Goal: Task Accomplishment & Management: Manage account settings

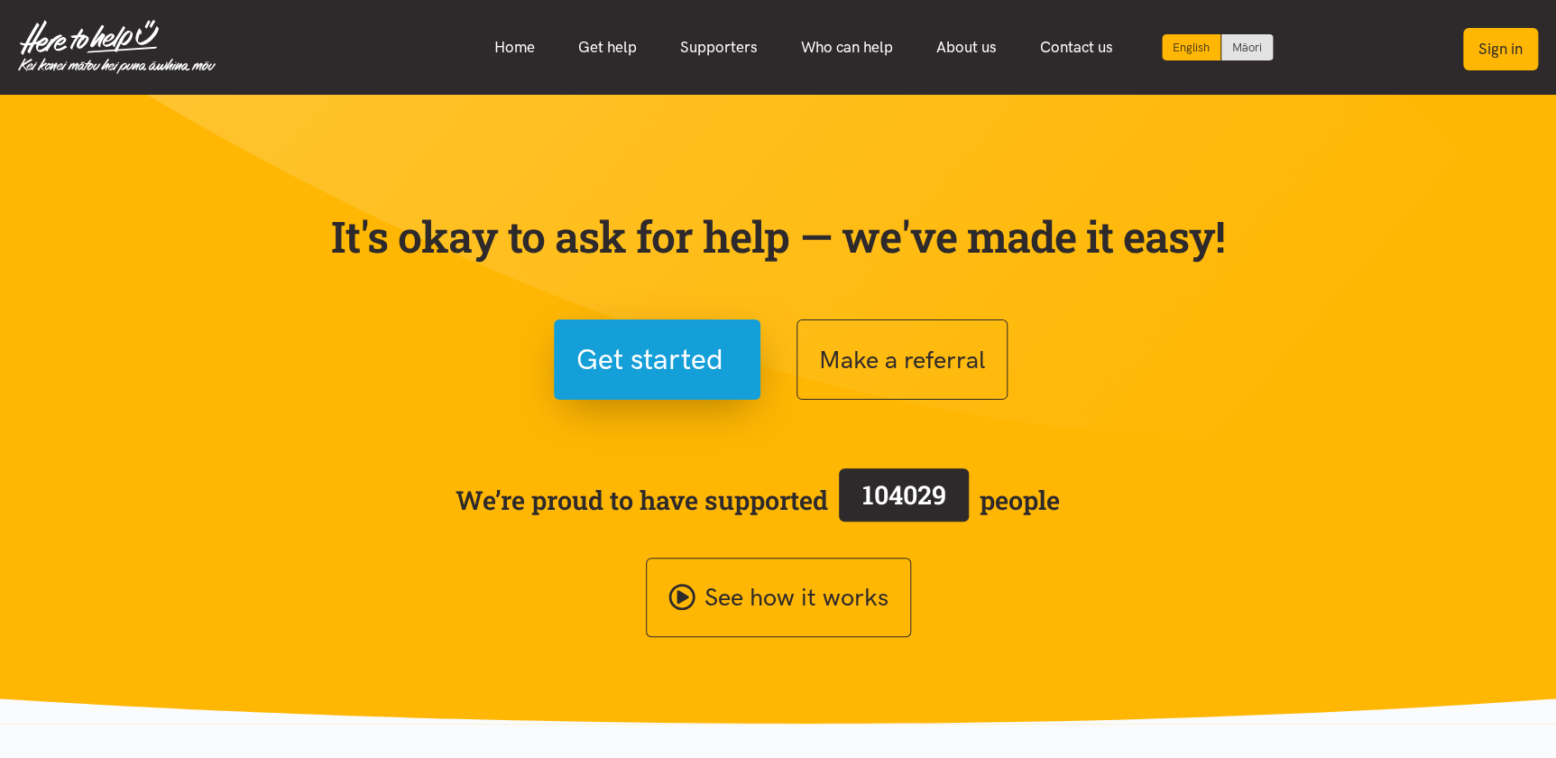
click at [1500, 41] on button "Sign in" at bounding box center [1500, 49] width 75 height 42
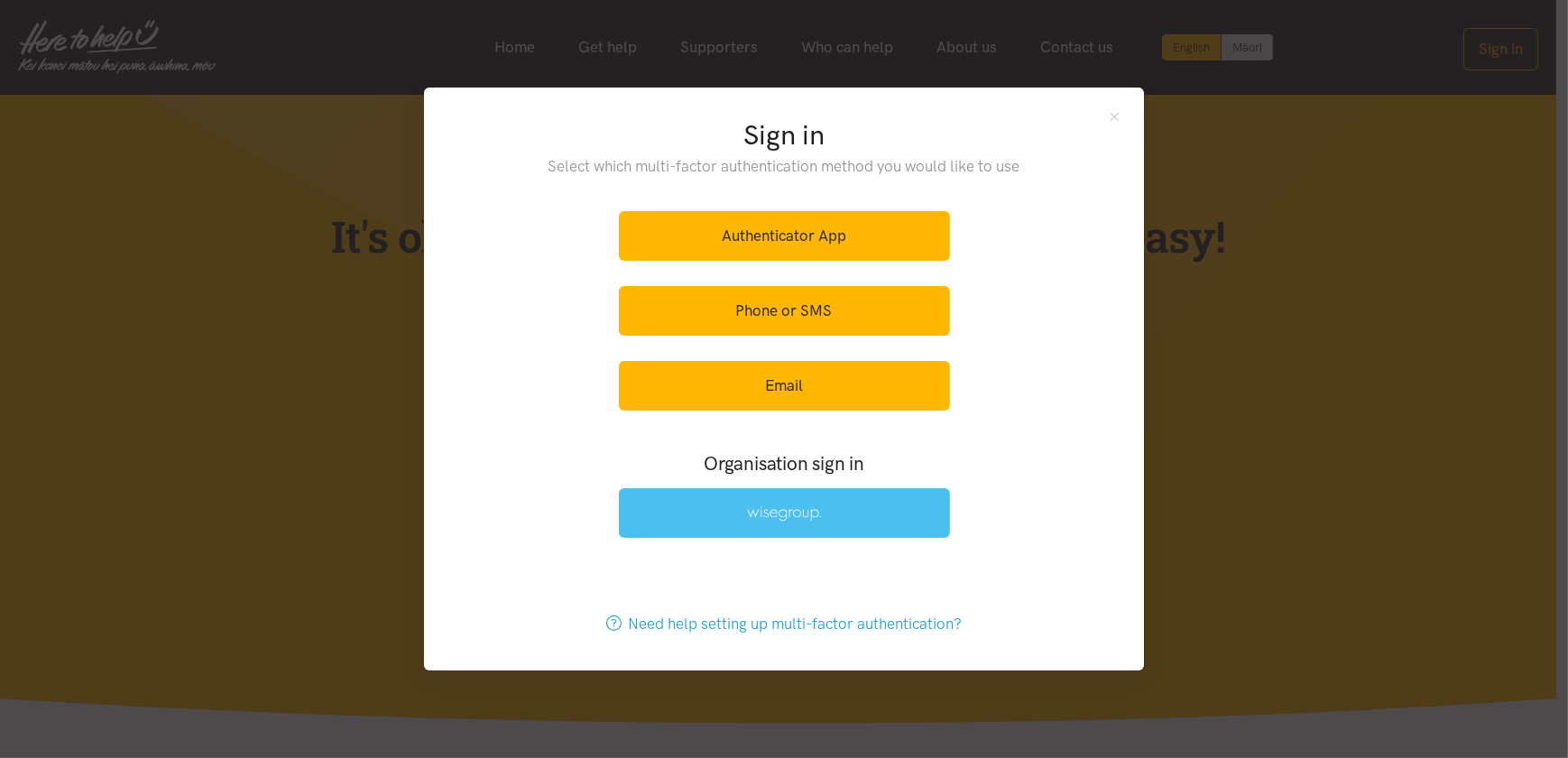
click at [768, 502] on link at bounding box center [784, 513] width 331 height 50
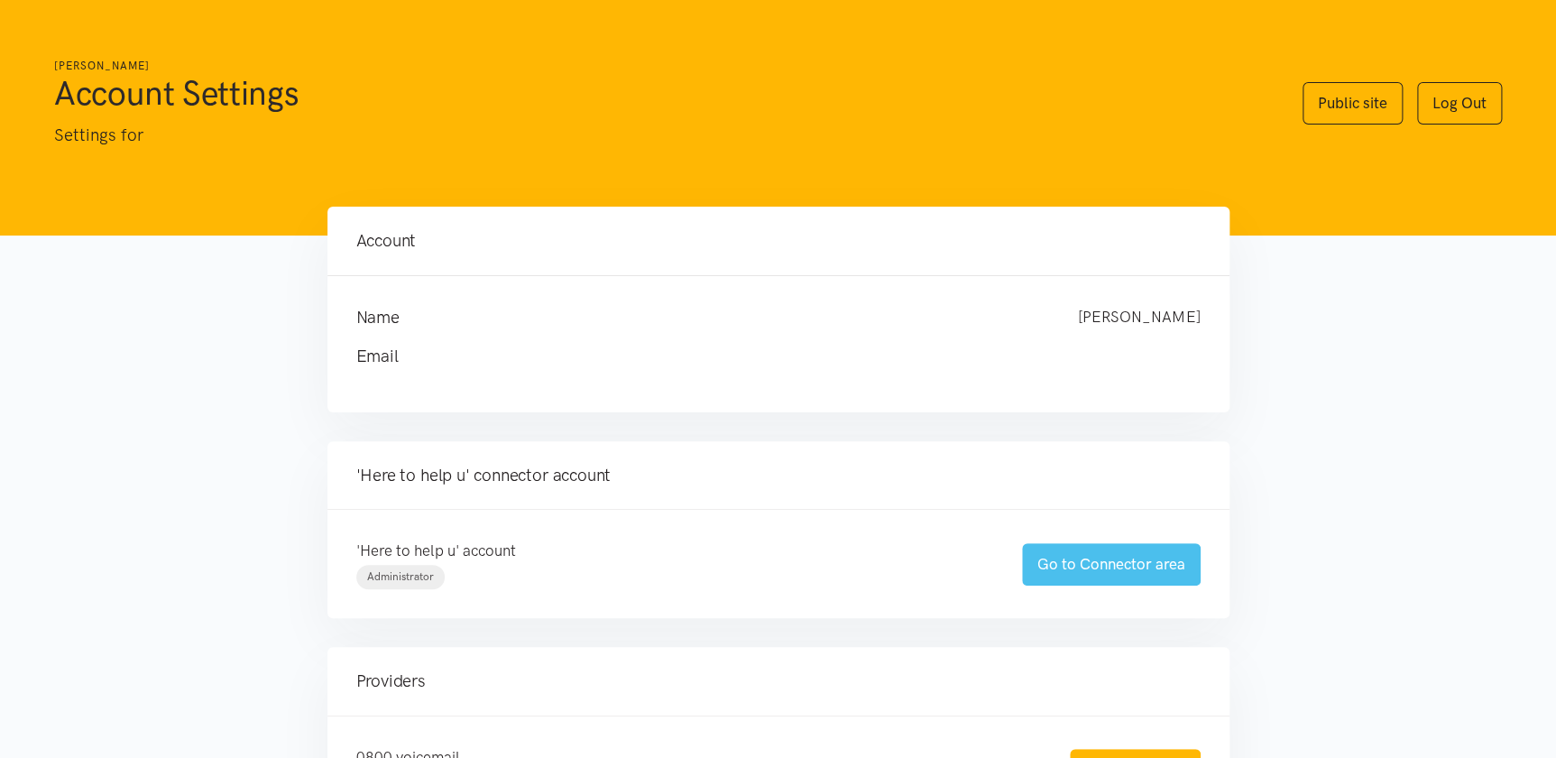
click at [1123, 557] on link "Go to Connector area" at bounding box center [1111, 564] width 179 height 42
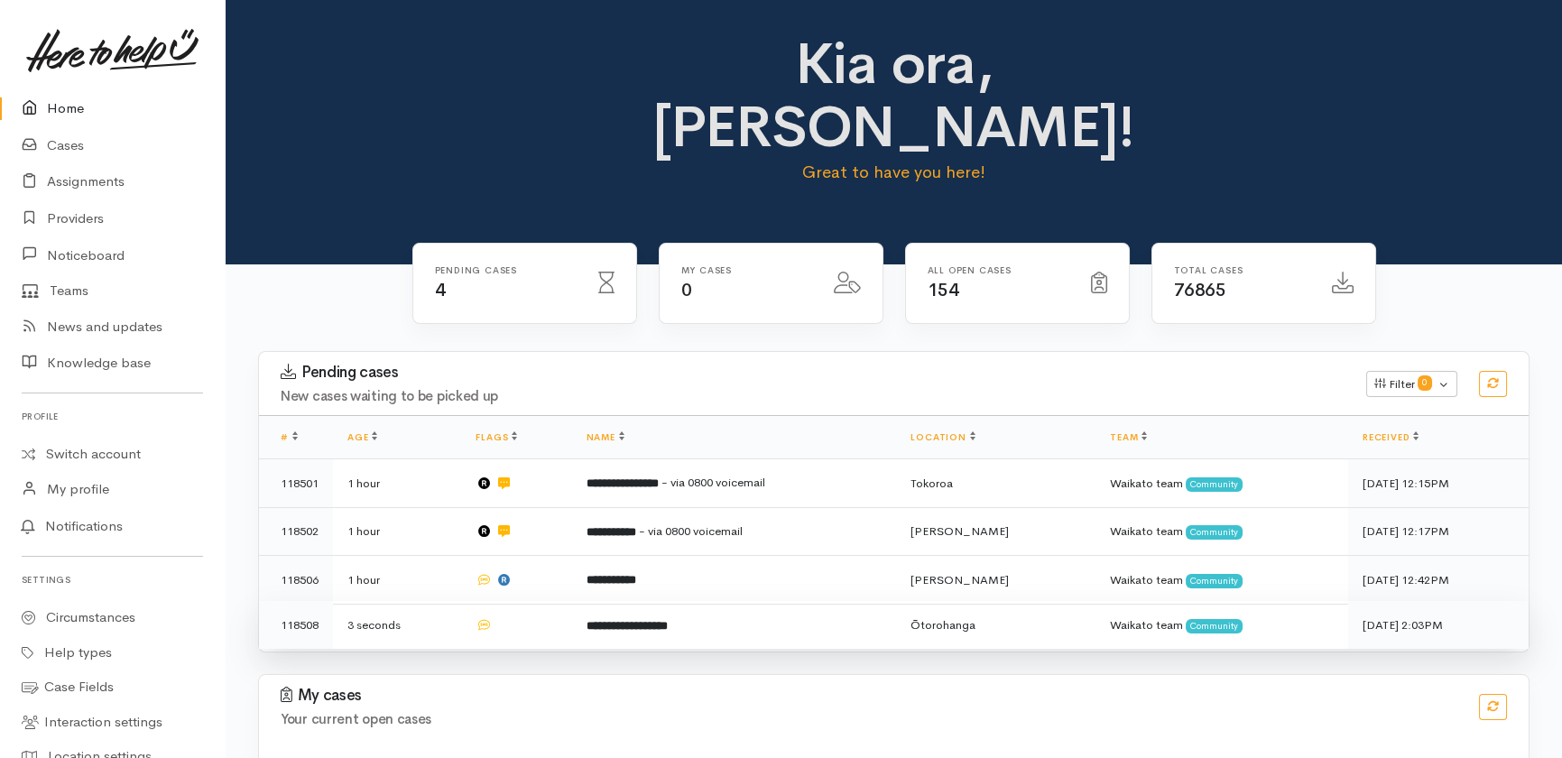
click at [540, 601] on td at bounding box center [516, 625] width 110 height 48
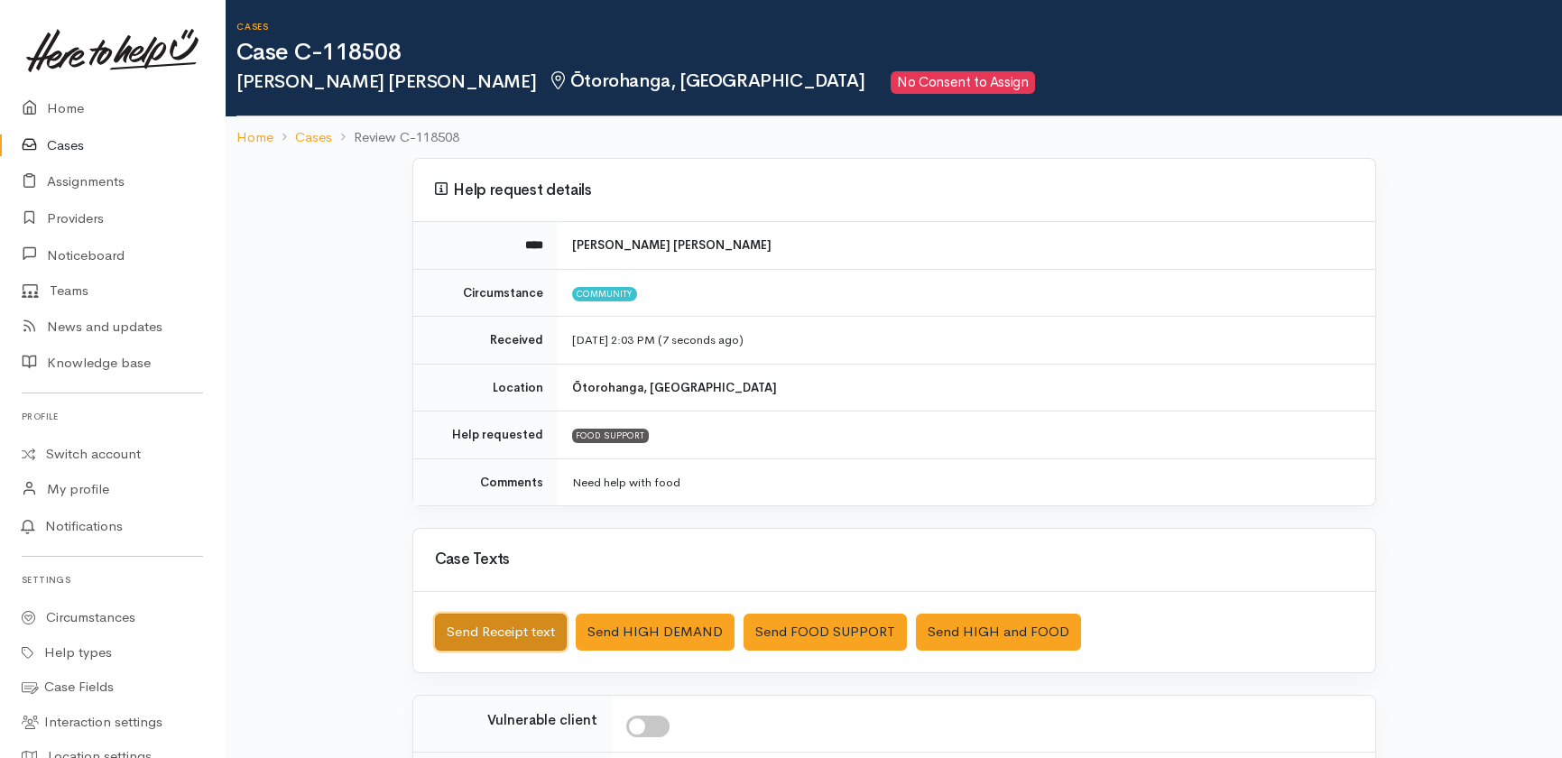
click at [540, 630] on button "Send Receipt text" at bounding box center [501, 631] width 132 height 37
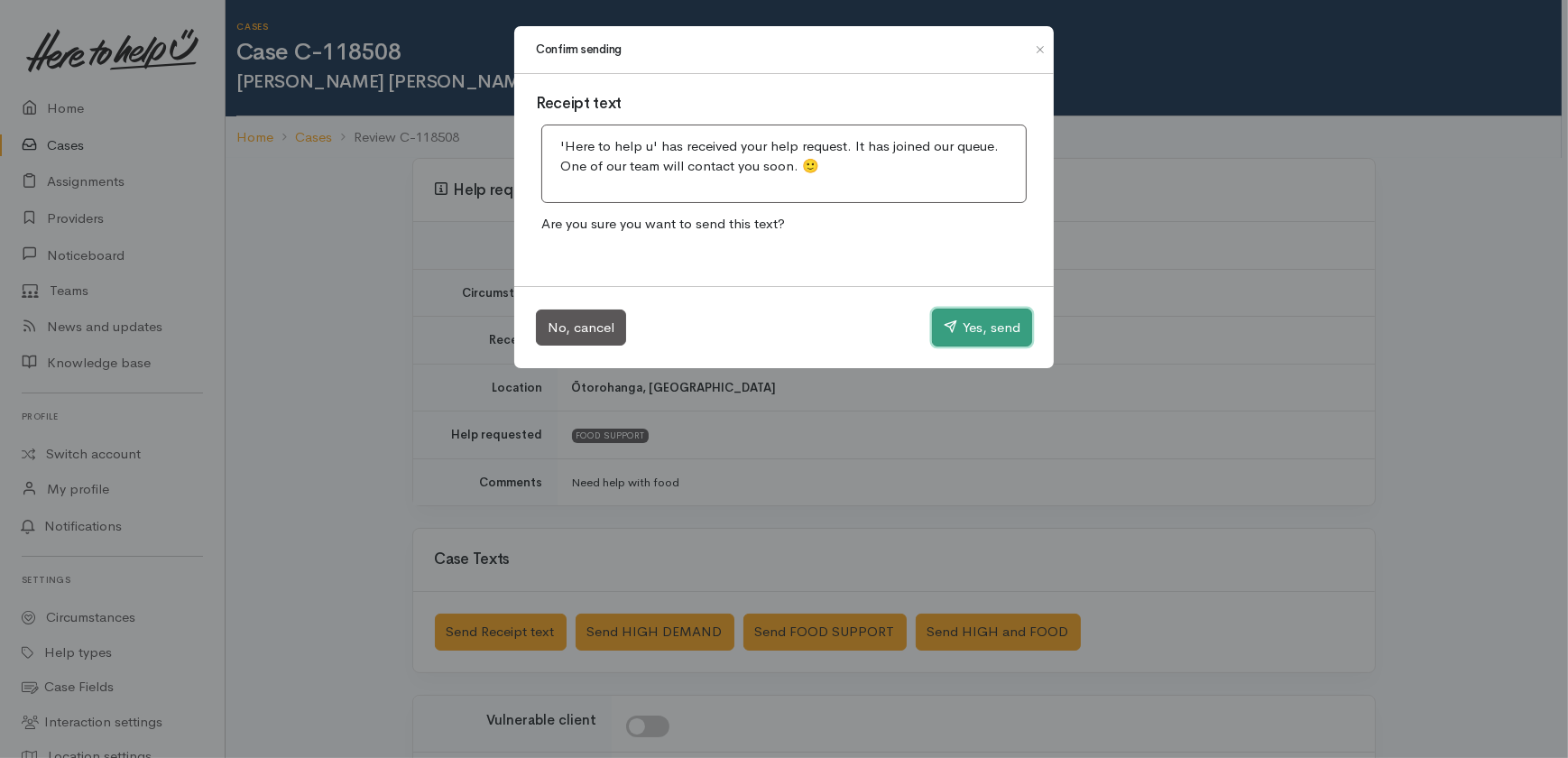
click at [1001, 330] on button "Yes, send" at bounding box center [982, 328] width 100 height 38
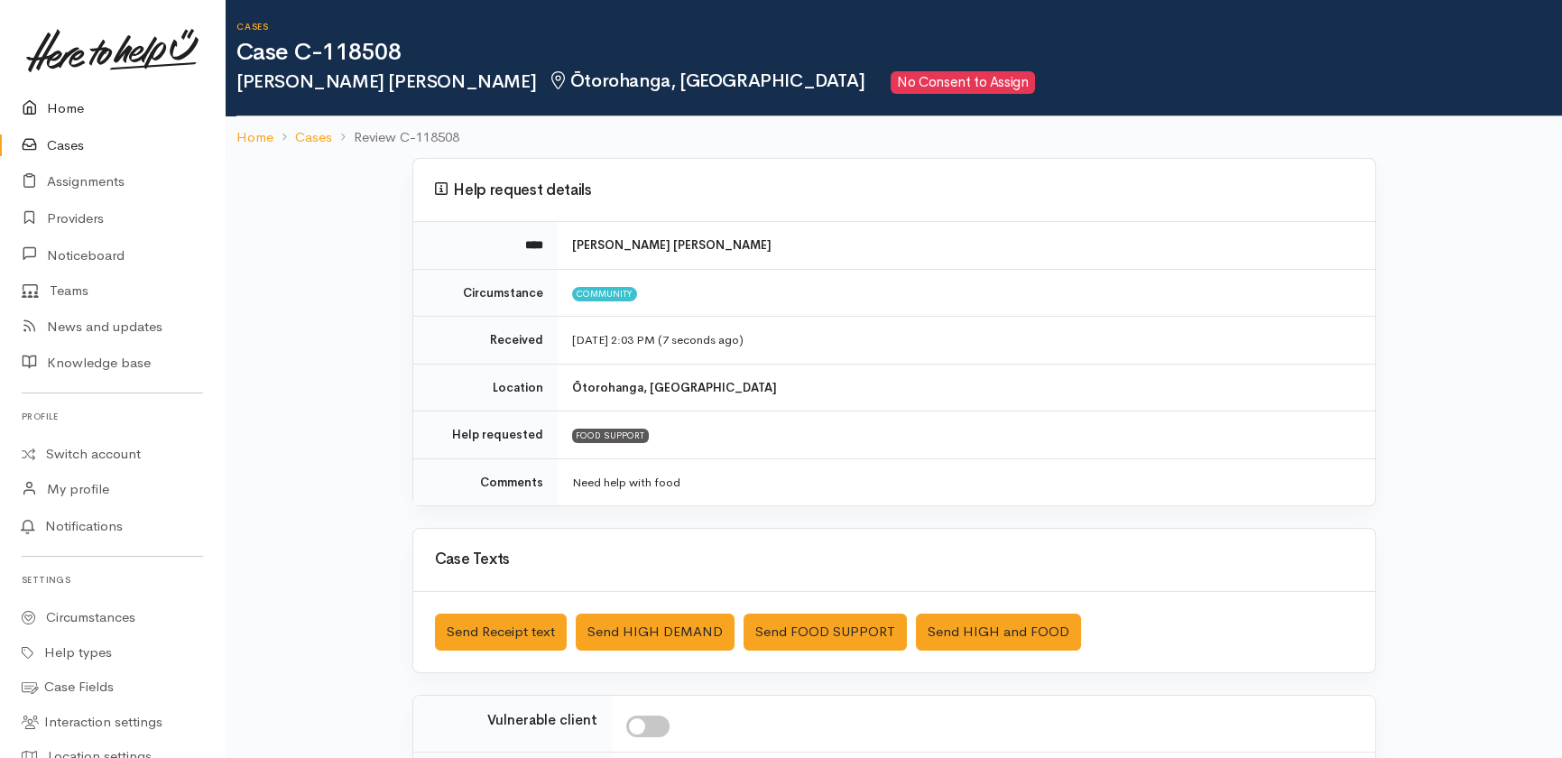
click at [64, 108] on link "Home" at bounding box center [112, 108] width 225 height 37
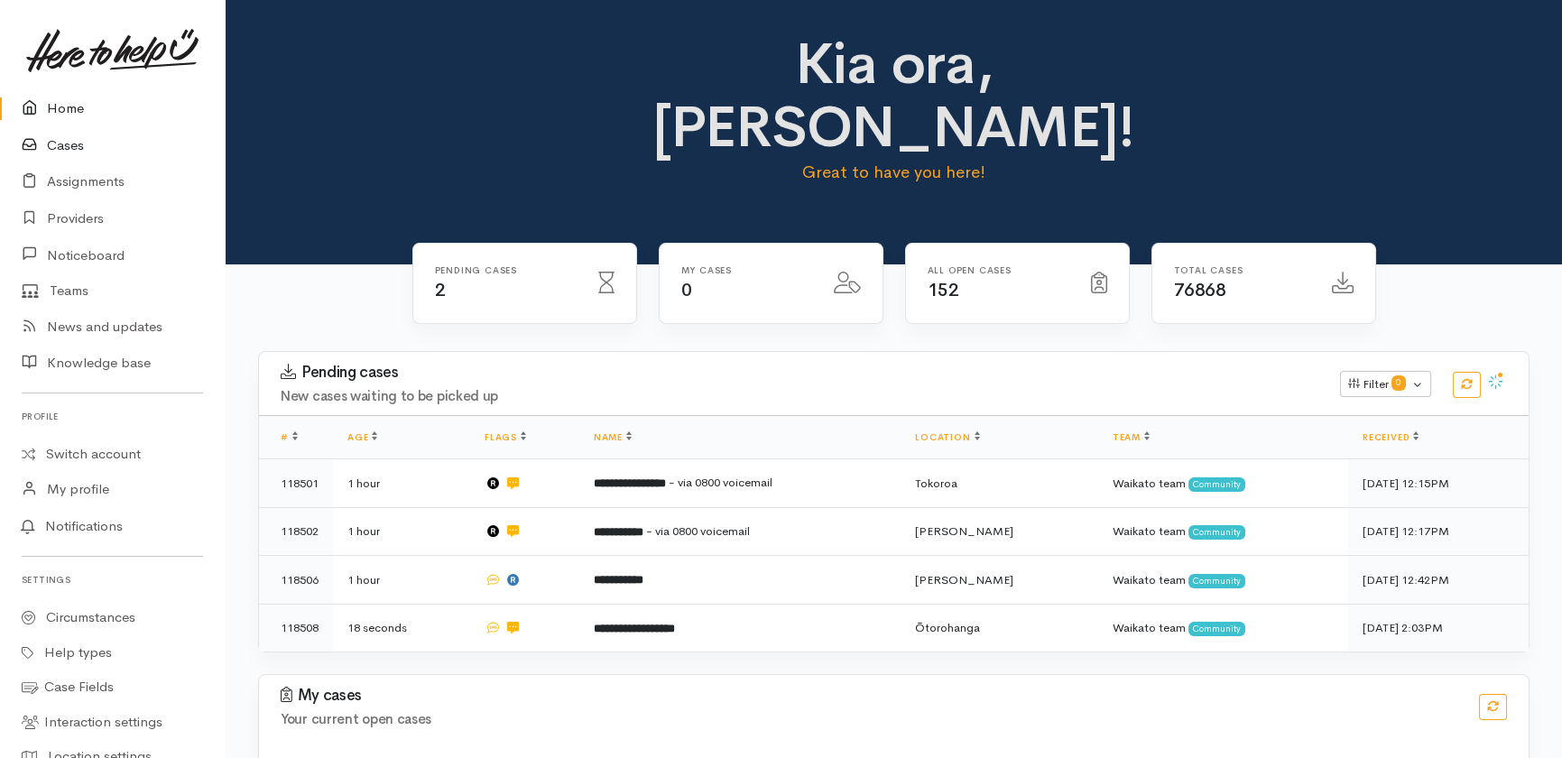
click at [64, 143] on link "Cases" at bounding box center [112, 145] width 225 height 37
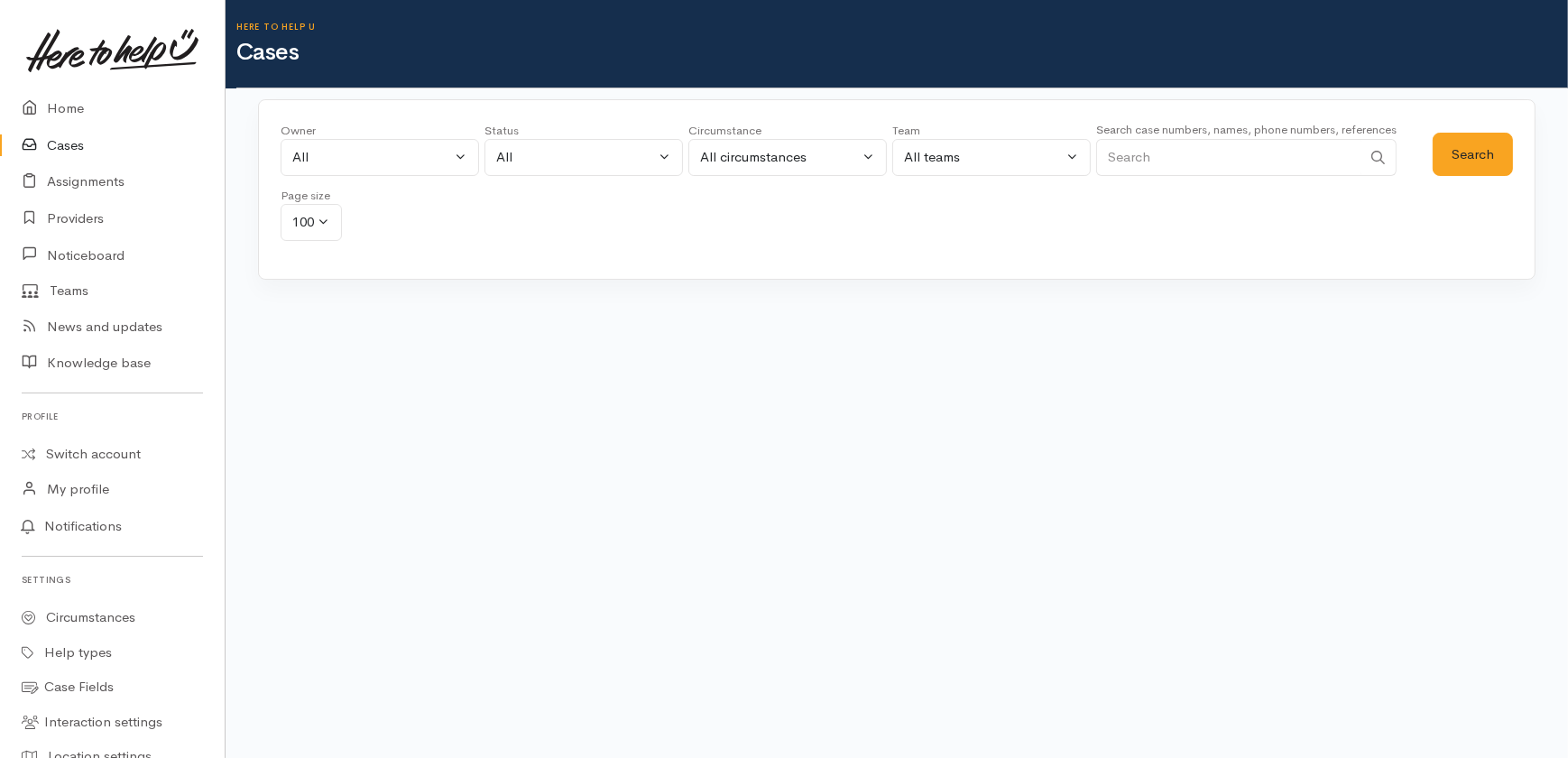
click at [1201, 157] on input "Search" at bounding box center [1228, 157] width 265 height 37
type input "taukiri"
click at [1463, 159] on button "Search" at bounding box center [1473, 155] width 80 height 44
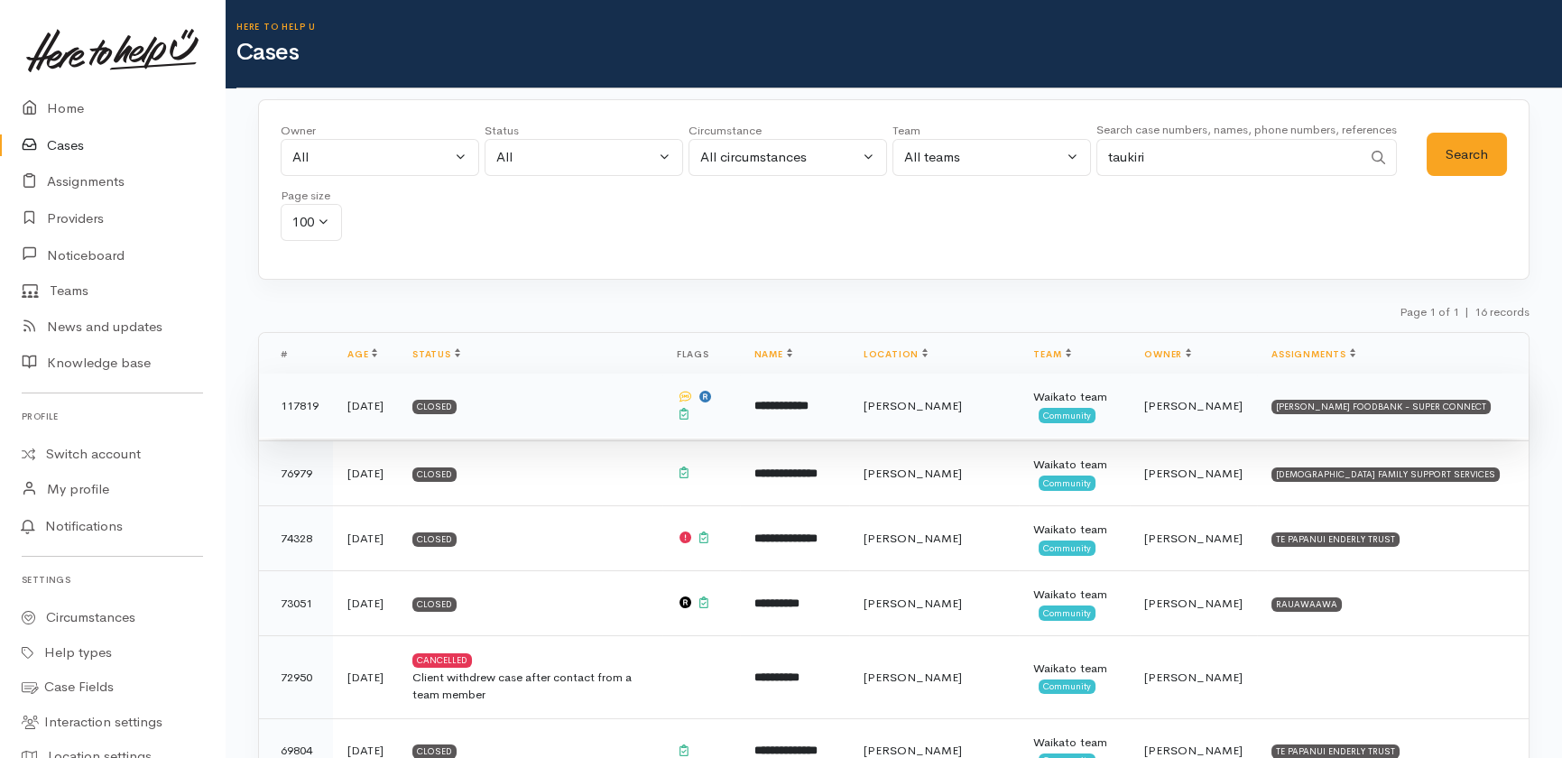
click at [804, 427] on td "**********" at bounding box center [794, 405] width 109 height 65
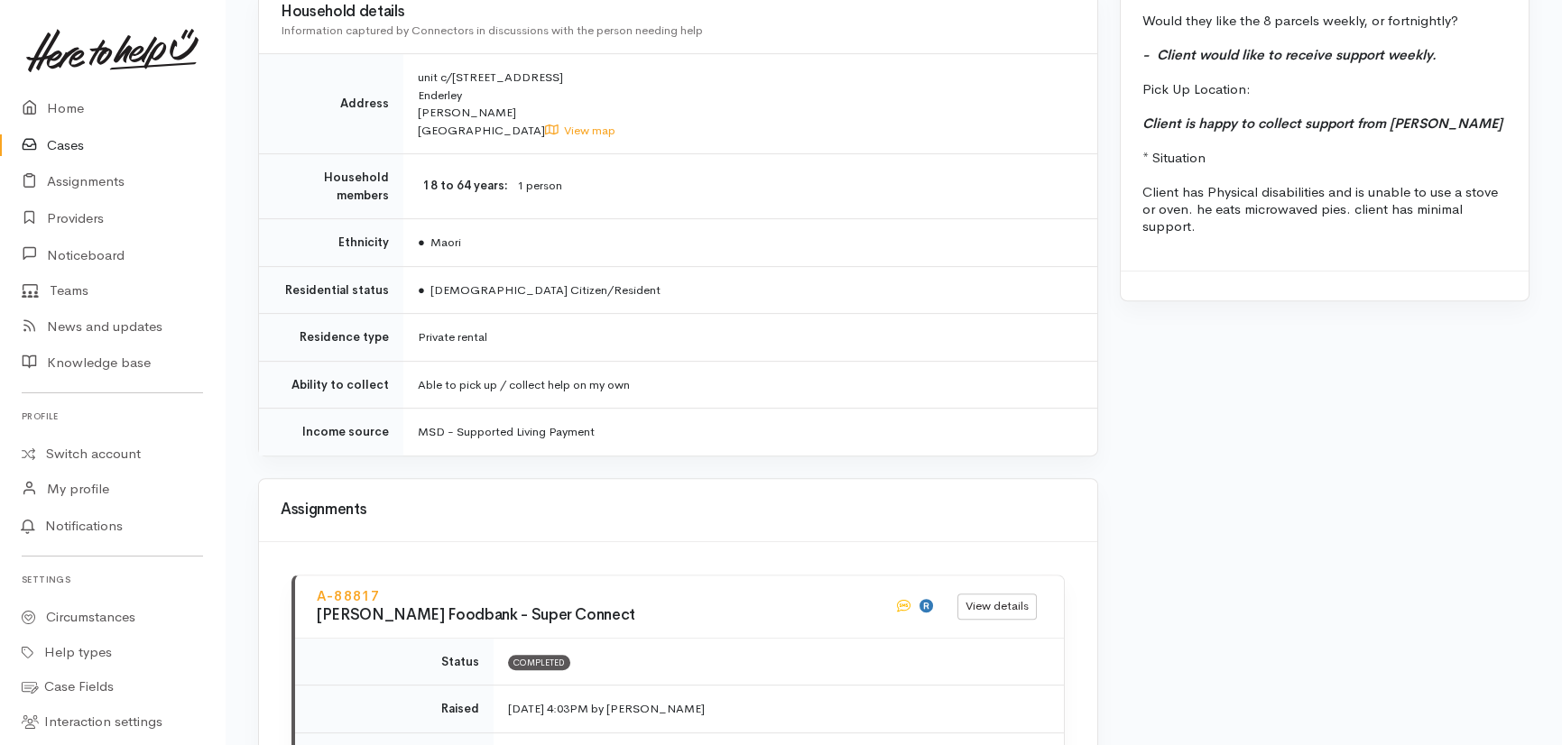
scroll to position [2296, 0]
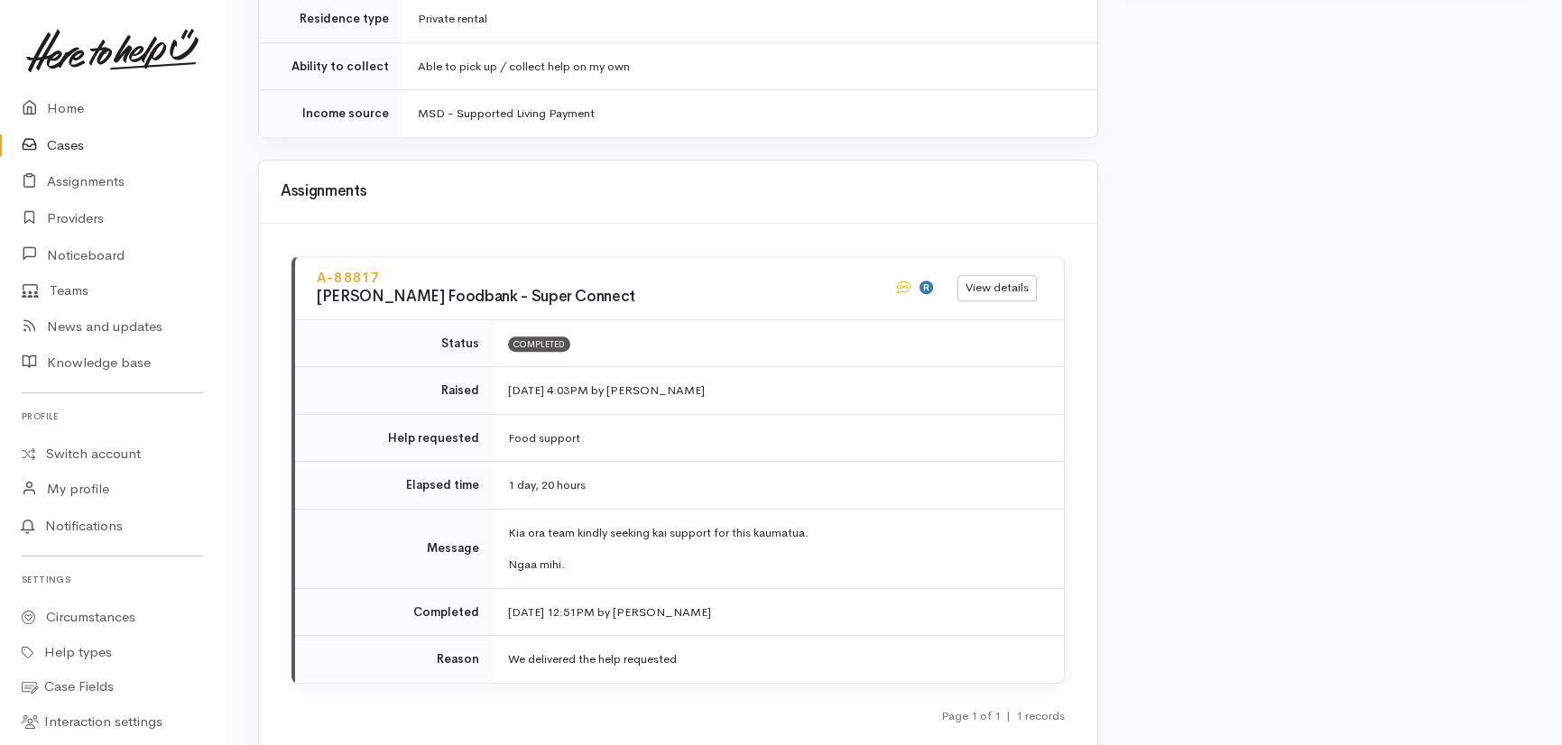
click at [72, 140] on link "Cases" at bounding box center [112, 145] width 225 height 37
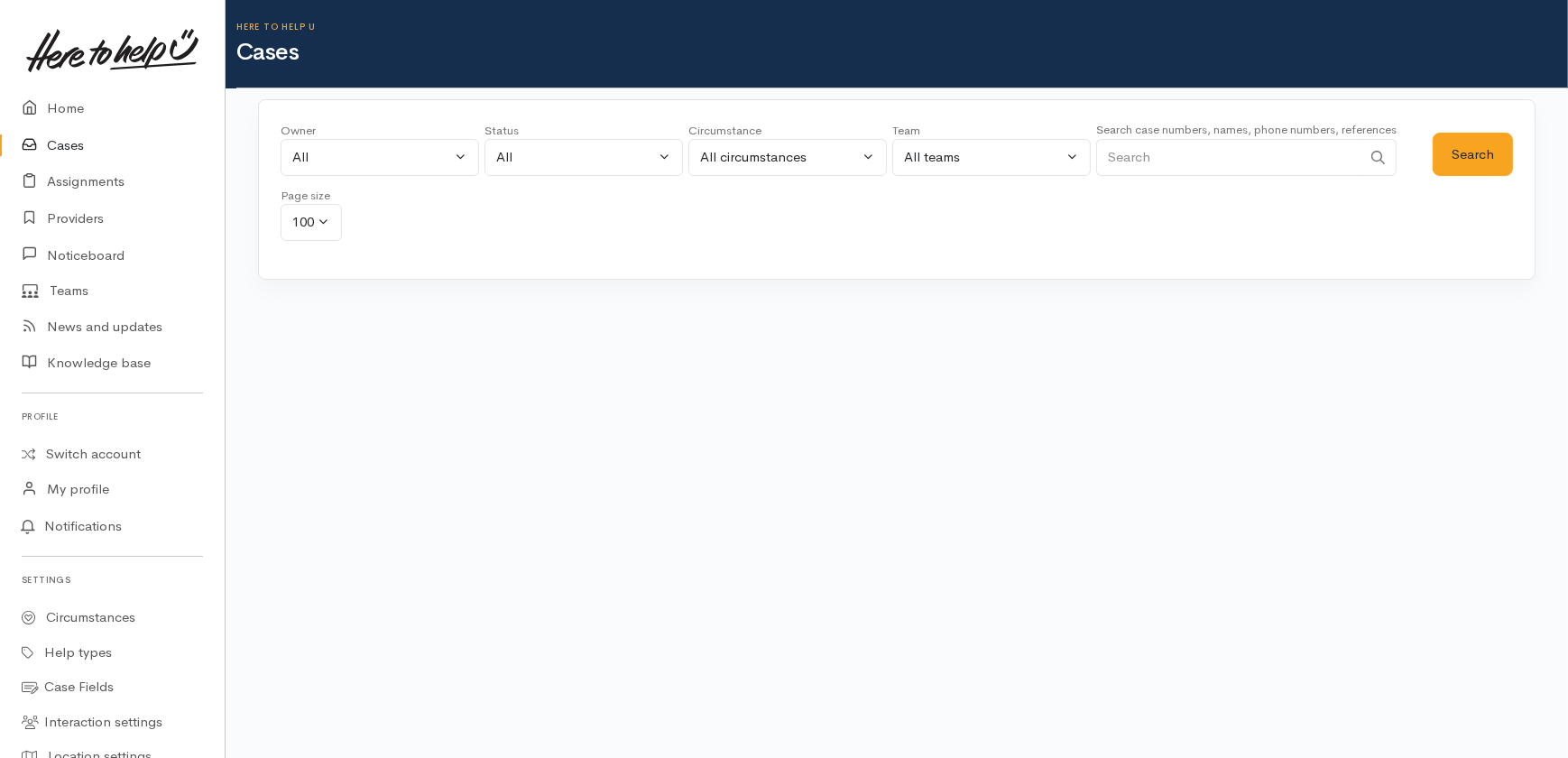
click at [1200, 145] on input "Search" at bounding box center [1228, 157] width 265 height 37
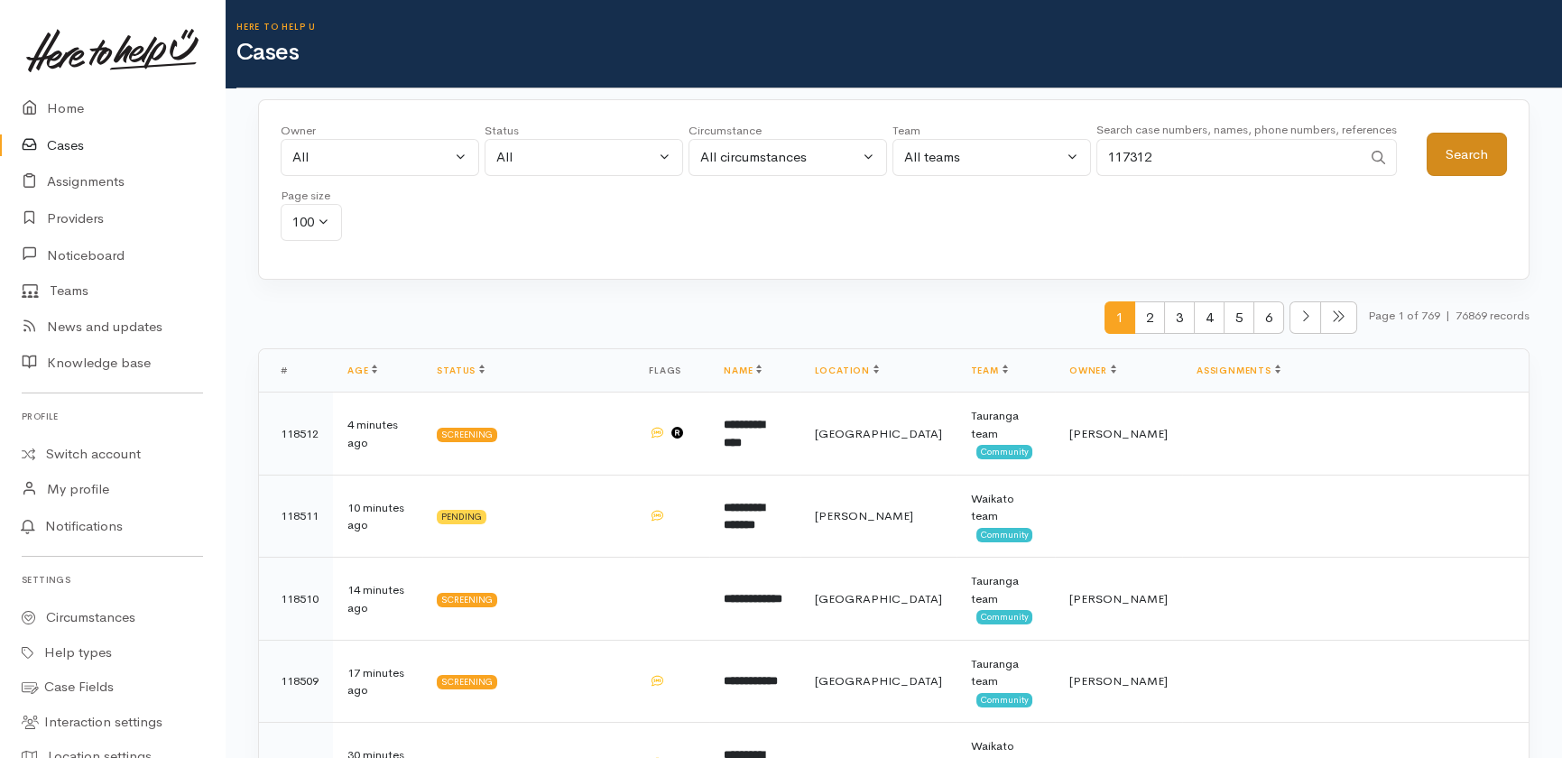
type input "117312"
click at [1449, 144] on button "Search" at bounding box center [1466, 155] width 80 height 44
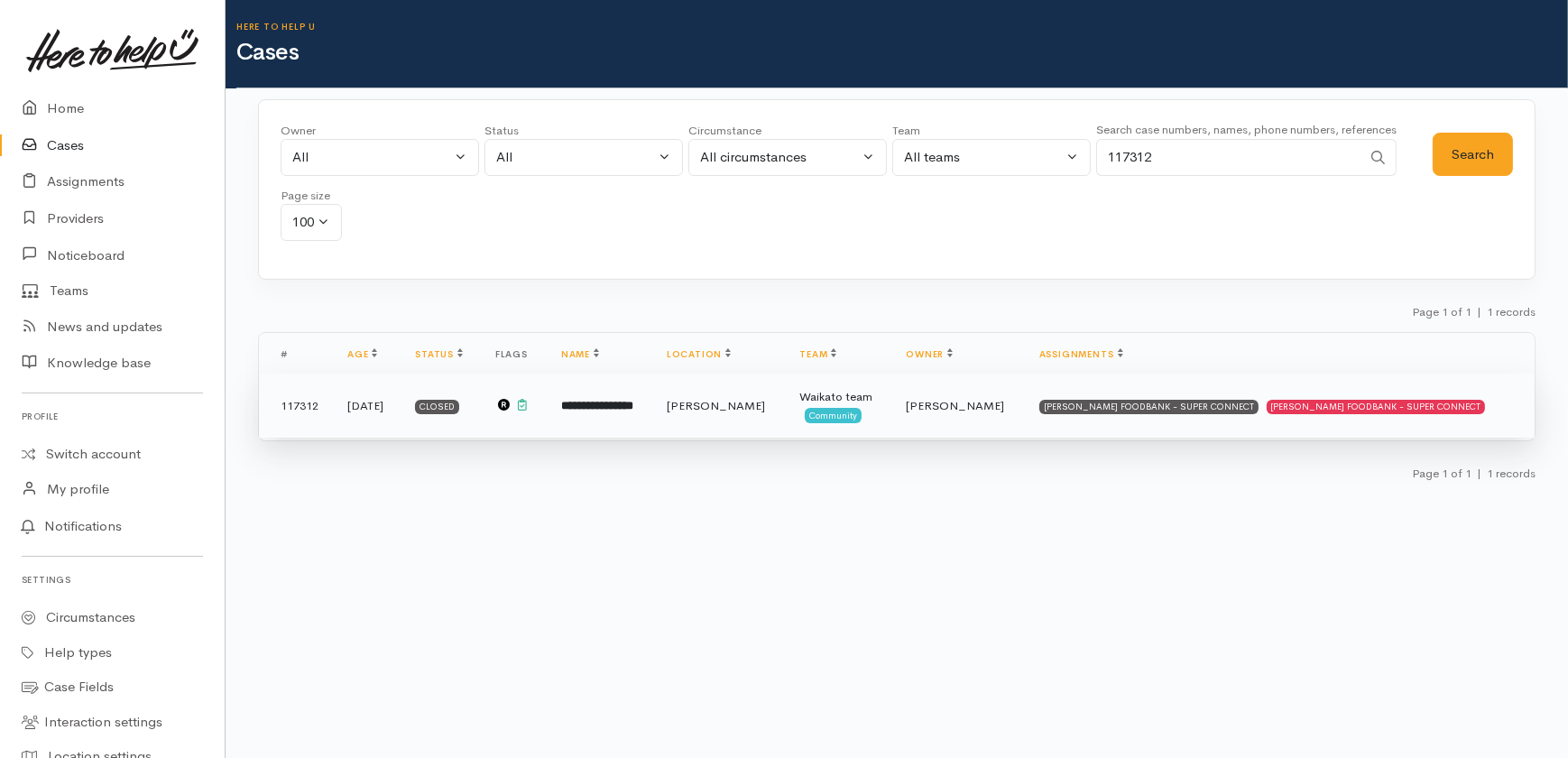
click at [633, 405] on b "**********" at bounding box center [597, 406] width 72 height 12
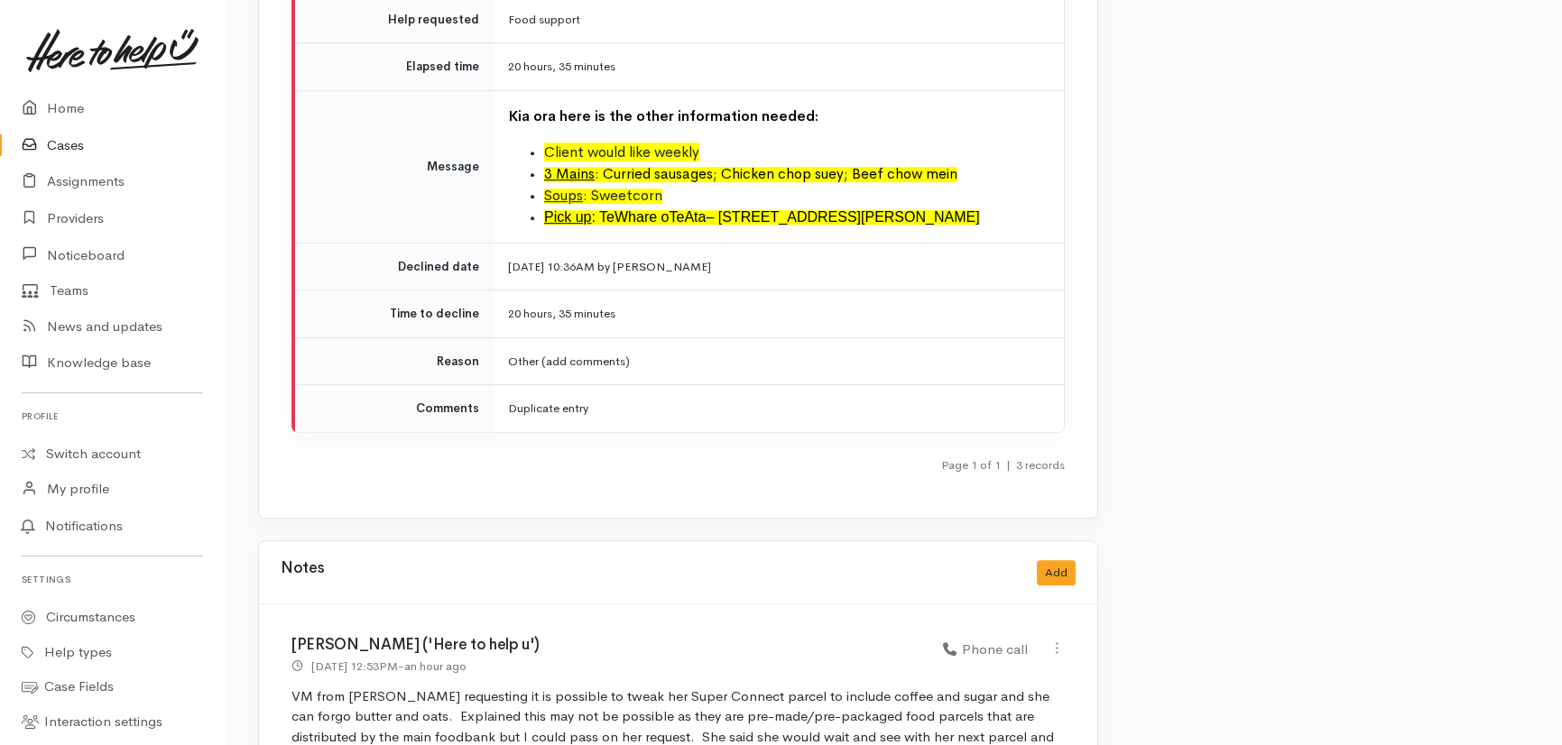
scroll to position [3198, 0]
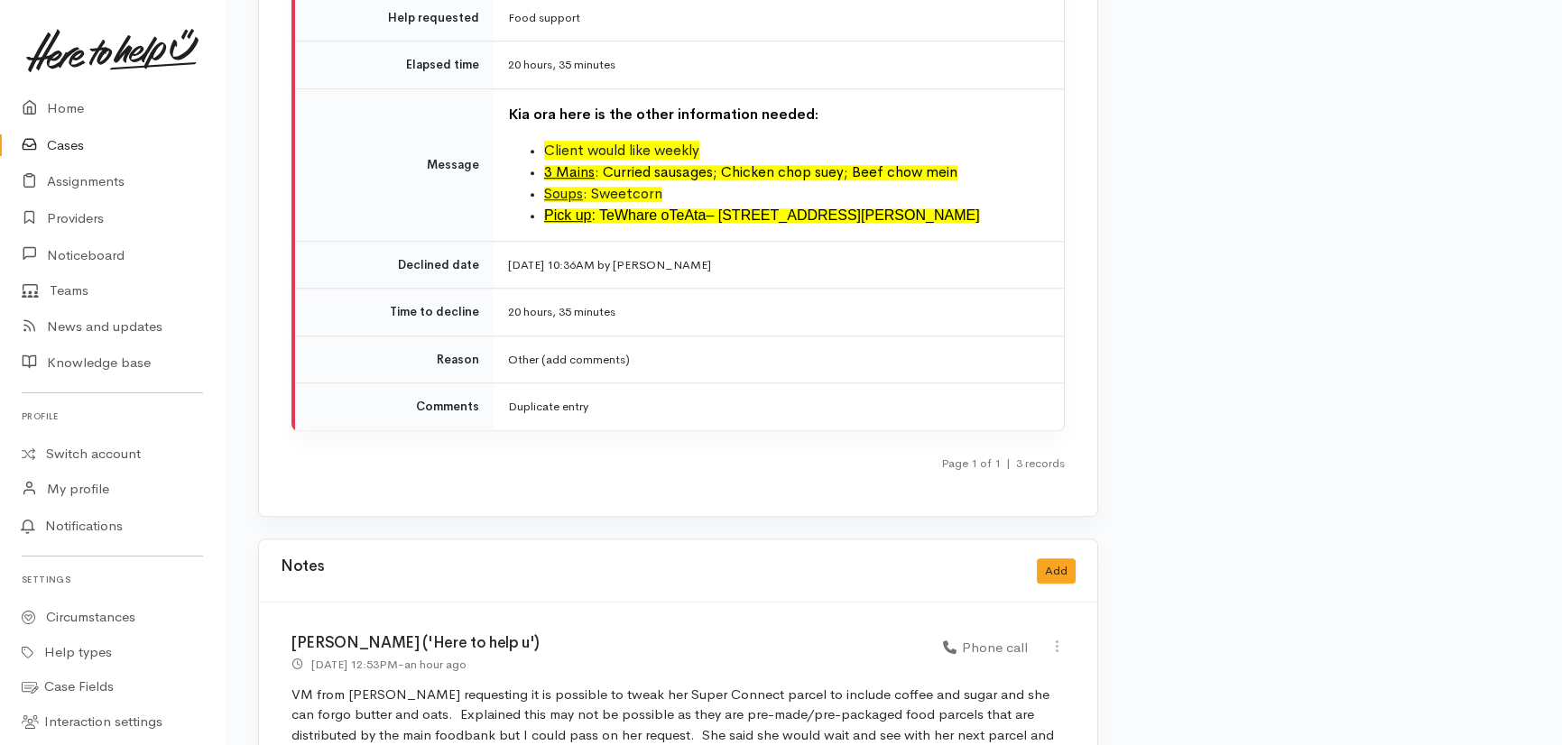
drag, startPoint x: 64, startPoint y: 143, endPoint x: 74, endPoint y: 150, distance: 12.3
click at [64, 143] on link "Cases" at bounding box center [112, 145] width 225 height 37
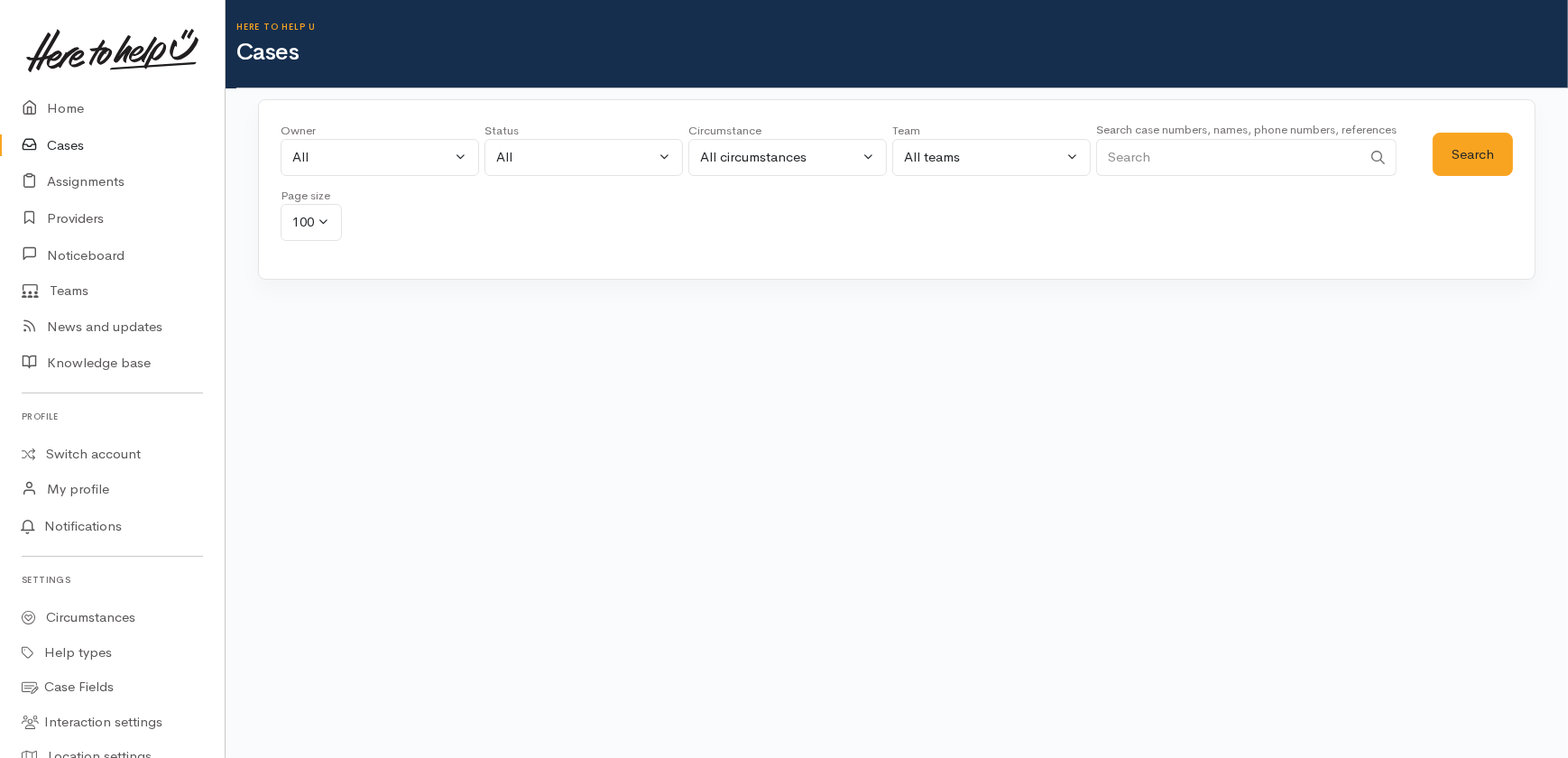
click at [1200, 158] on input "Search" at bounding box center [1228, 157] width 265 height 37
type input "taukiri"
click at [1468, 157] on button "Search" at bounding box center [1473, 155] width 80 height 44
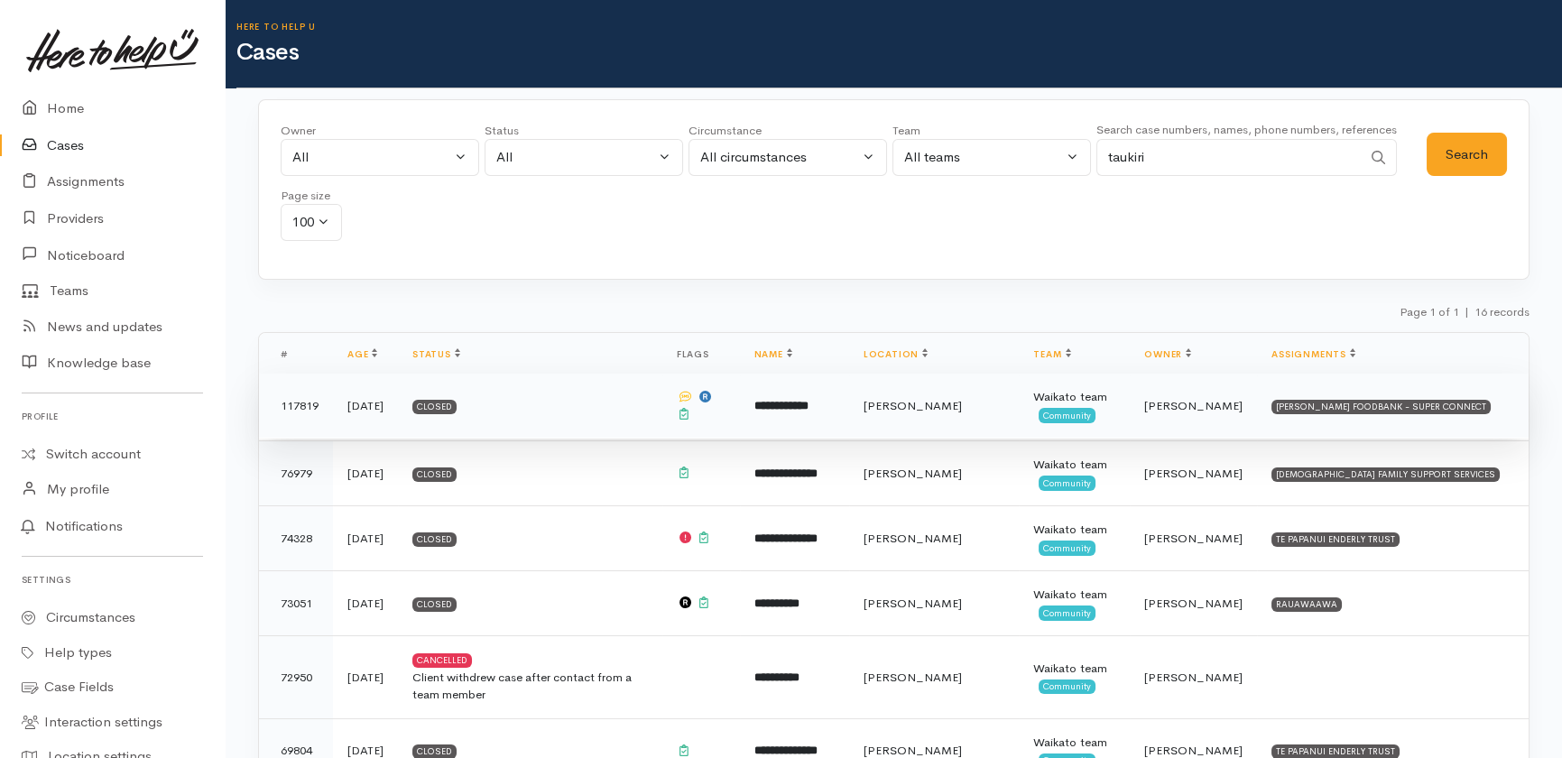
click at [793, 402] on b "**********" at bounding box center [781, 406] width 54 height 12
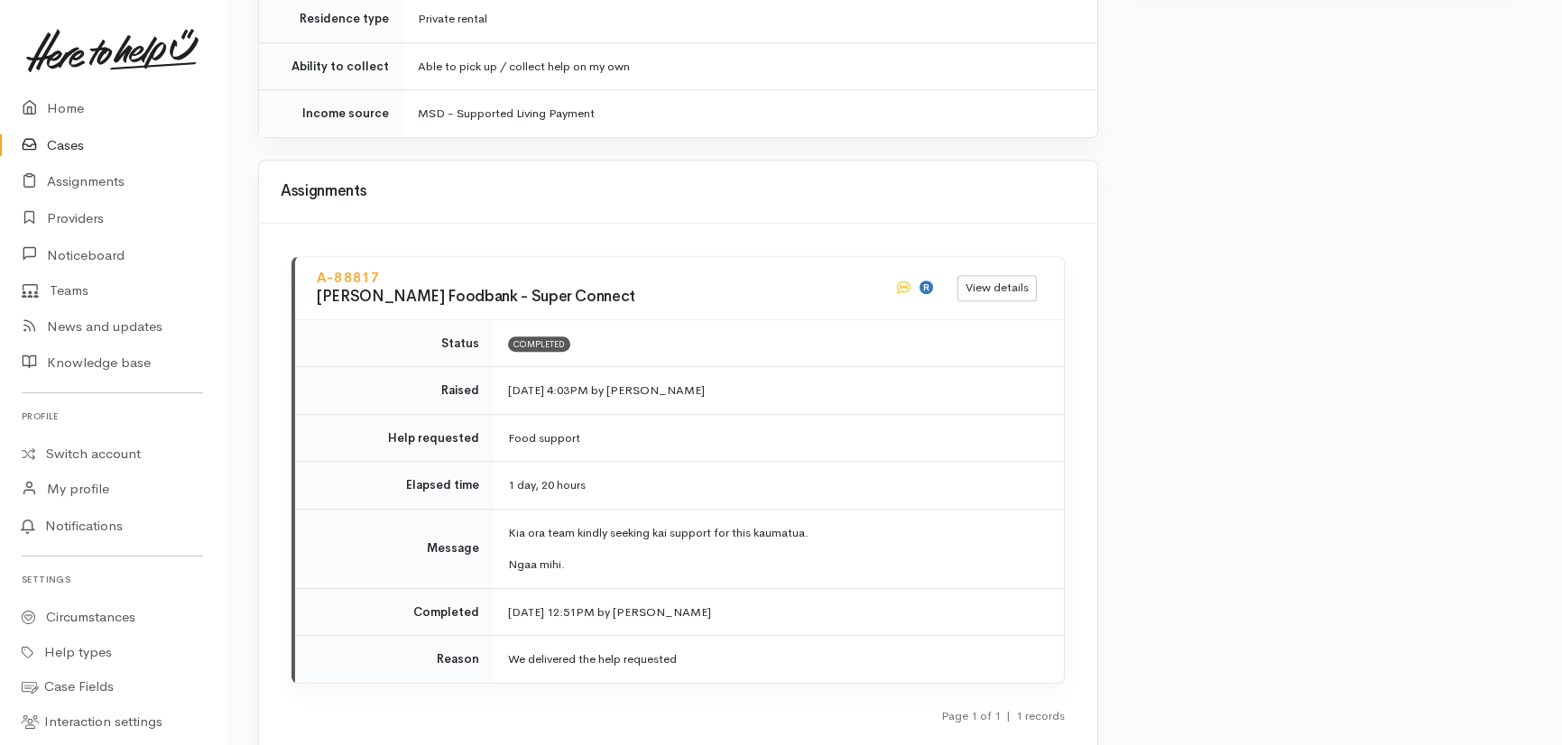
scroll to position [2686, 0]
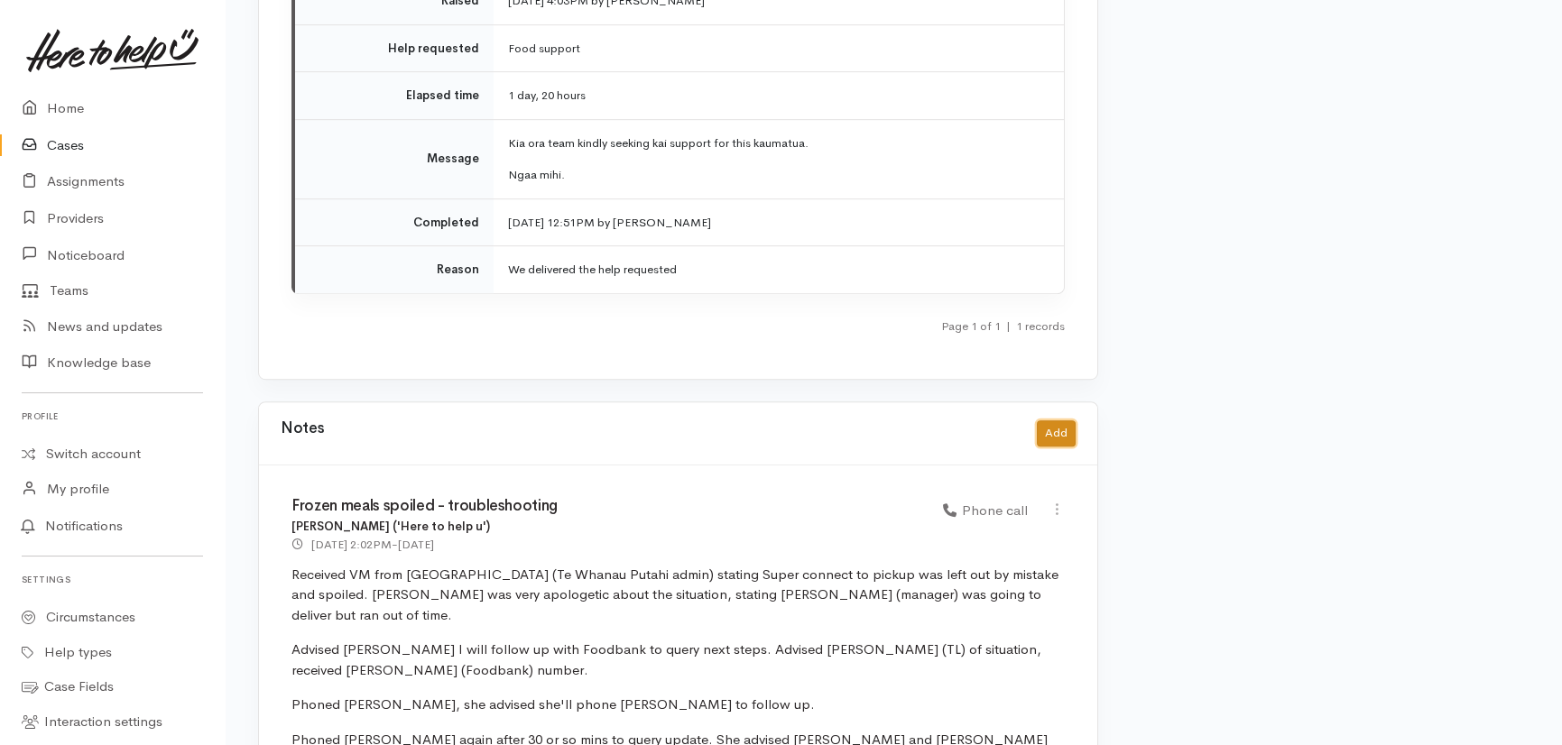
click at [1053, 420] on button "Add" at bounding box center [1056, 433] width 39 height 26
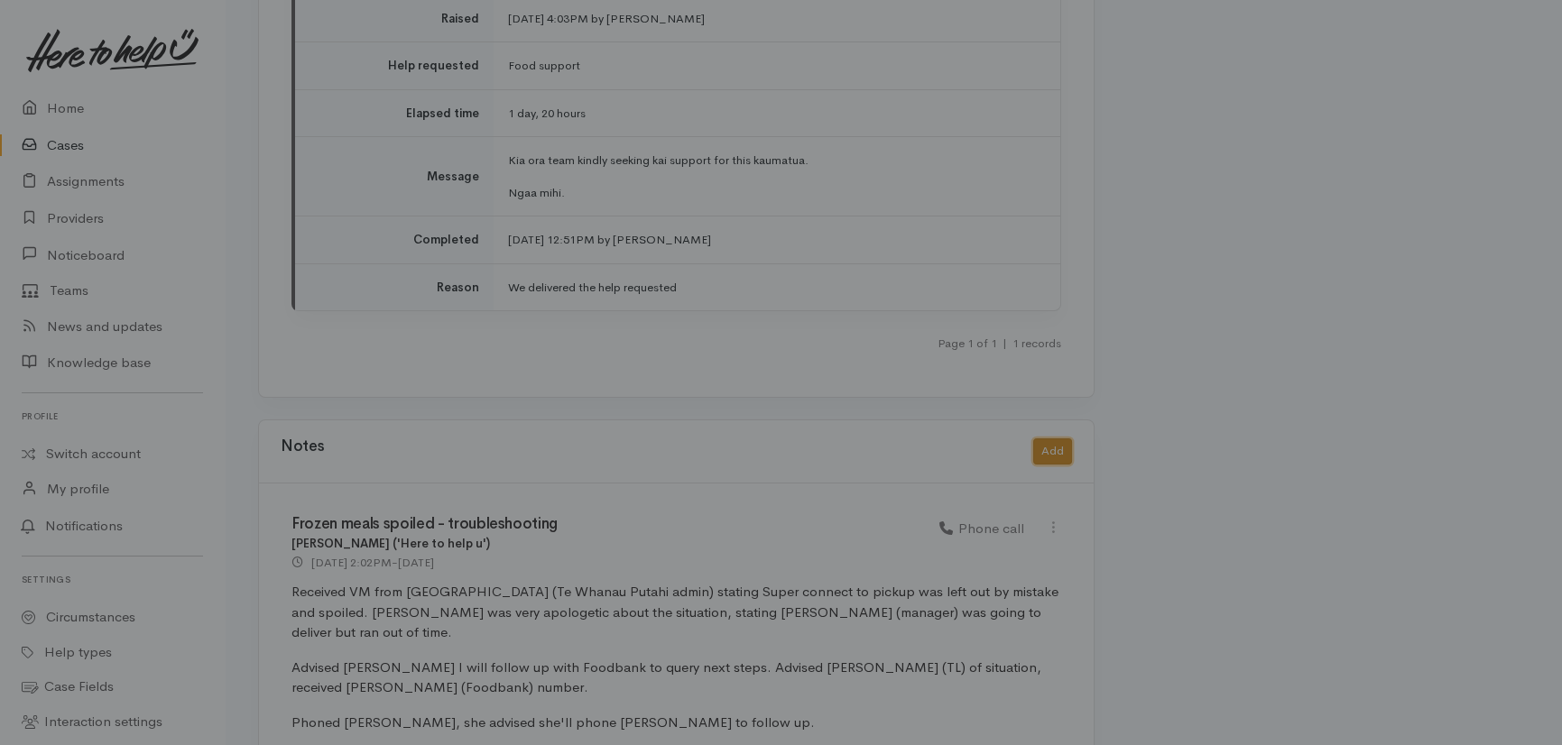
scroll to position [2673, 0]
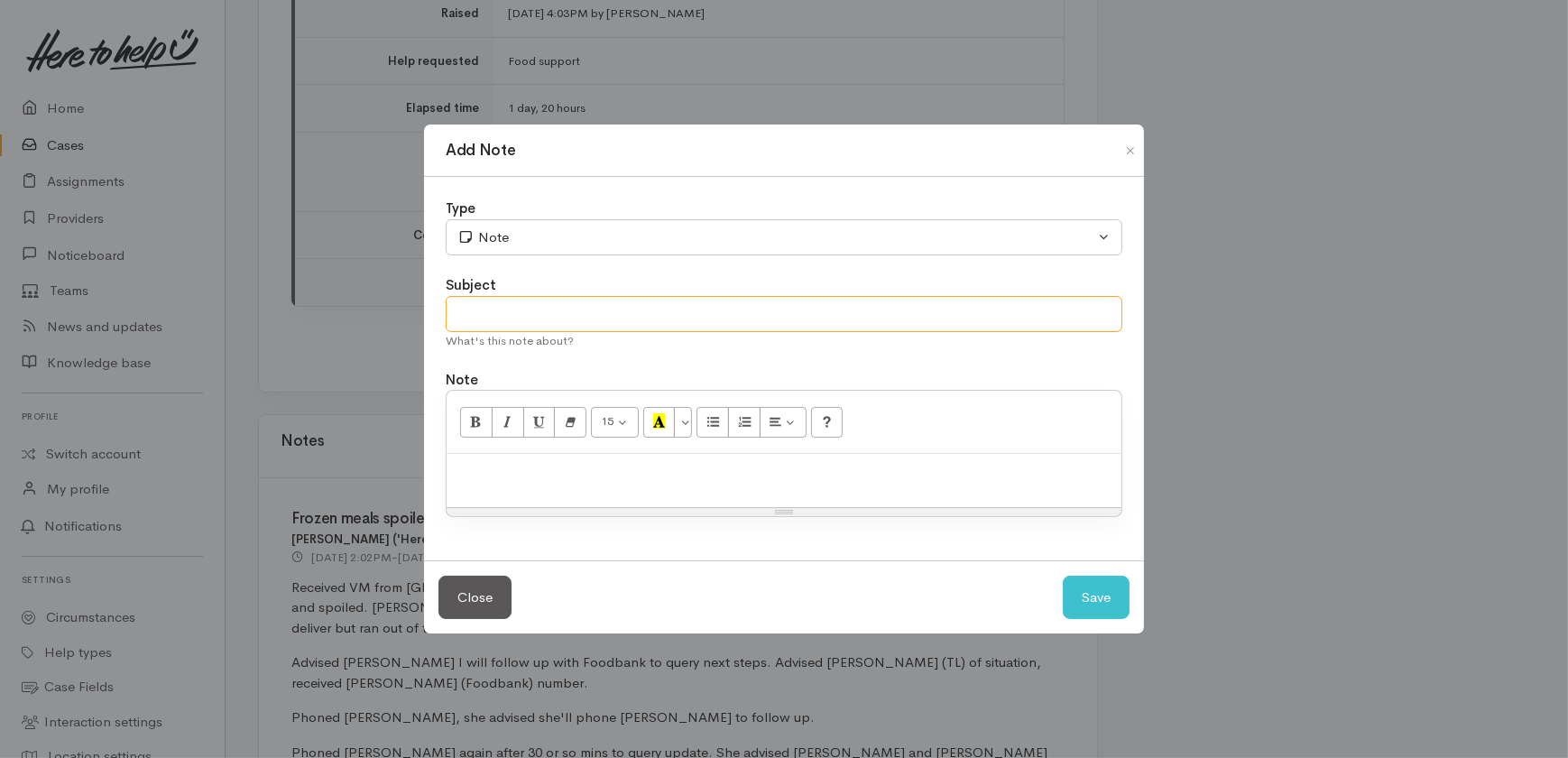
click at [605, 323] on input "text" at bounding box center [784, 314] width 677 height 37
type input "Withdrawn from Super Connect"
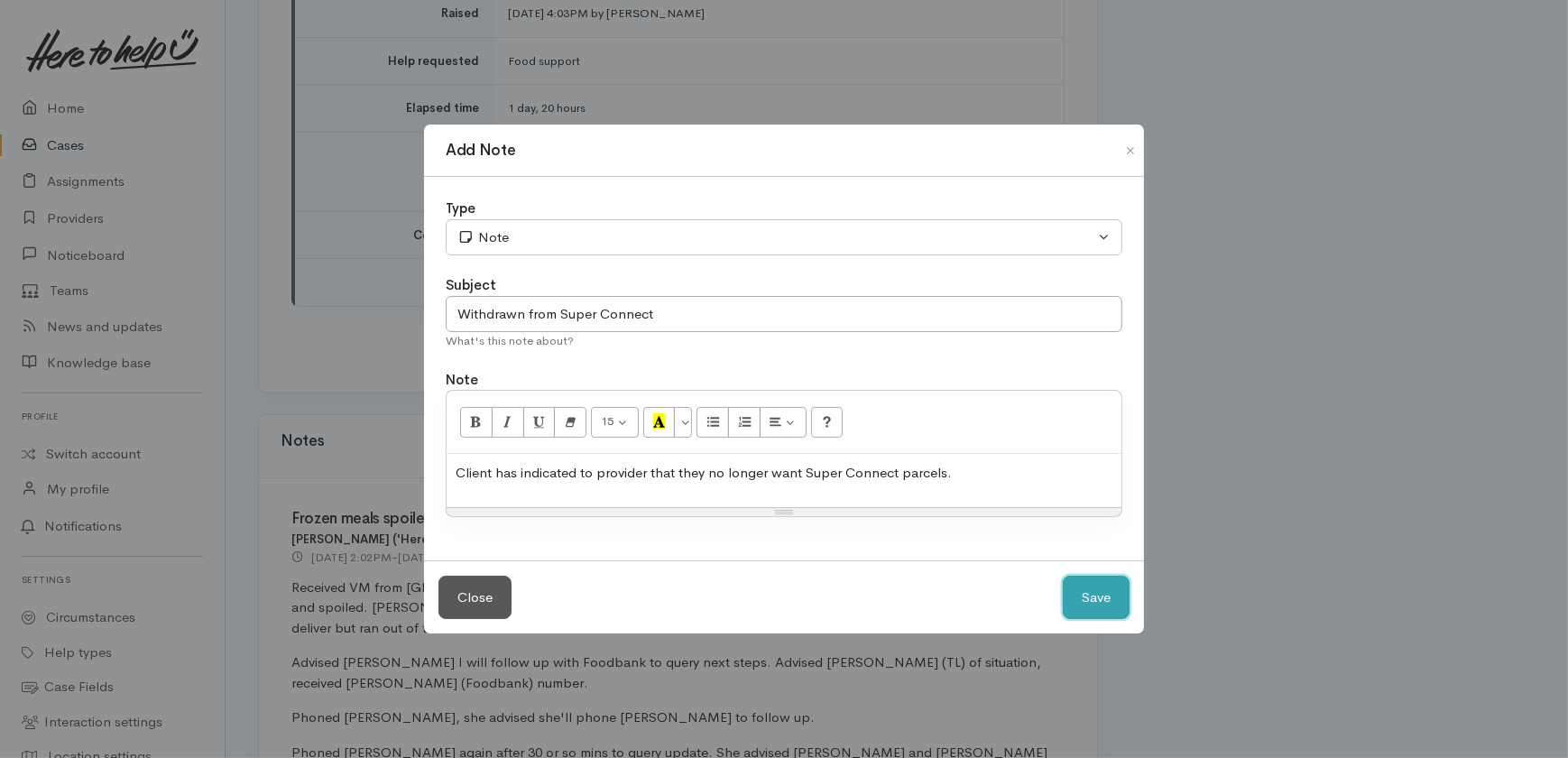
click at [1099, 594] on button "Save" at bounding box center [1096, 598] width 67 height 44
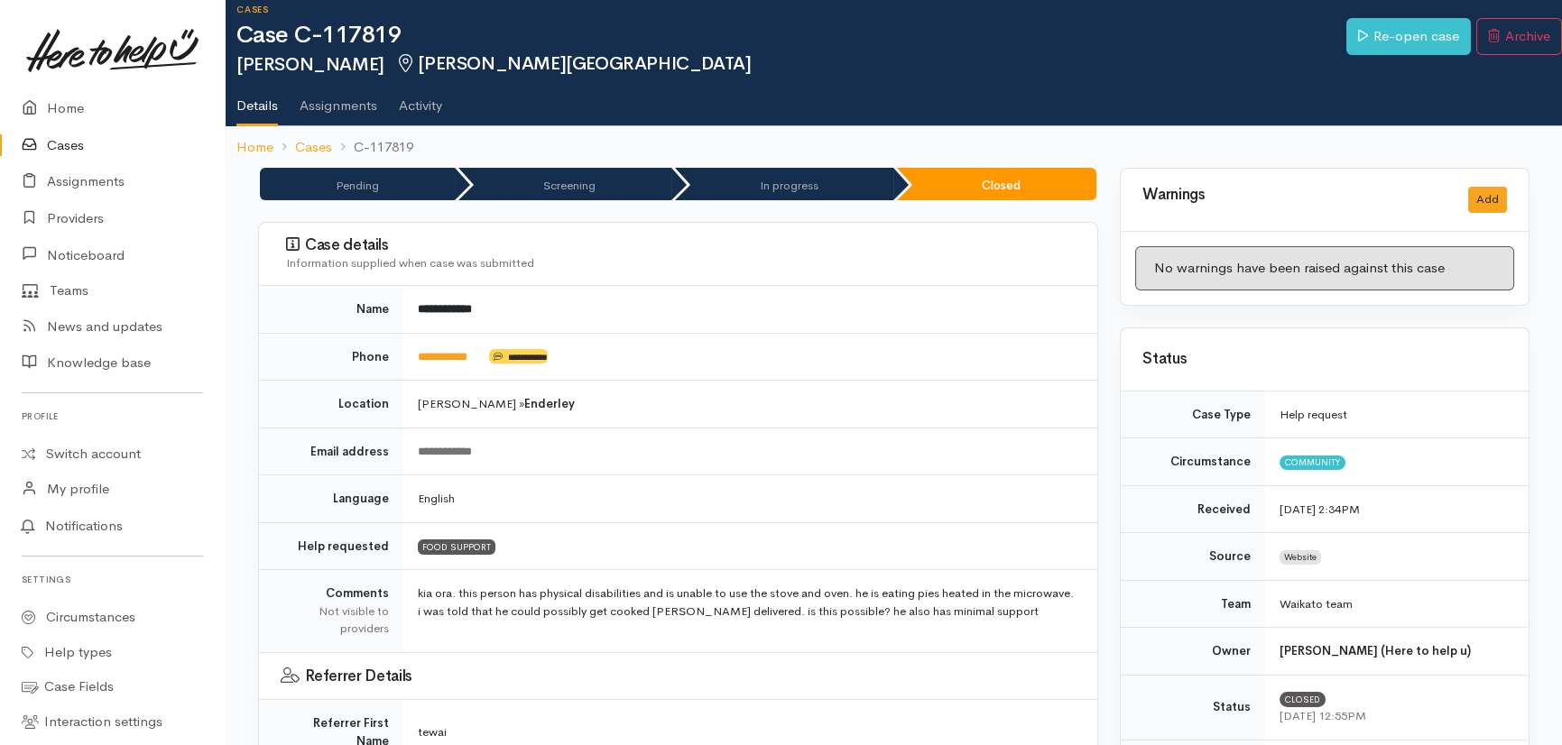
scroll to position [0, 0]
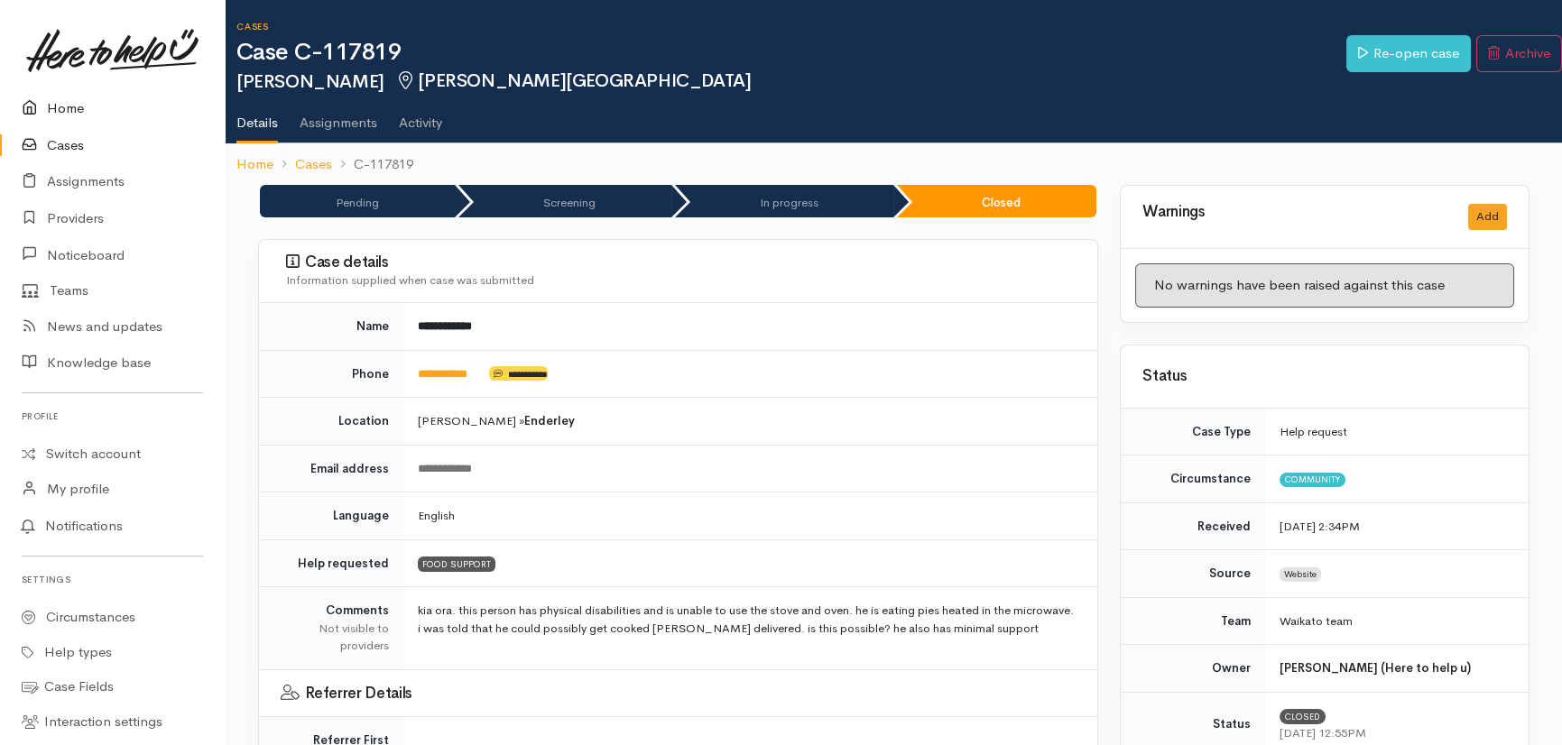
click at [58, 106] on link "Home" at bounding box center [112, 108] width 225 height 37
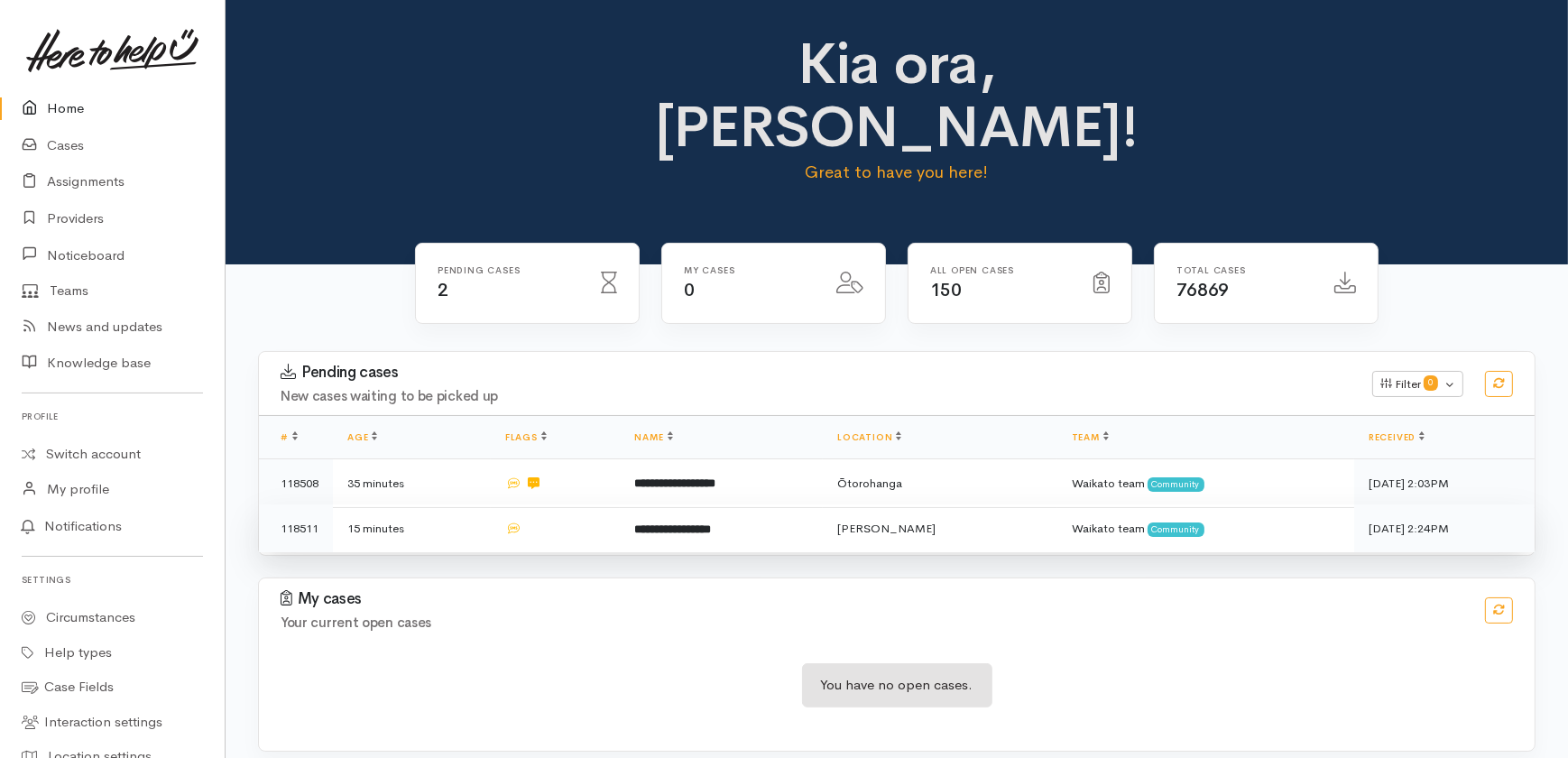
click at [584, 504] on td at bounding box center [556, 528] width 130 height 48
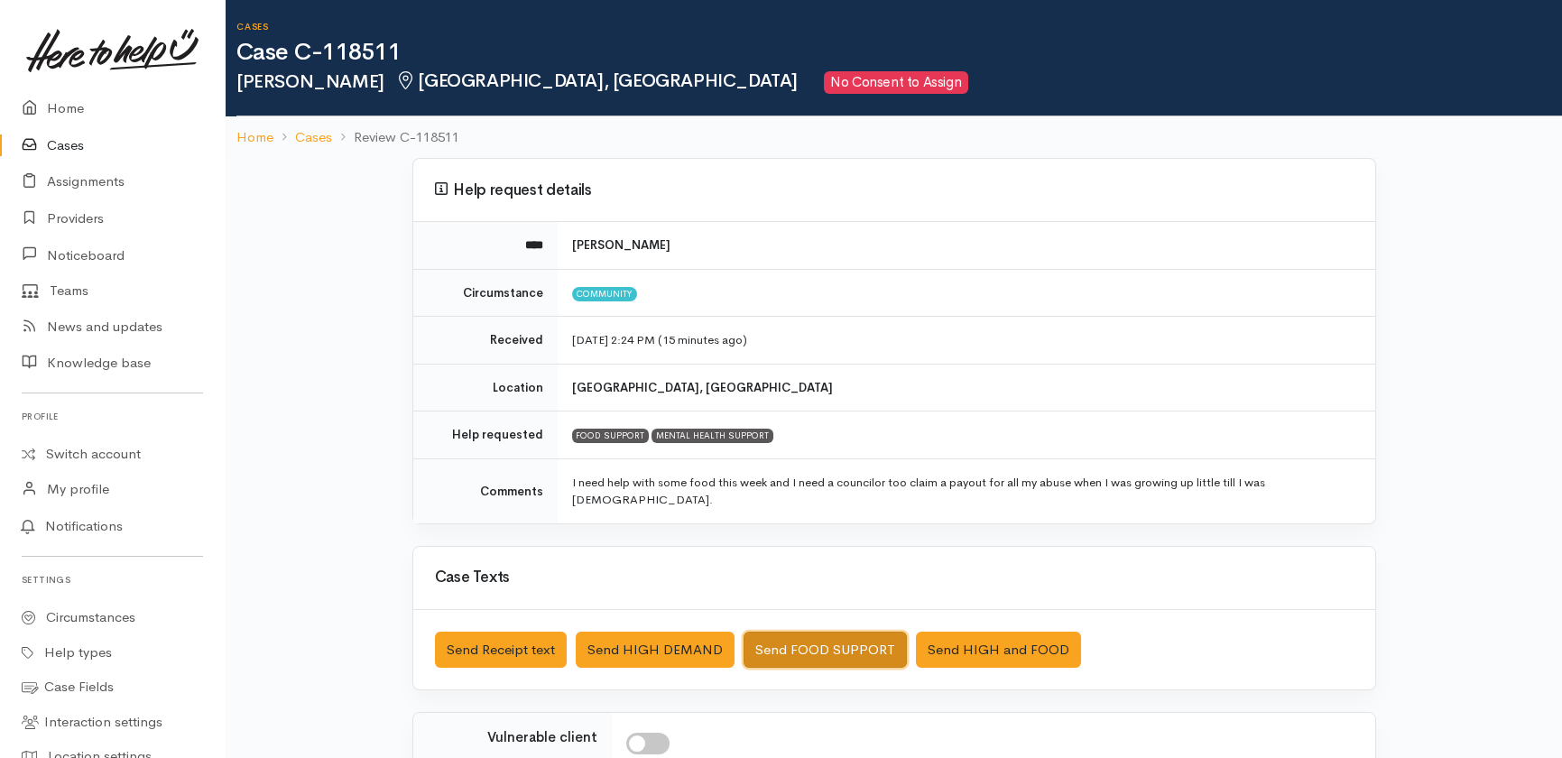
click at [829, 631] on button "Send FOOD SUPPORT" at bounding box center [824, 649] width 163 height 37
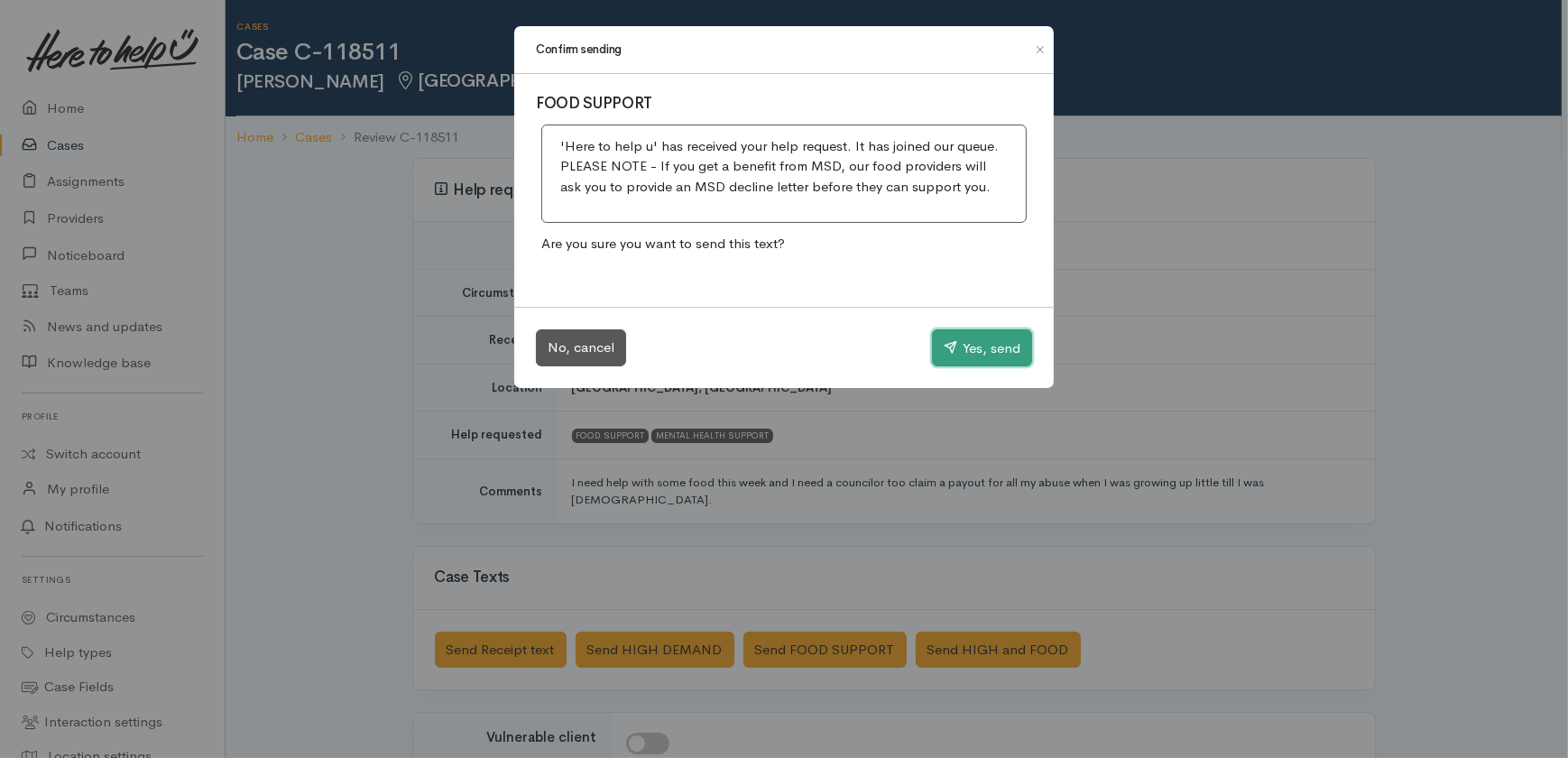
click at [993, 345] on button "Yes, send" at bounding box center [982, 348] width 100 height 38
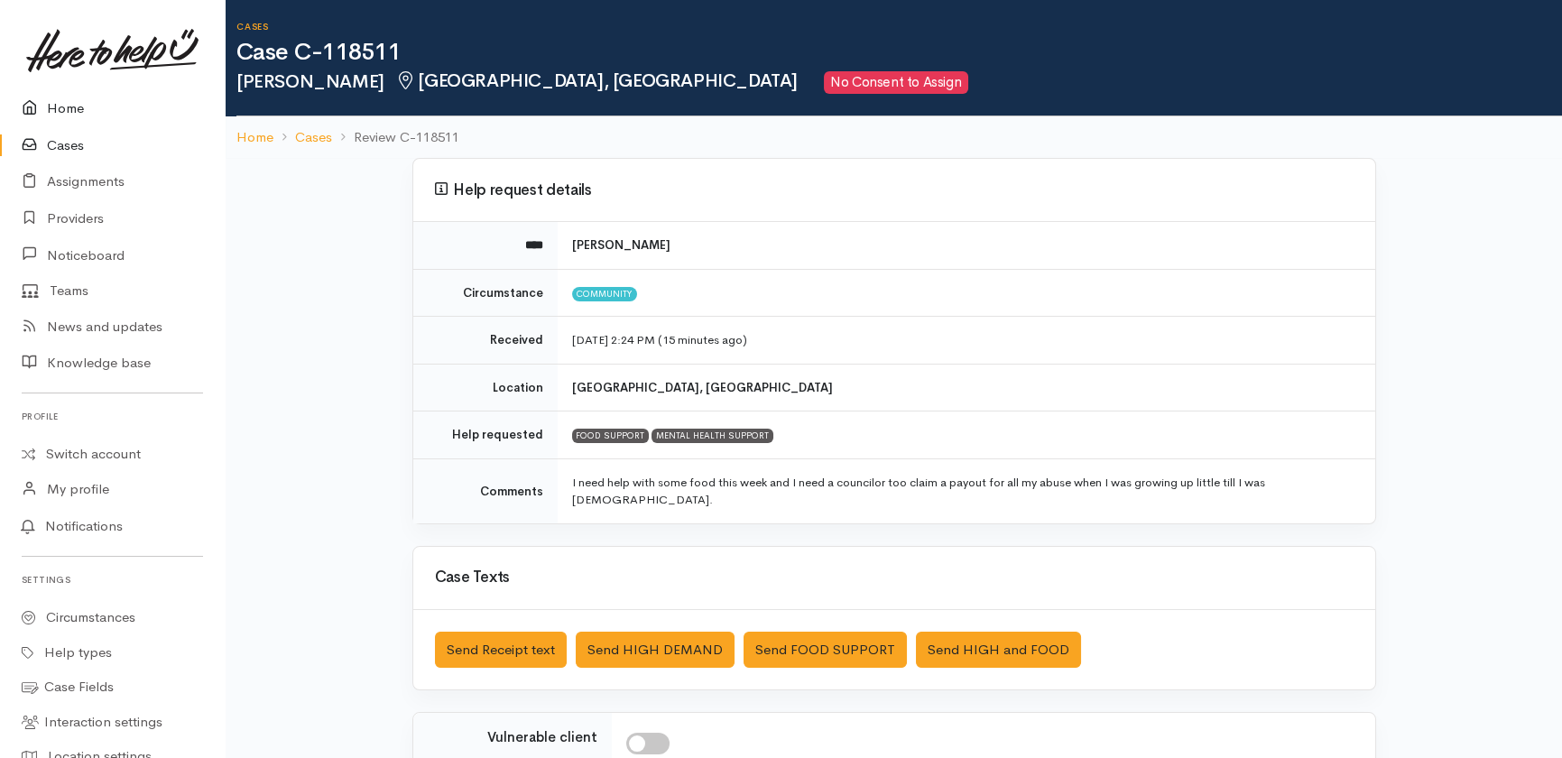
click at [58, 106] on link "Home" at bounding box center [112, 108] width 225 height 37
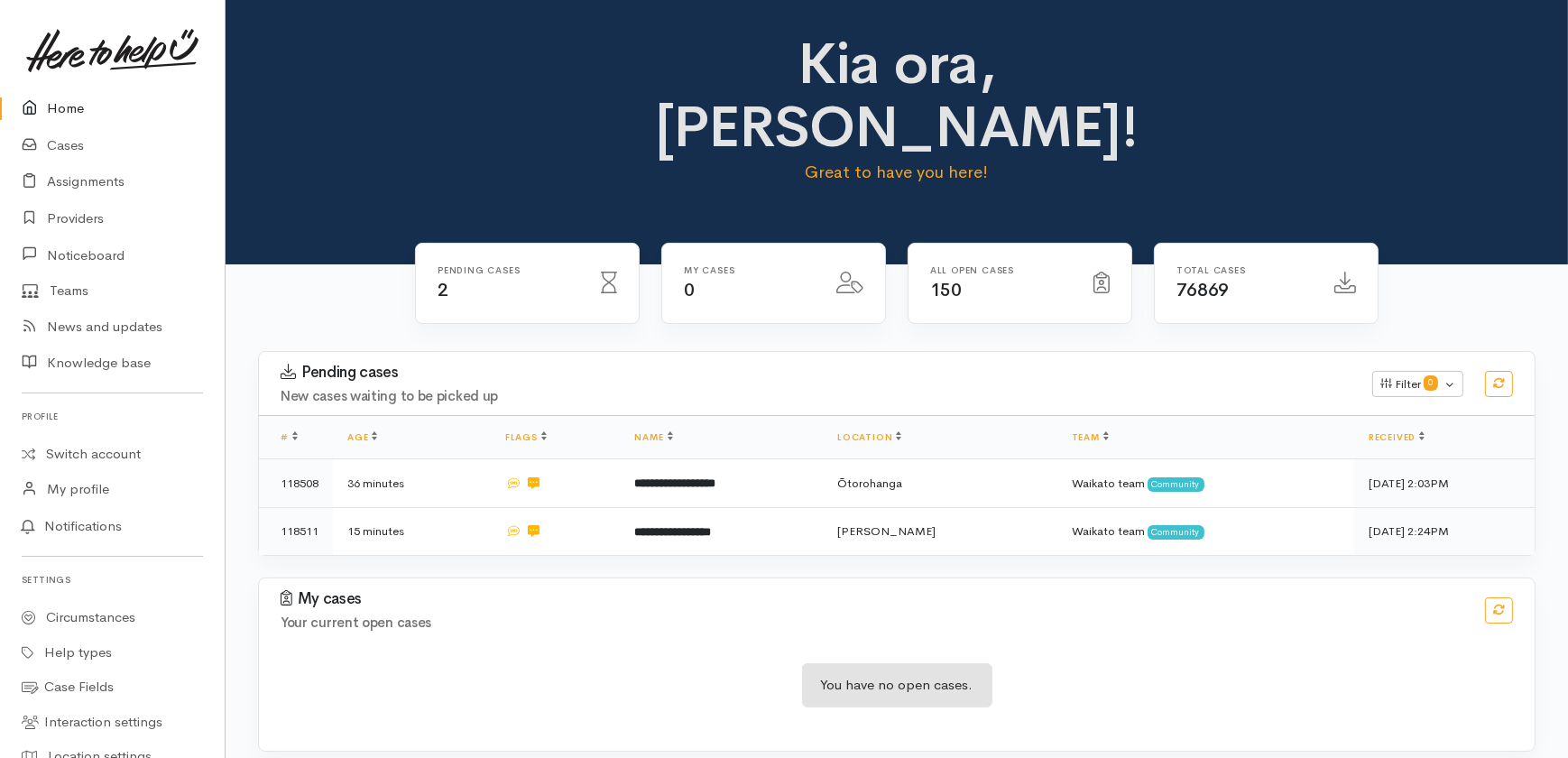
click at [41, 107] on icon at bounding box center [34, 108] width 25 height 23
click at [59, 105] on link "Home" at bounding box center [112, 108] width 225 height 37
click at [72, 137] on link "Cases" at bounding box center [112, 145] width 225 height 37
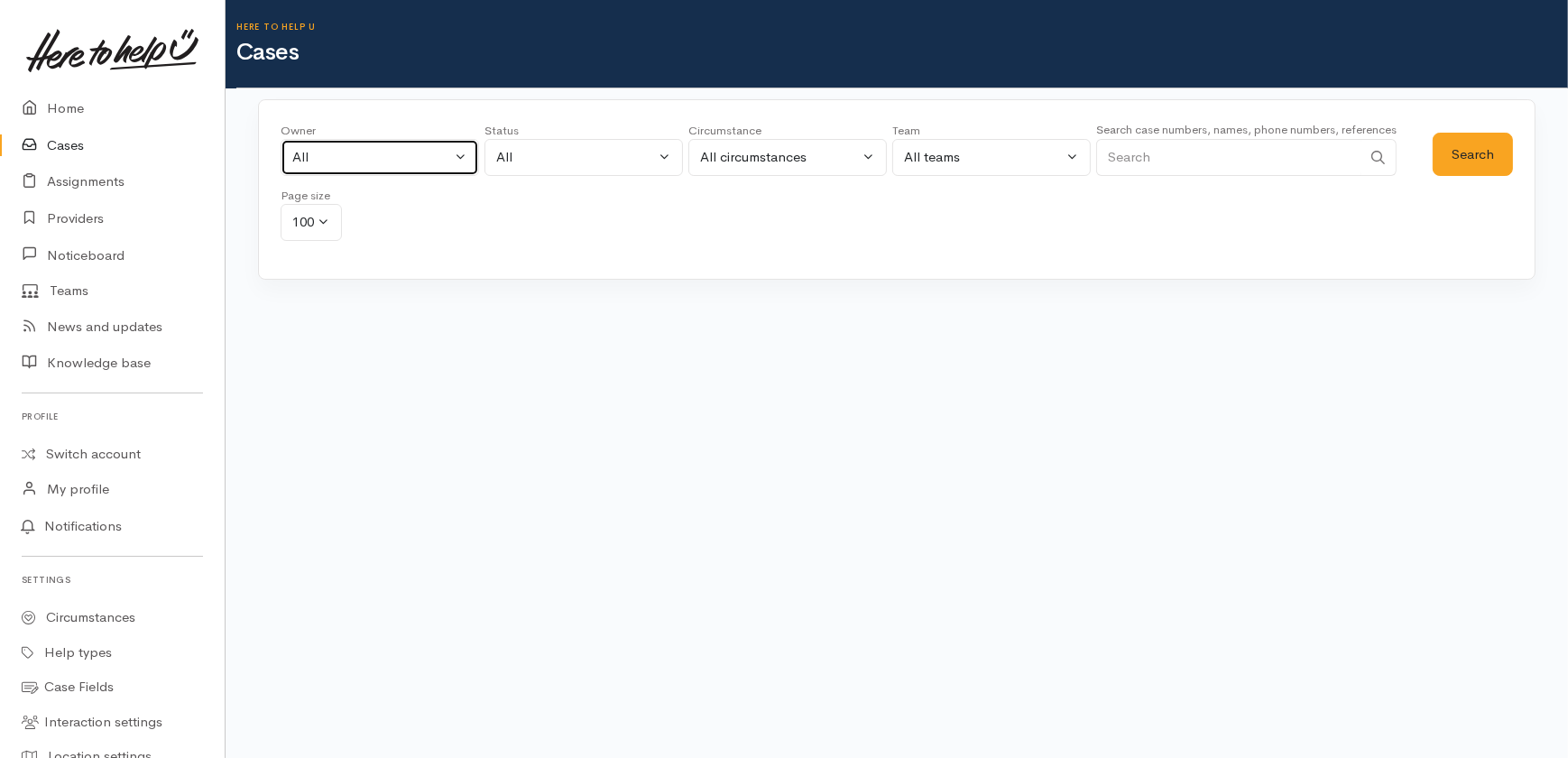
click at [401, 152] on div "All" at bounding box center [371, 157] width 159 height 21
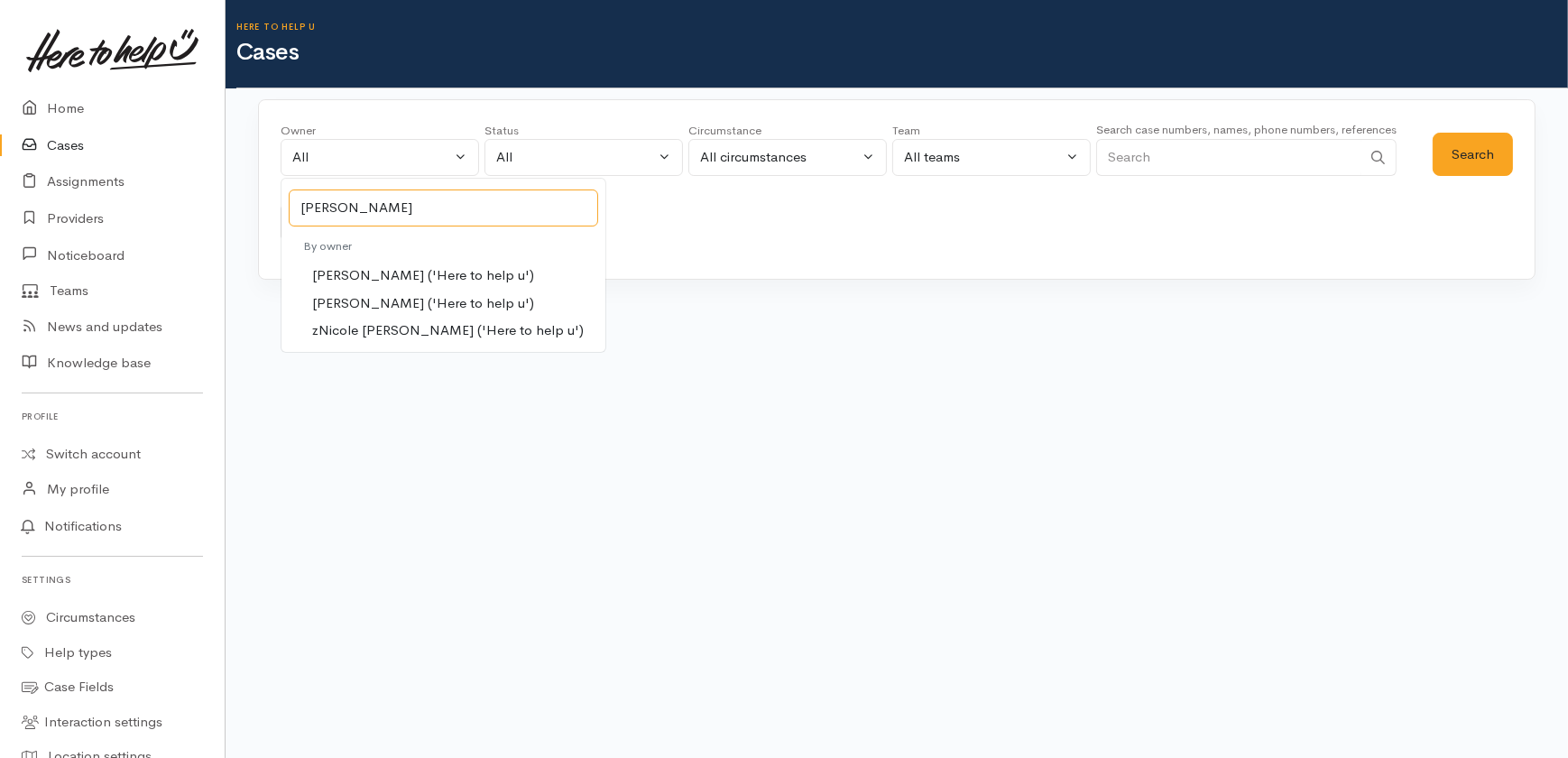
type input "nicole"
click at [345, 301] on span "Nicole Rusk ('Here to help u')" at bounding box center [423, 303] width 222 height 21
select select "2314"
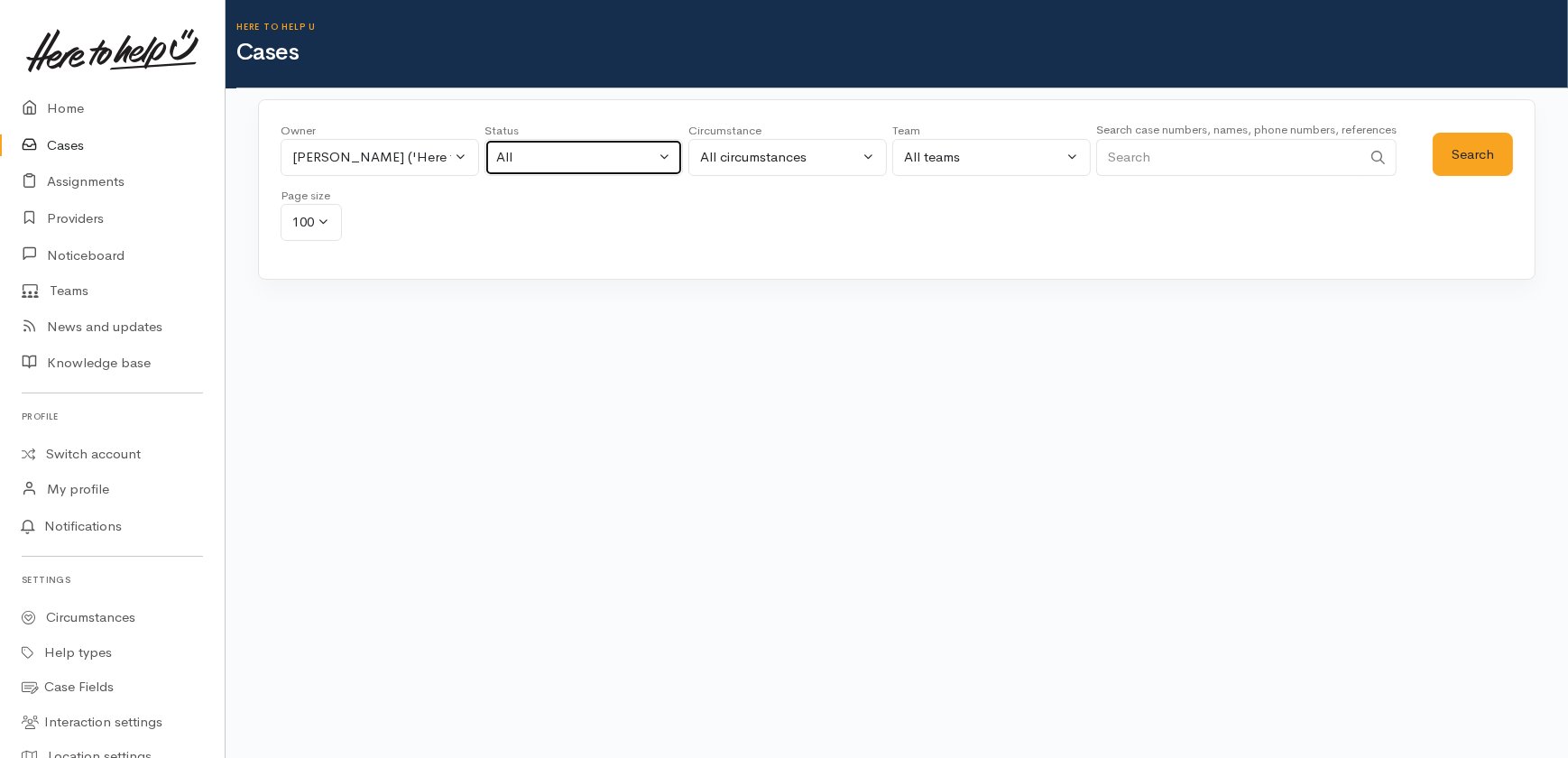
click at [581, 162] on div "All" at bounding box center [575, 157] width 159 height 21
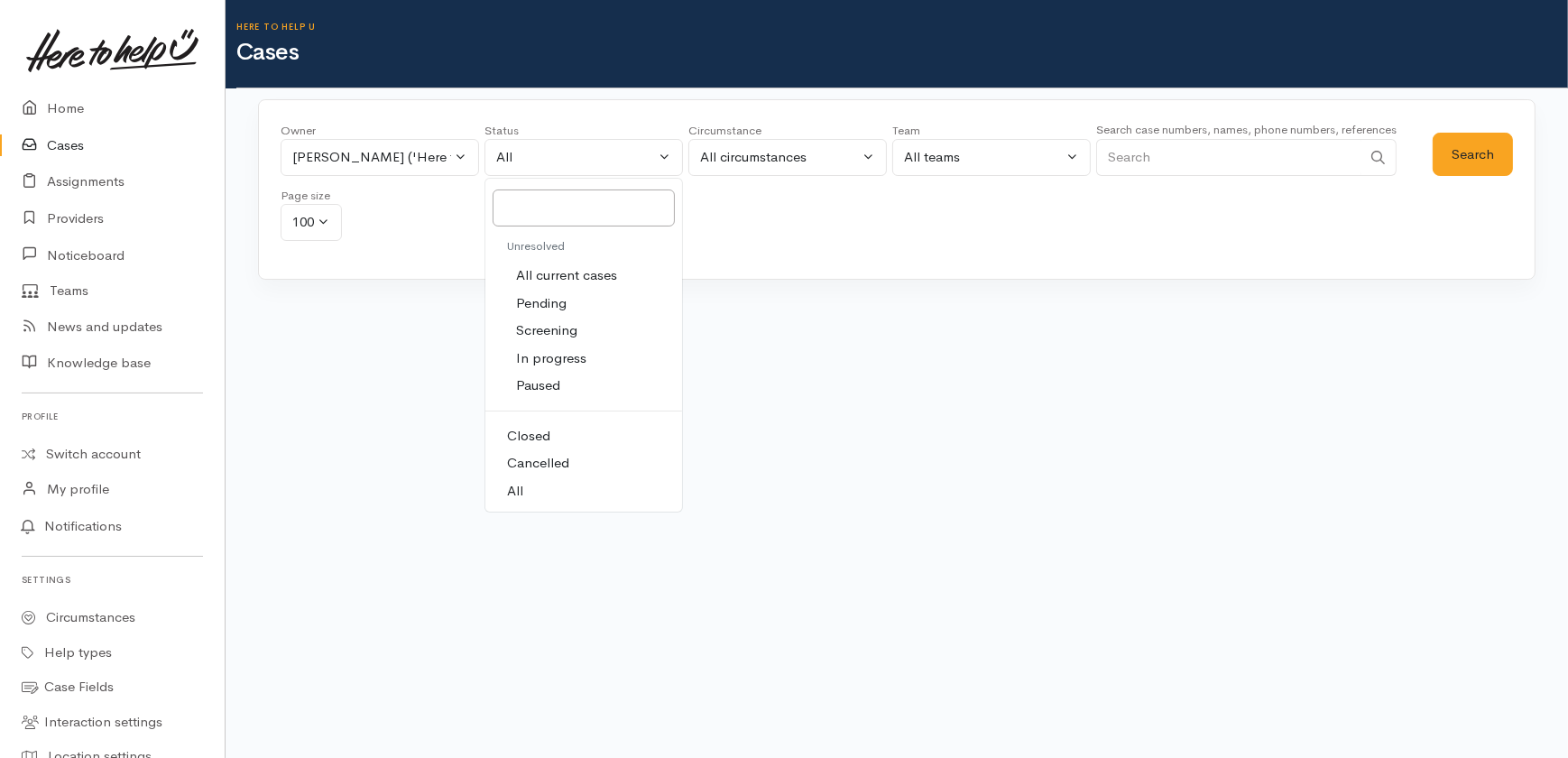
click at [600, 270] on span "All current cases" at bounding box center [566, 275] width 101 height 21
select select "Unresolved"
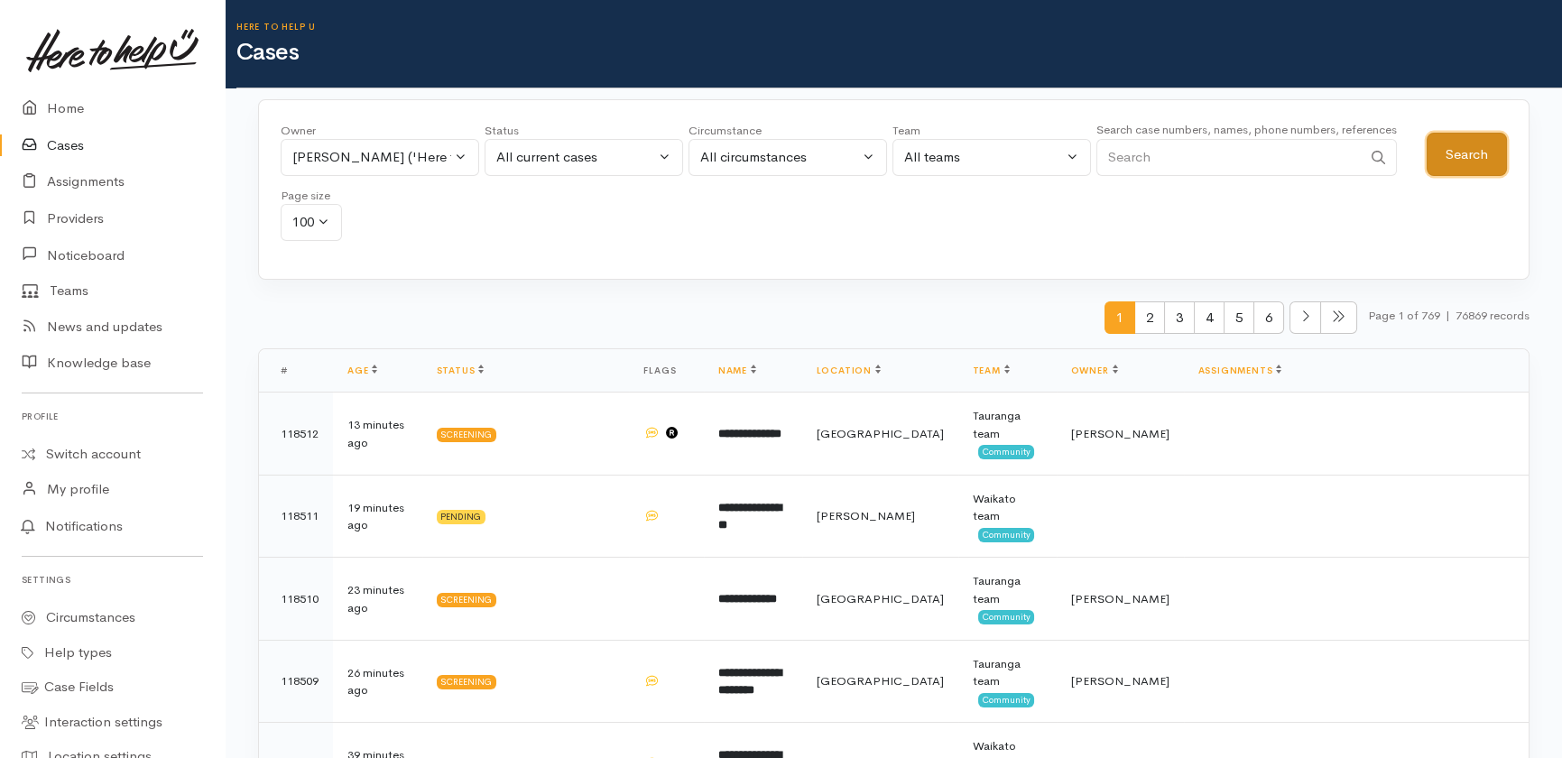
click at [1480, 152] on button "Search" at bounding box center [1466, 155] width 80 height 44
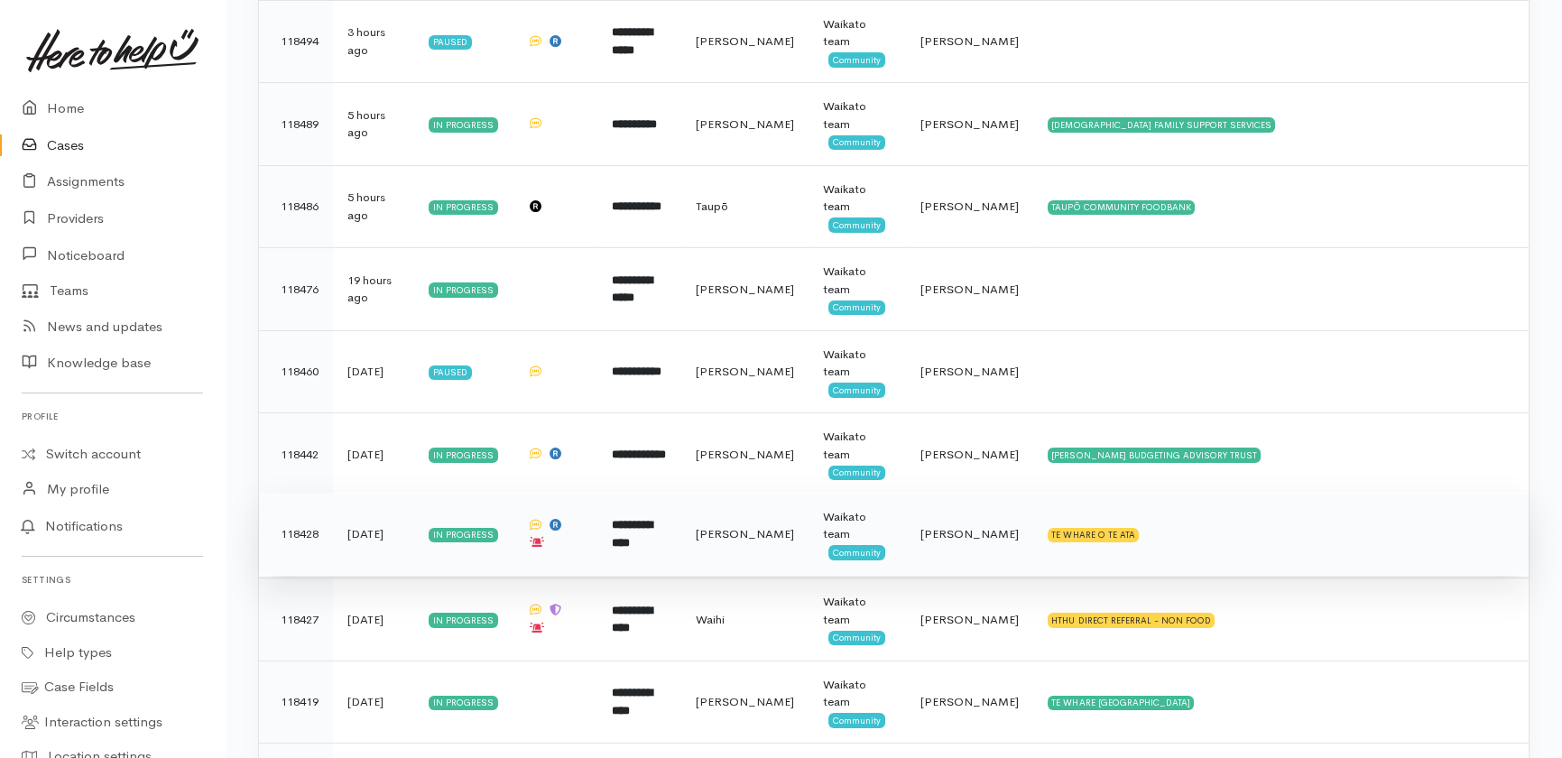
scroll to position [498, 0]
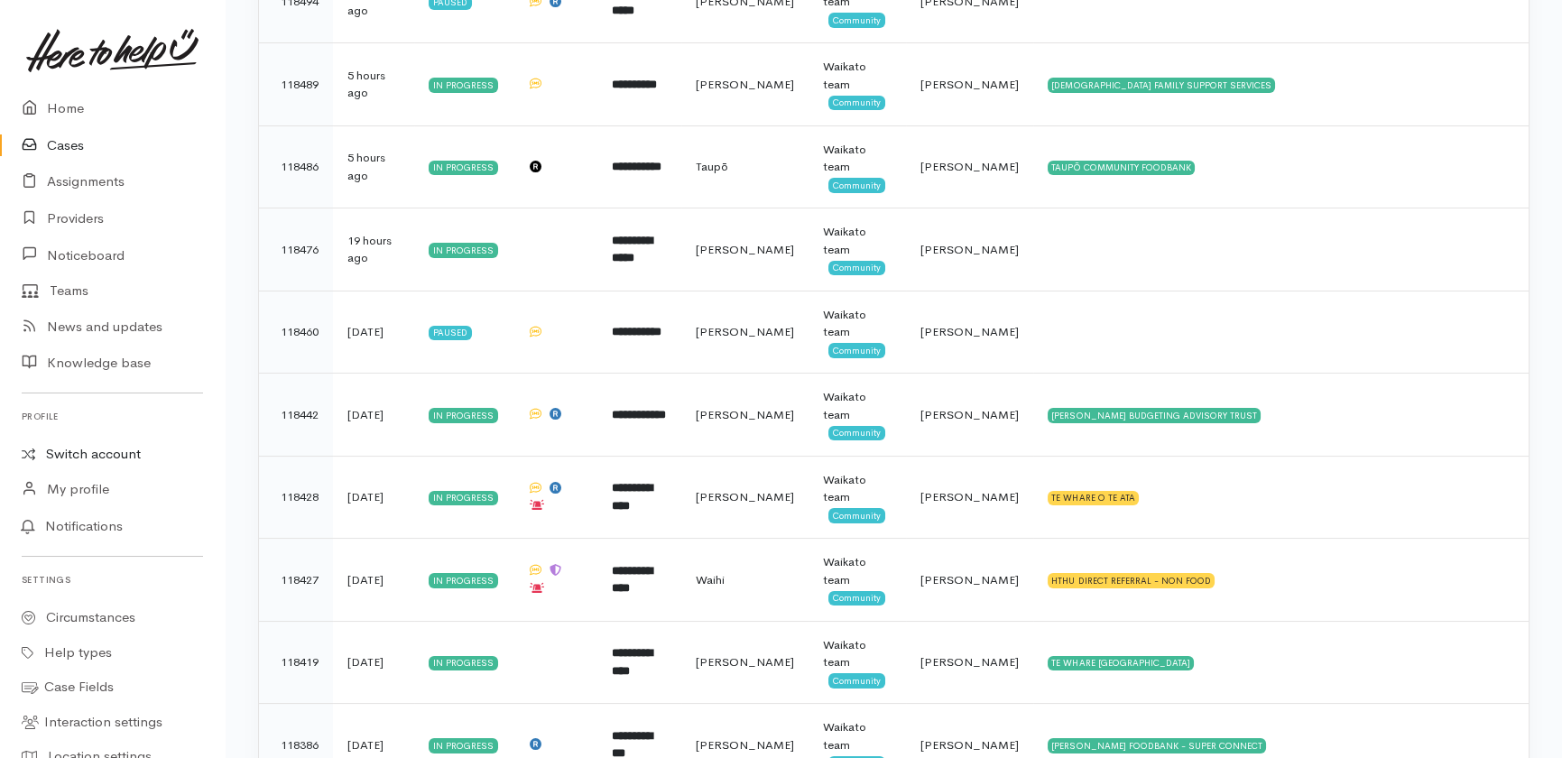
click at [82, 455] on link "Switch account" at bounding box center [112, 454] width 225 height 35
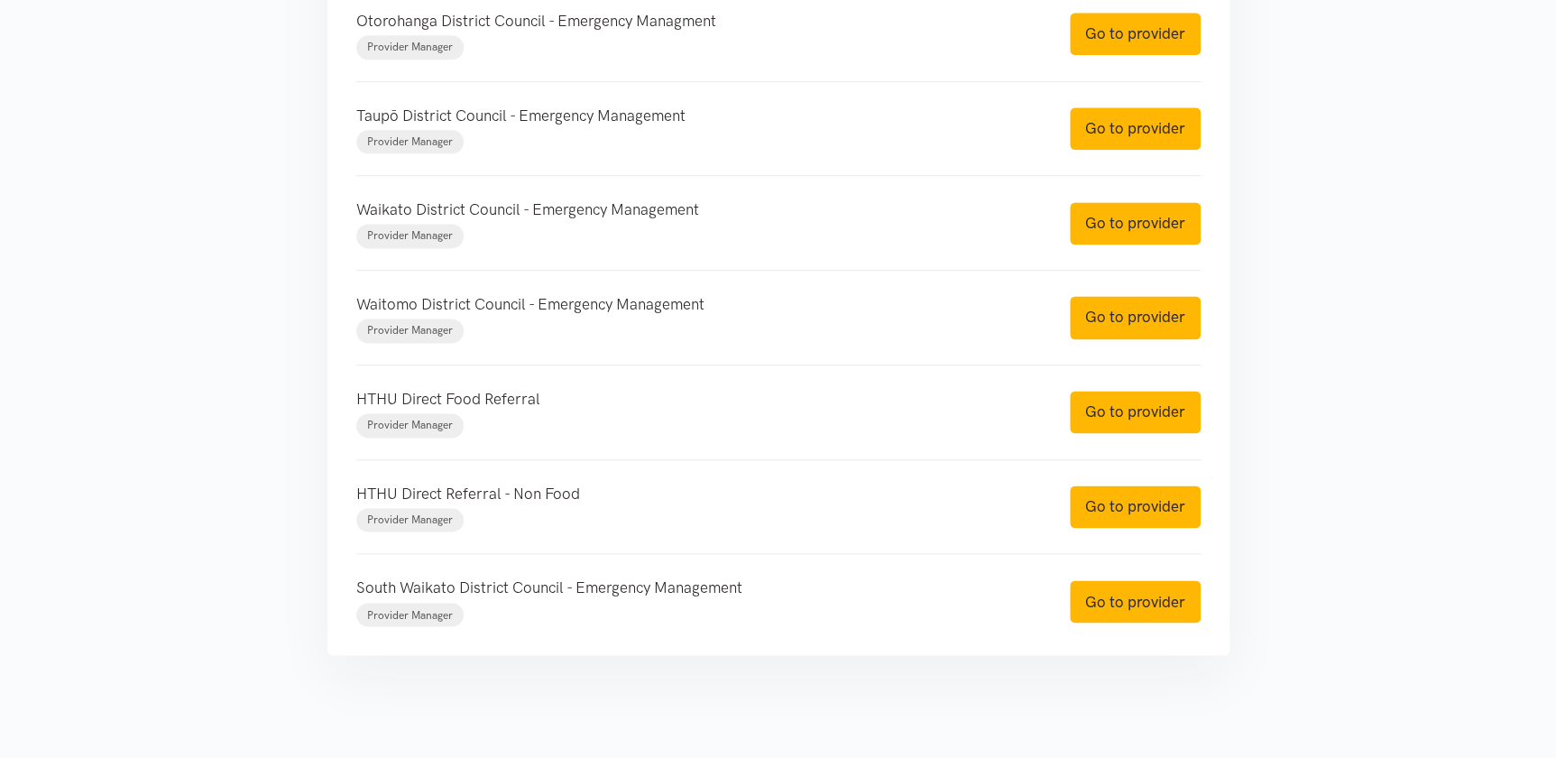
scroll to position [1129, 0]
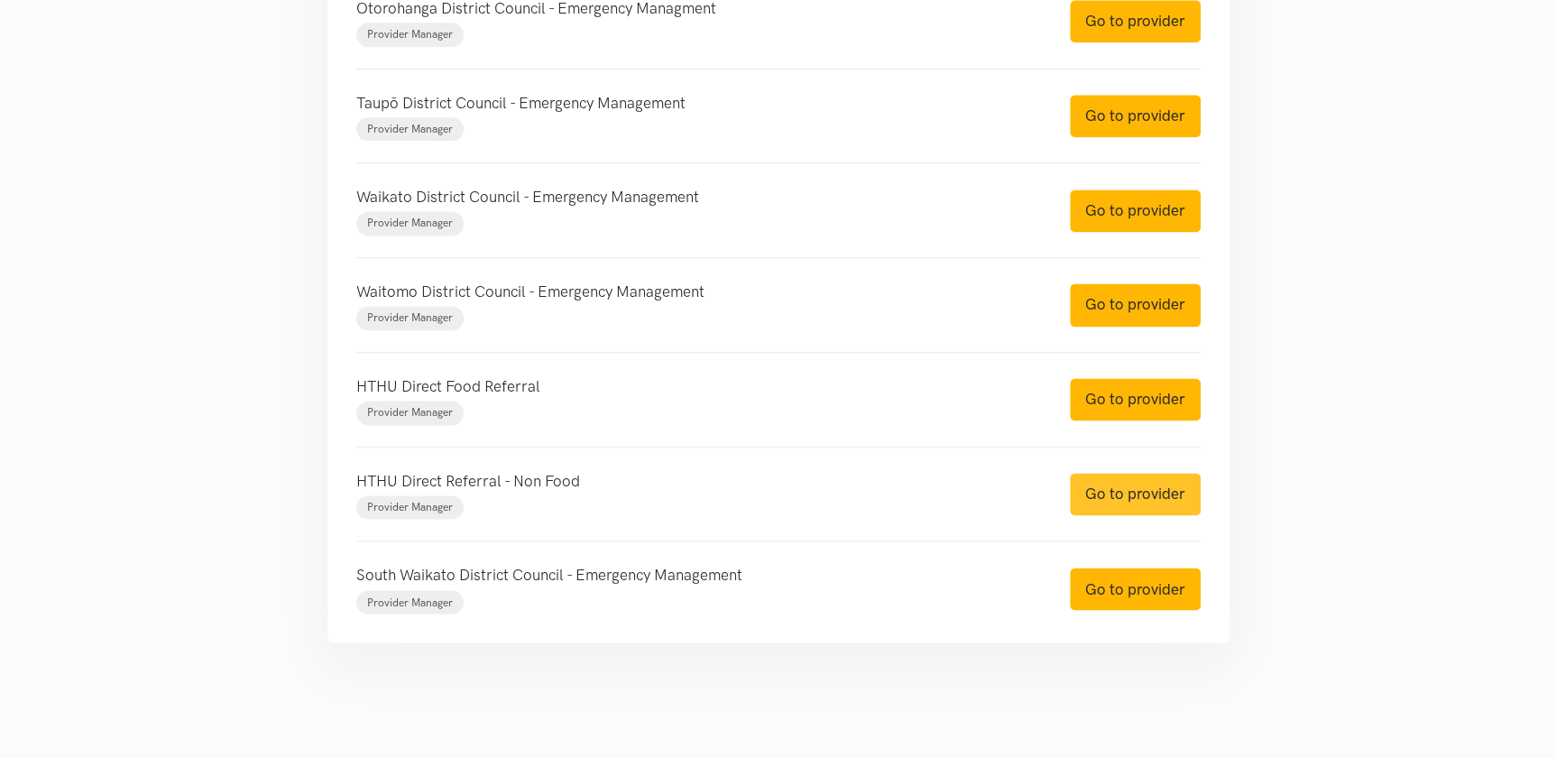
click at [1139, 495] on link "Go to provider" at bounding box center [1135, 494] width 131 height 42
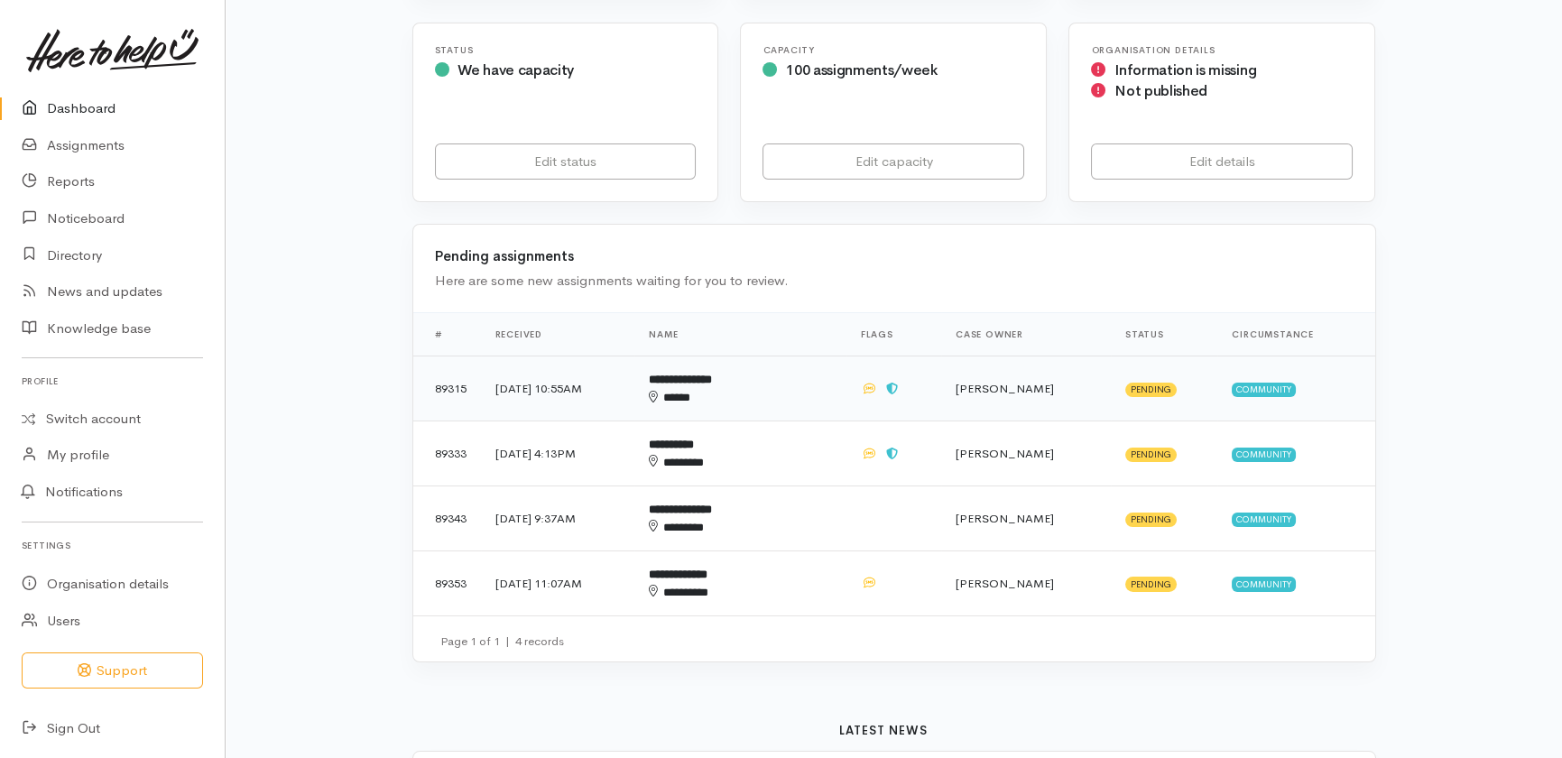
scroll to position [327, 0]
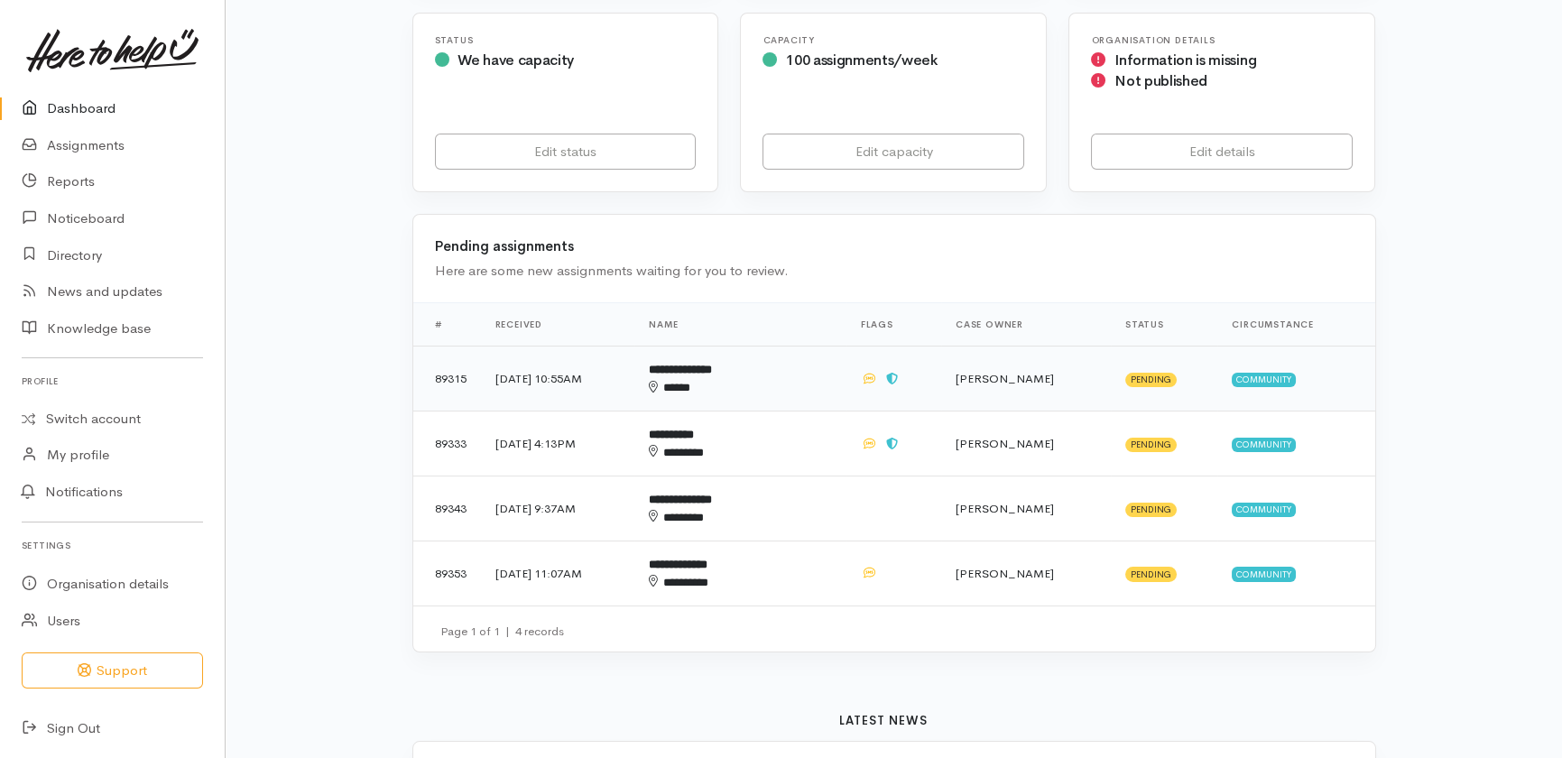
drag, startPoint x: 562, startPoint y: 318, endPoint x: 572, endPoint y: 335, distance: 19.0
click at [567, 346] on td "1 Oct 2025, 10:55AM" at bounding box center [558, 378] width 154 height 65
click at [566, 411] on td "1 Oct 2025, 4:13PM" at bounding box center [558, 443] width 154 height 65
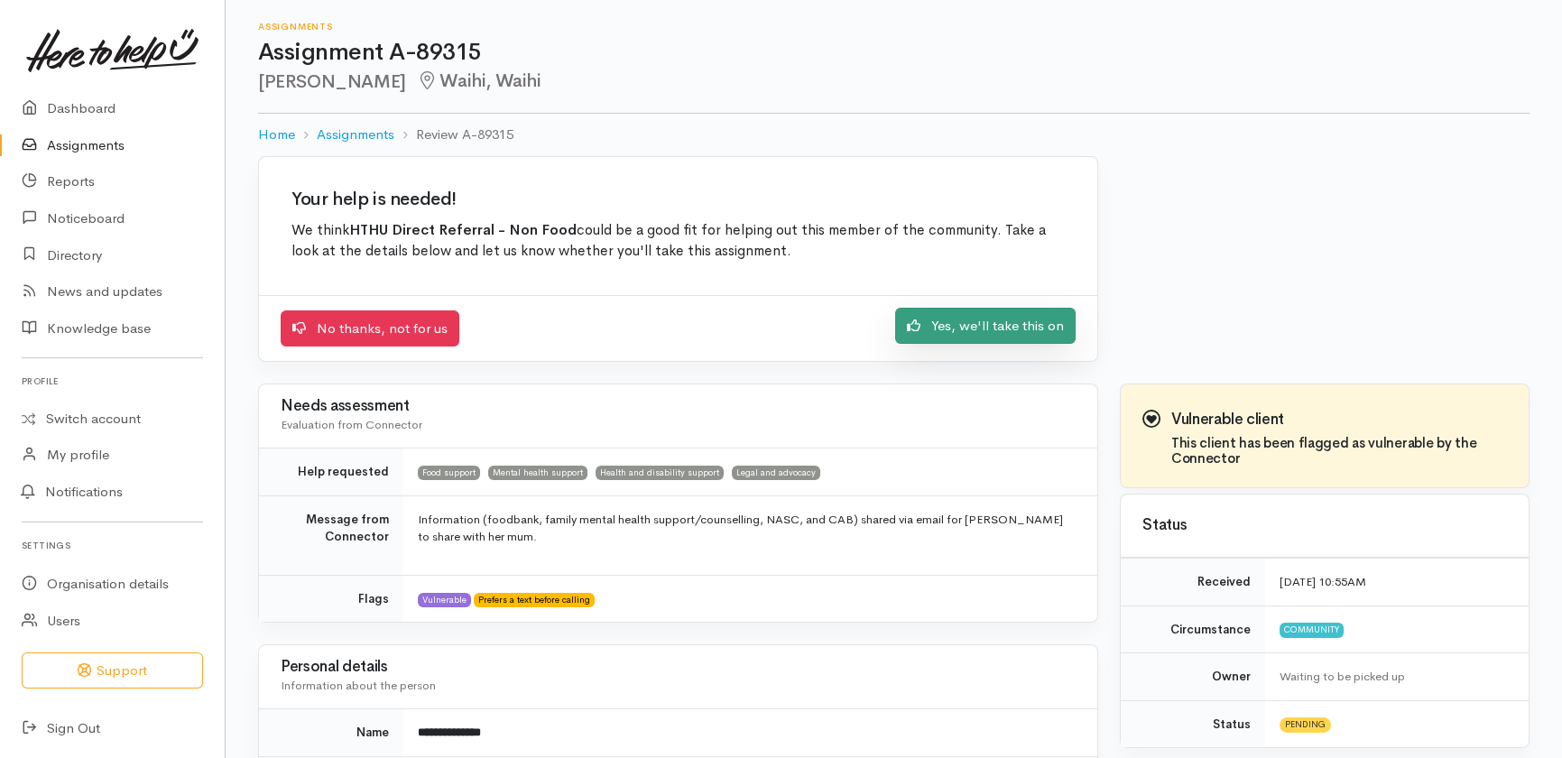
click at [996, 326] on link "Yes, we'll take this on" at bounding box center [985, 326] width 180 height 37
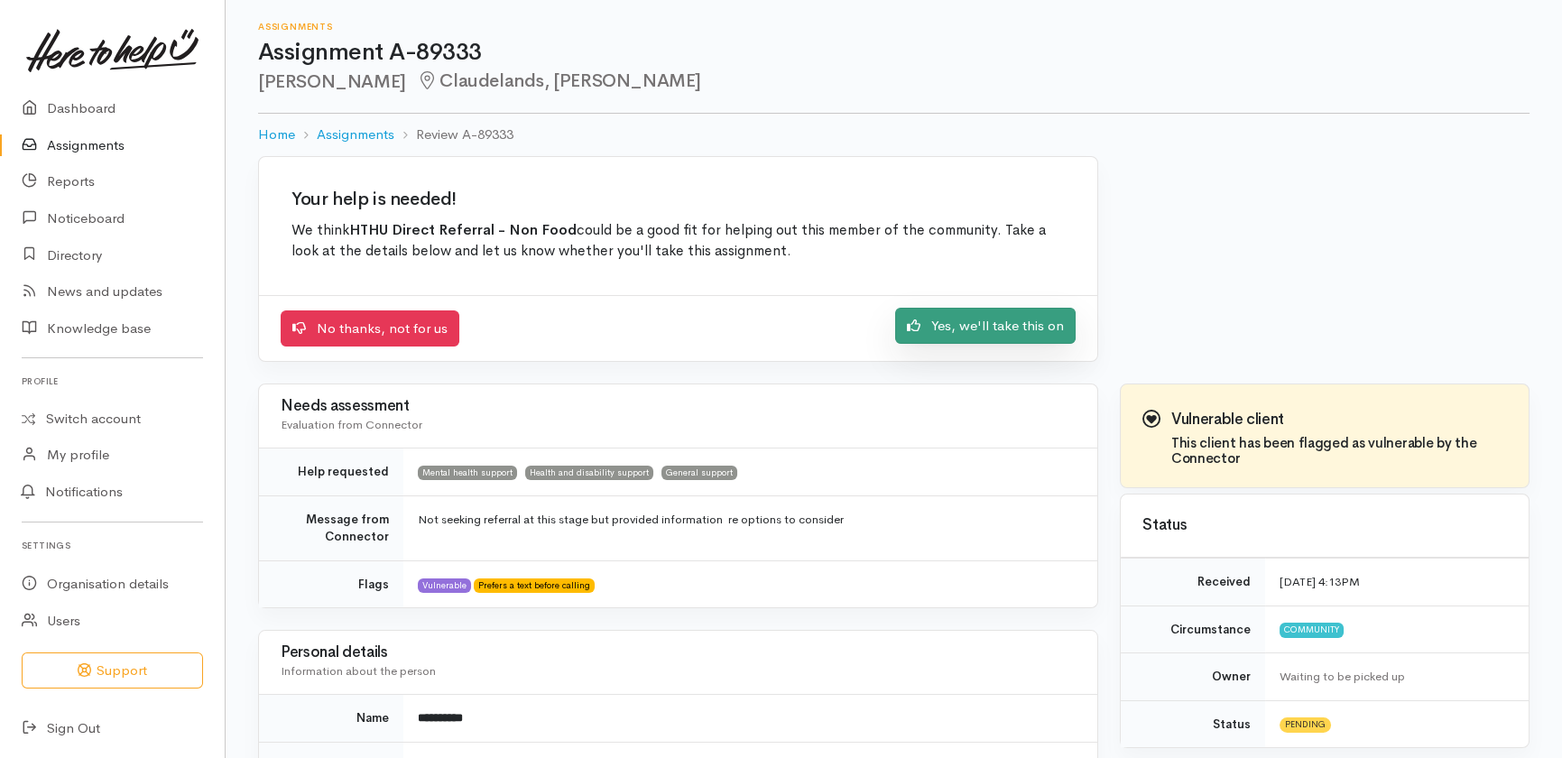
click at [959, 324] on link "Yes, we'll take this on" at bounding box center [985, 326] width 180 height 37
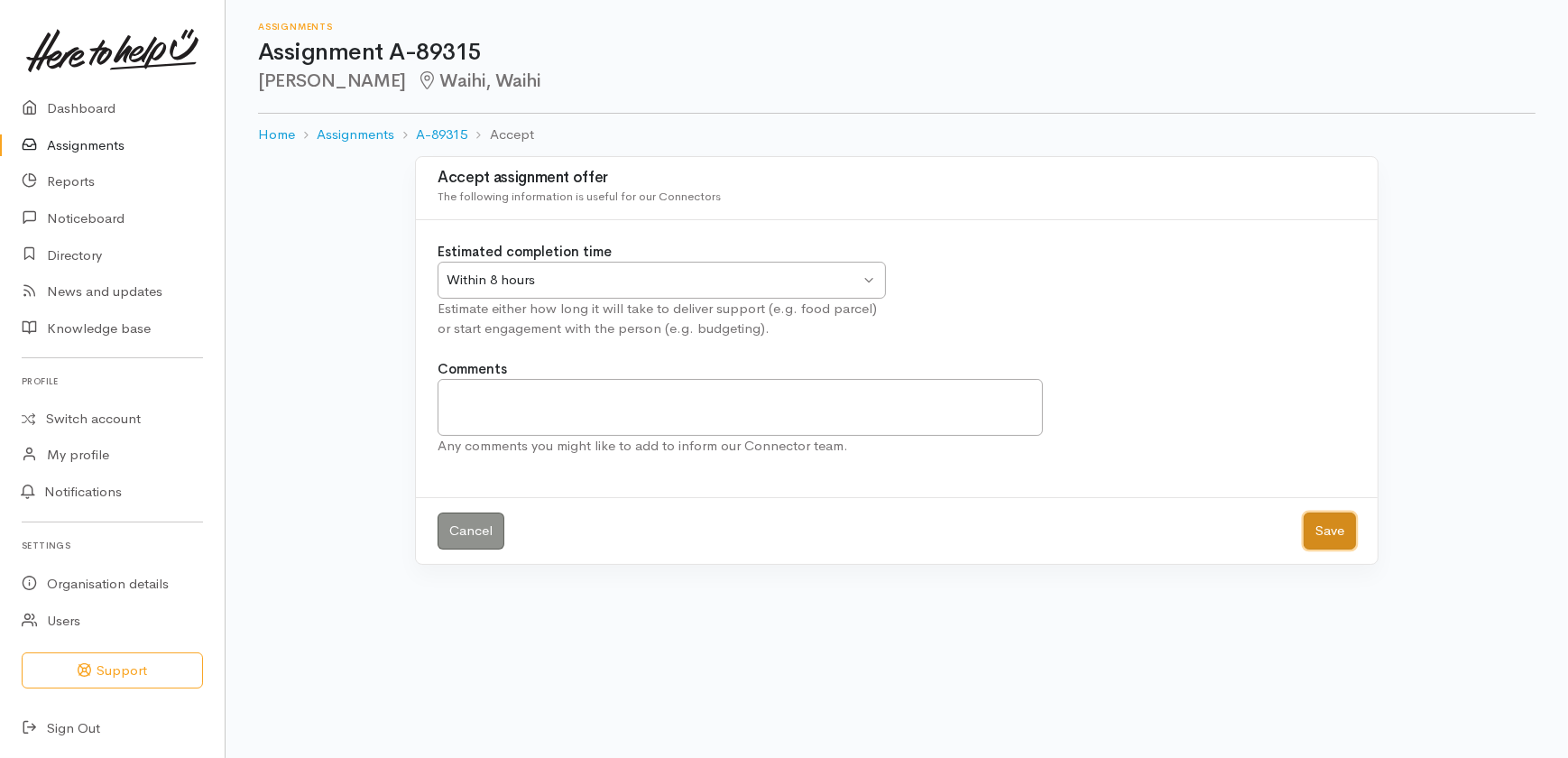
click at [1327, 527] on button "Save" at bounding box center [1330, 530] width 52 height 37
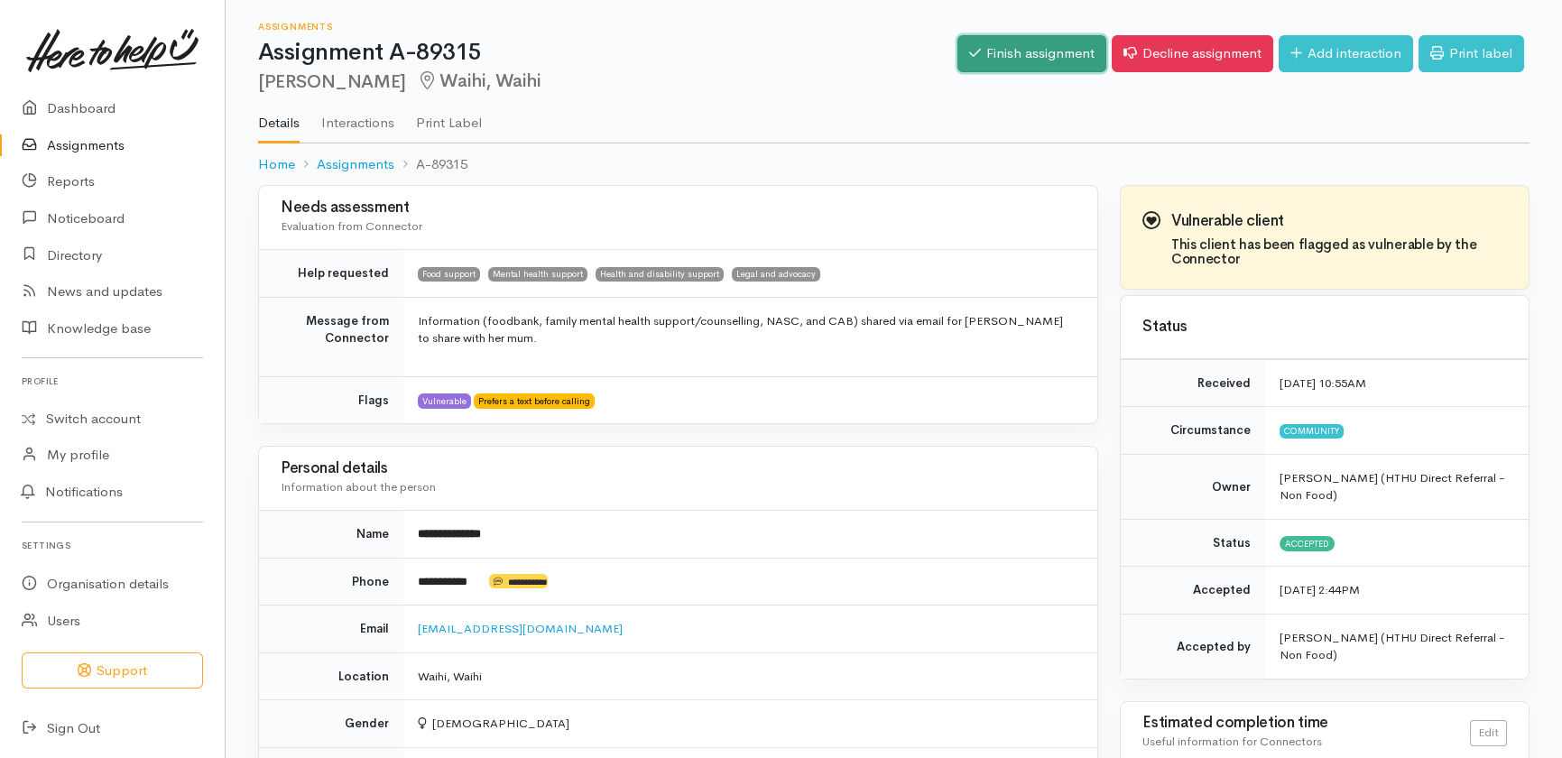
click at [992, 49] on link "Finish assignment" at bounding box center [1031, 53] width 149 height 37
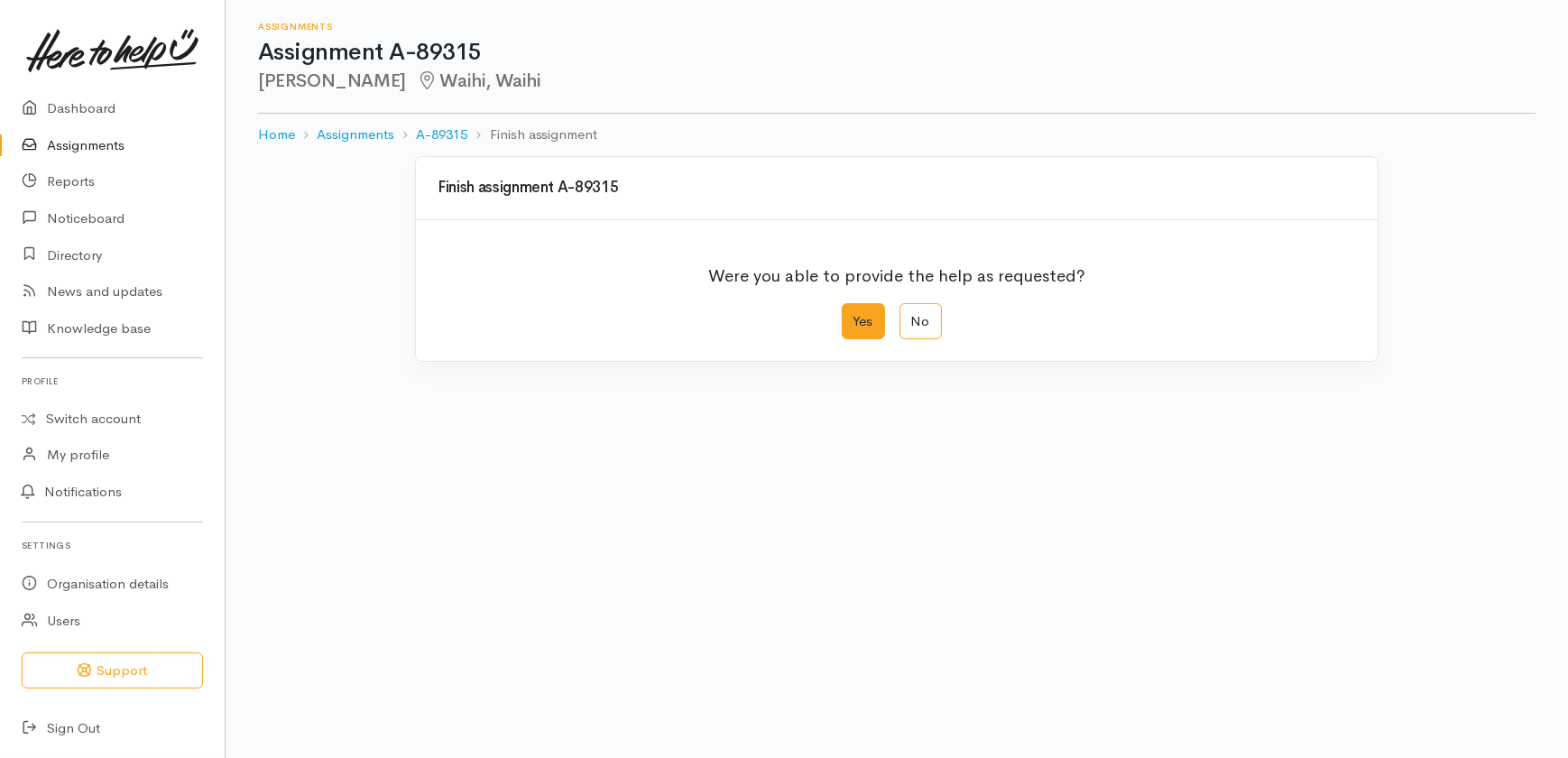
click at [867, 315] on label "Yes" at bounding box center [863, 321] width 43 height 37
click at [853, 315] on input "Yes" at bounding box center [848, 309] width 12 height 12
radio input "true"
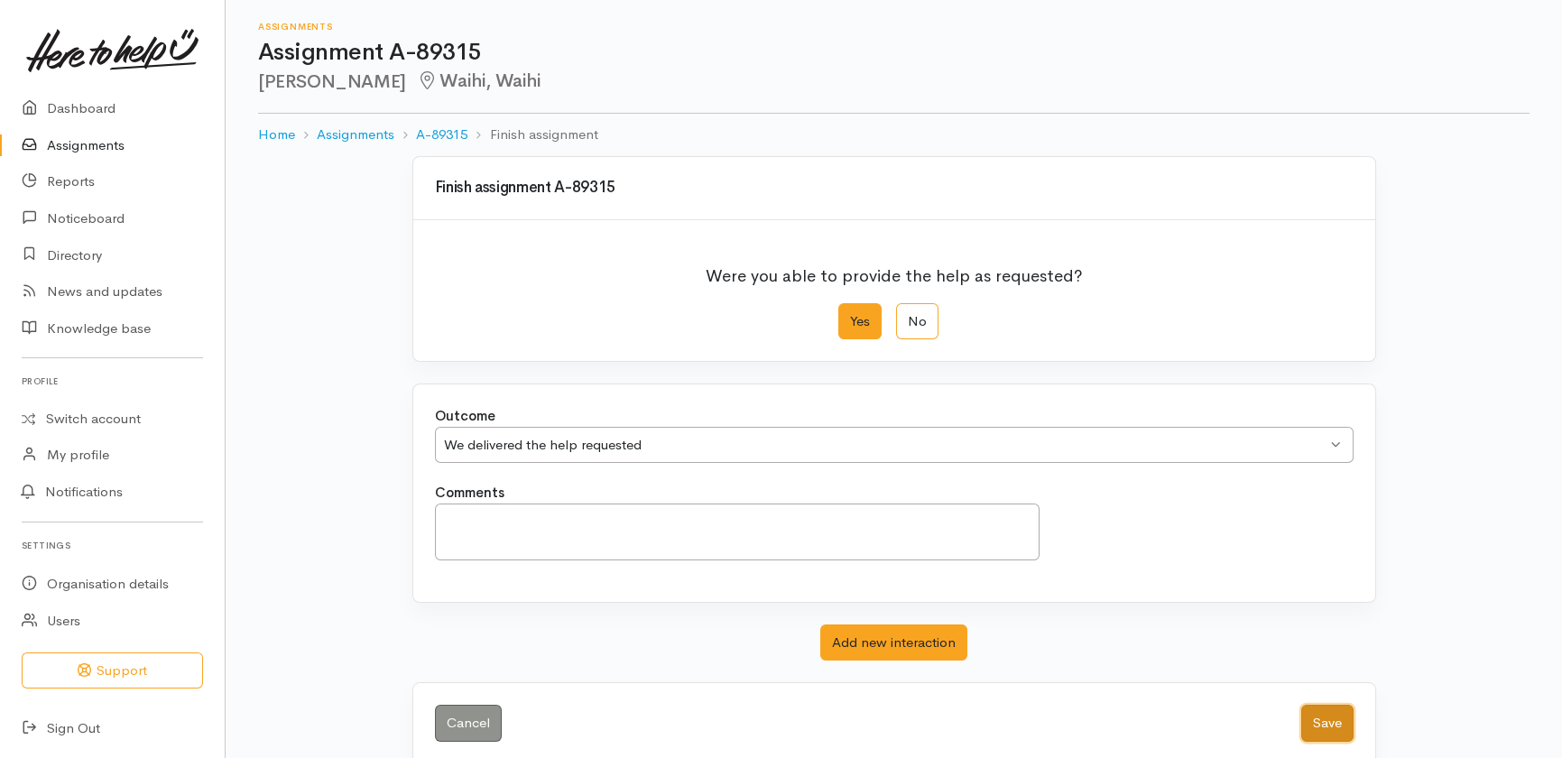
click at [1316, 726] on button "Save" at bounding box center [1327, 723] width 52 height 37
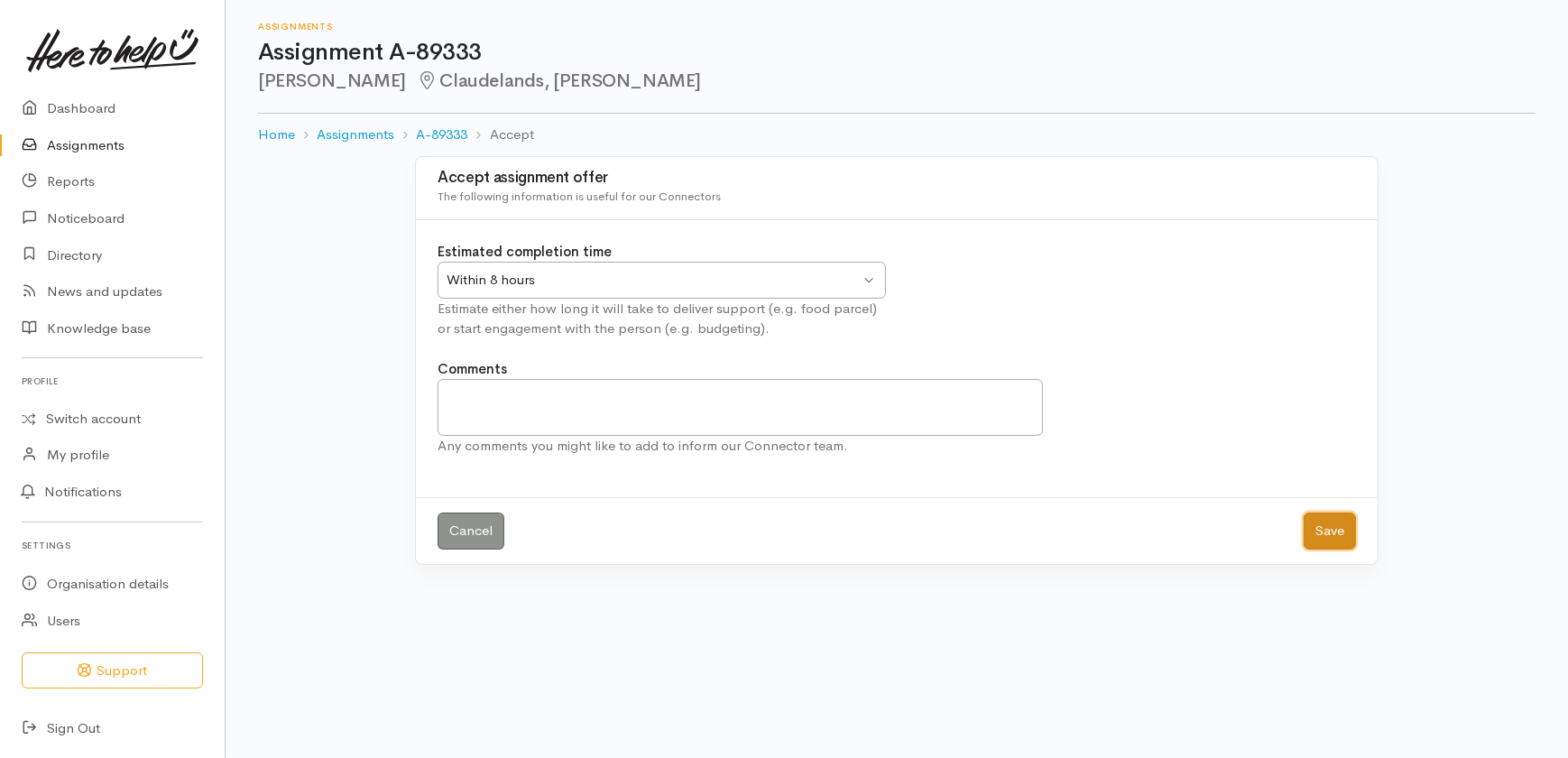
click at [1326, 531] on button "Save" at bounding box center [1330, 530] width 52 height 37
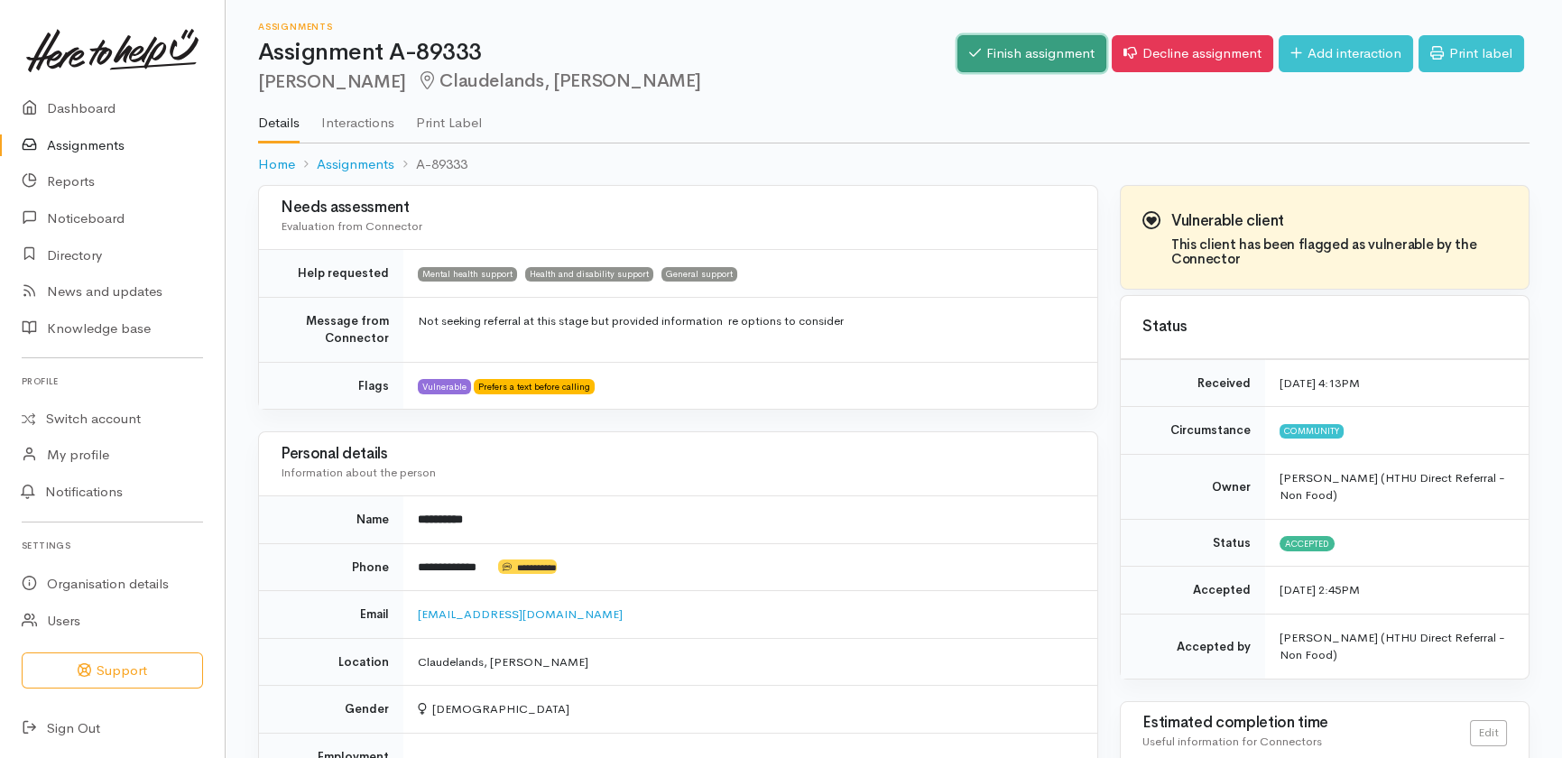
click at [1008, 62] on link "Finish assignment" at bounding box center [1031, 53] width 149 height 37
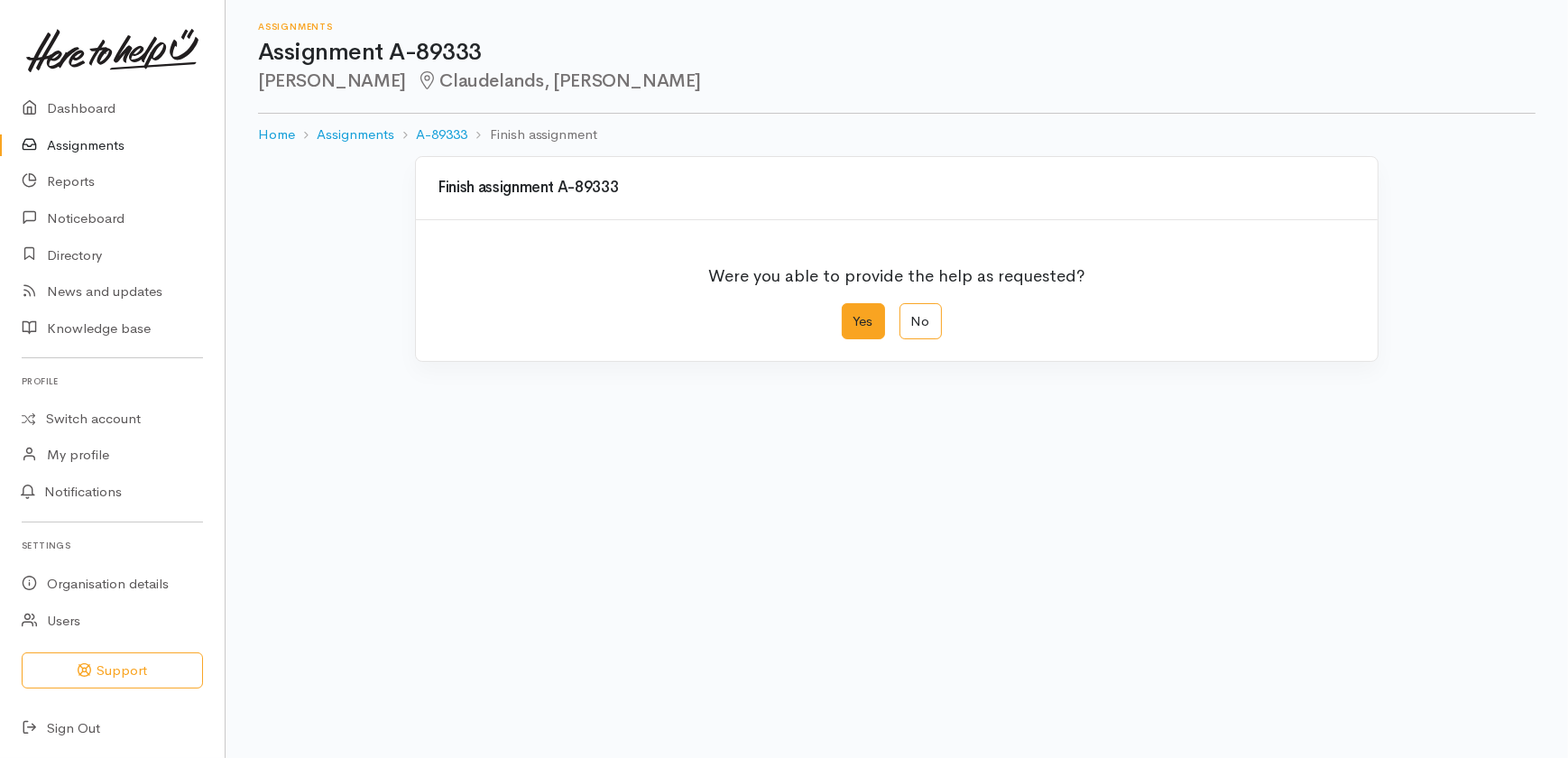
click at [857, 315] on label "Yes" at bounding box center [863, 321] width 43 height 37
click at [853, 315] on input "Yes" at bounding box center [848, 309] width 12 height 12
radio input "true"
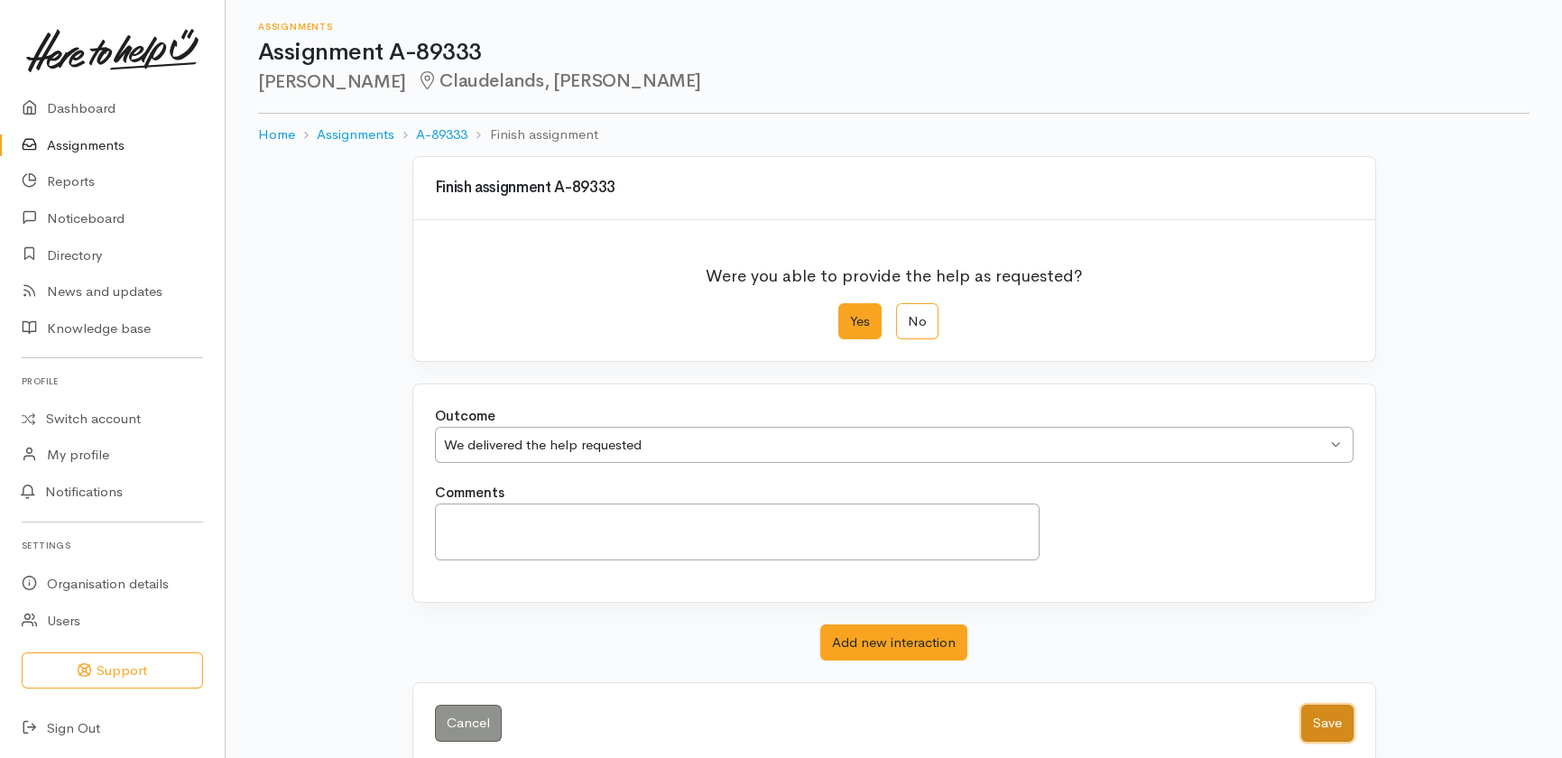
click at [1323, 722] on button "Save" at bounding box center [1327, 723] width 52 height 37
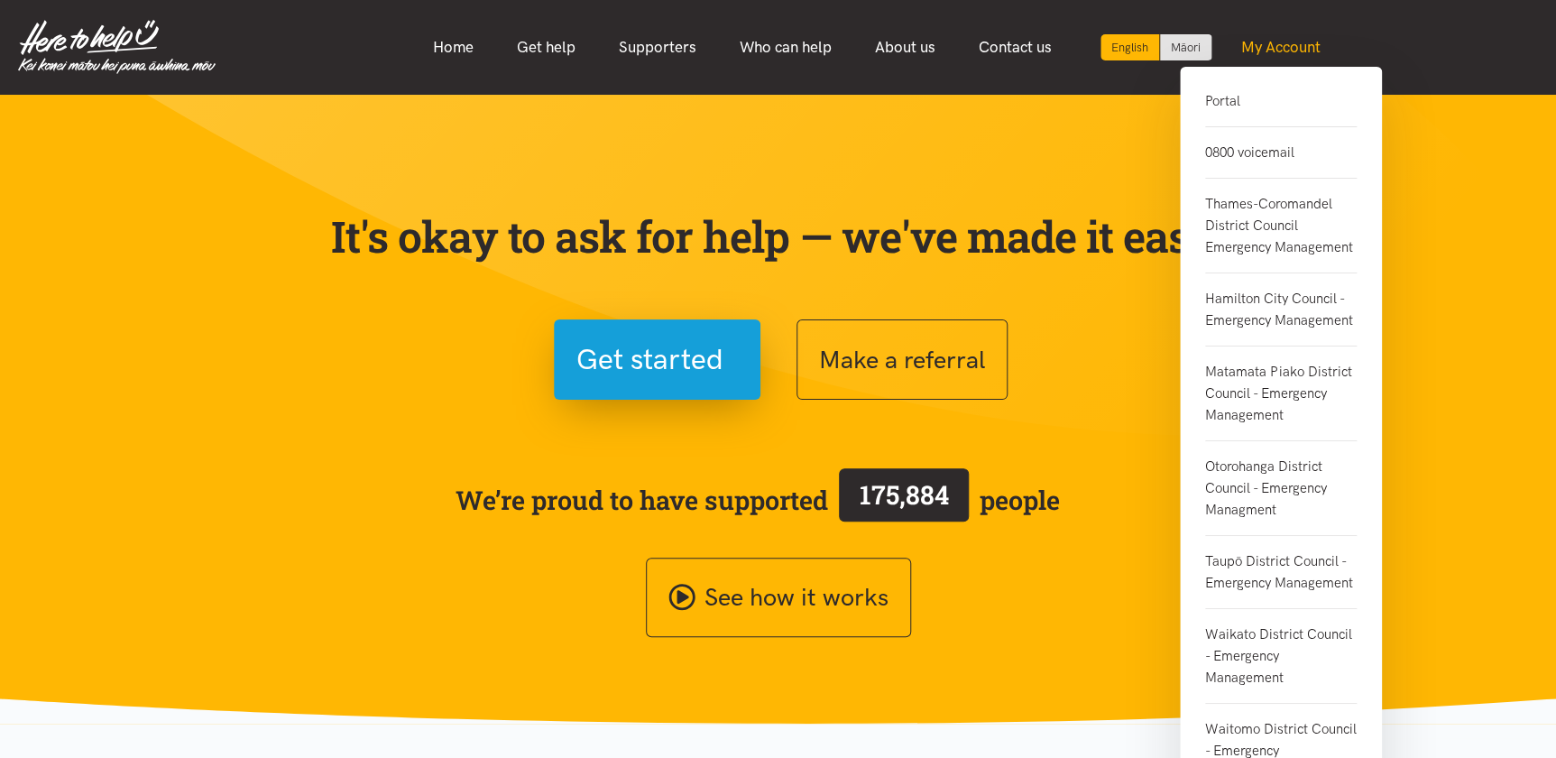
click at [1272, 51] on link "My Account" at bounding box center [1281, 47] width 123 height 39
click at [1228, 104] on link "Portal" at bounding box center [1281, 108] width 152 height 37
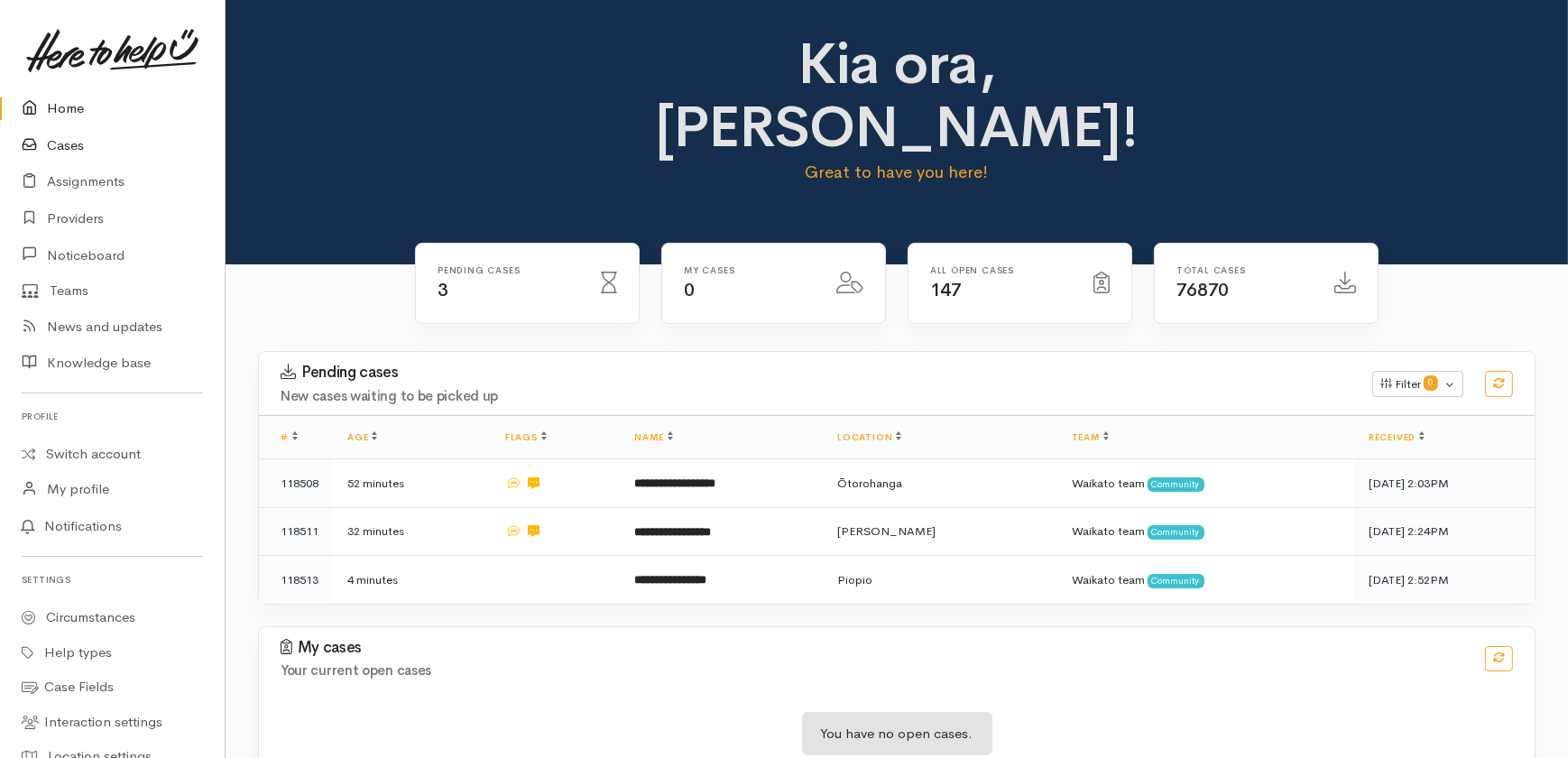
click at [62, 143] on link "Cases" at bounding box center [112, 145] width 225 height 37
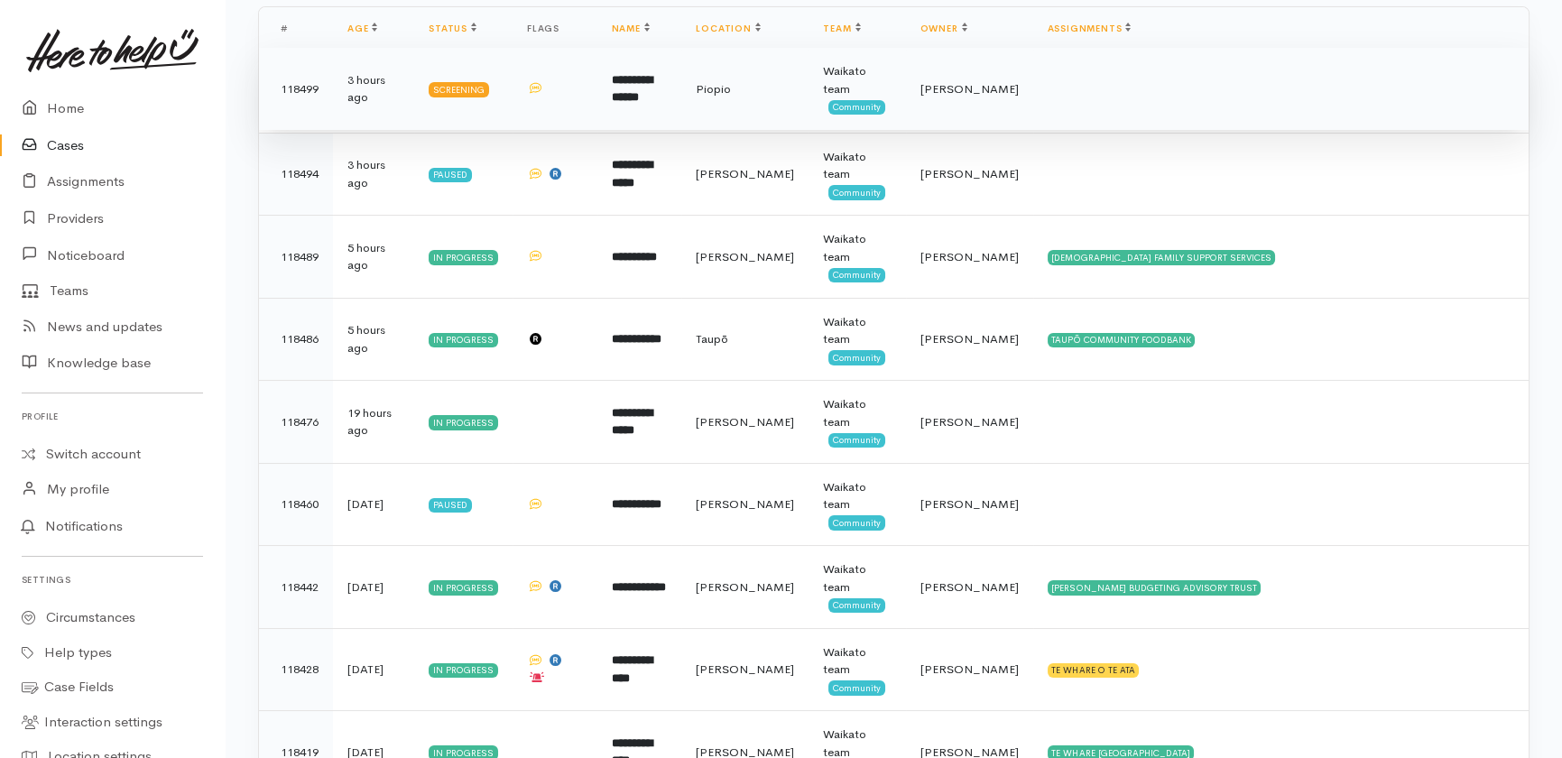
scroll to position [327, 0]
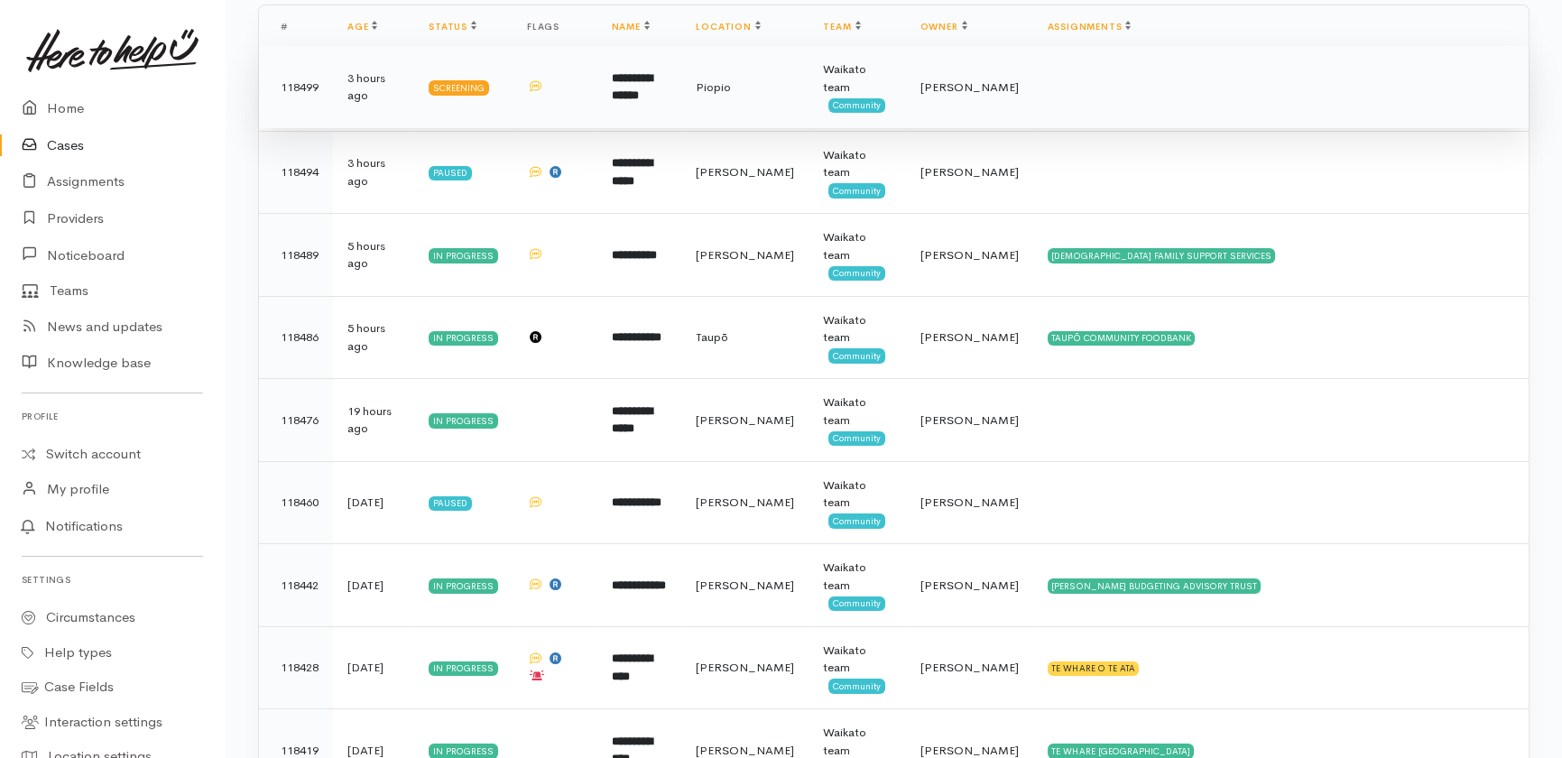
click at [1065, 83] on td at bounding box center [1281, 87] width 496 height 83
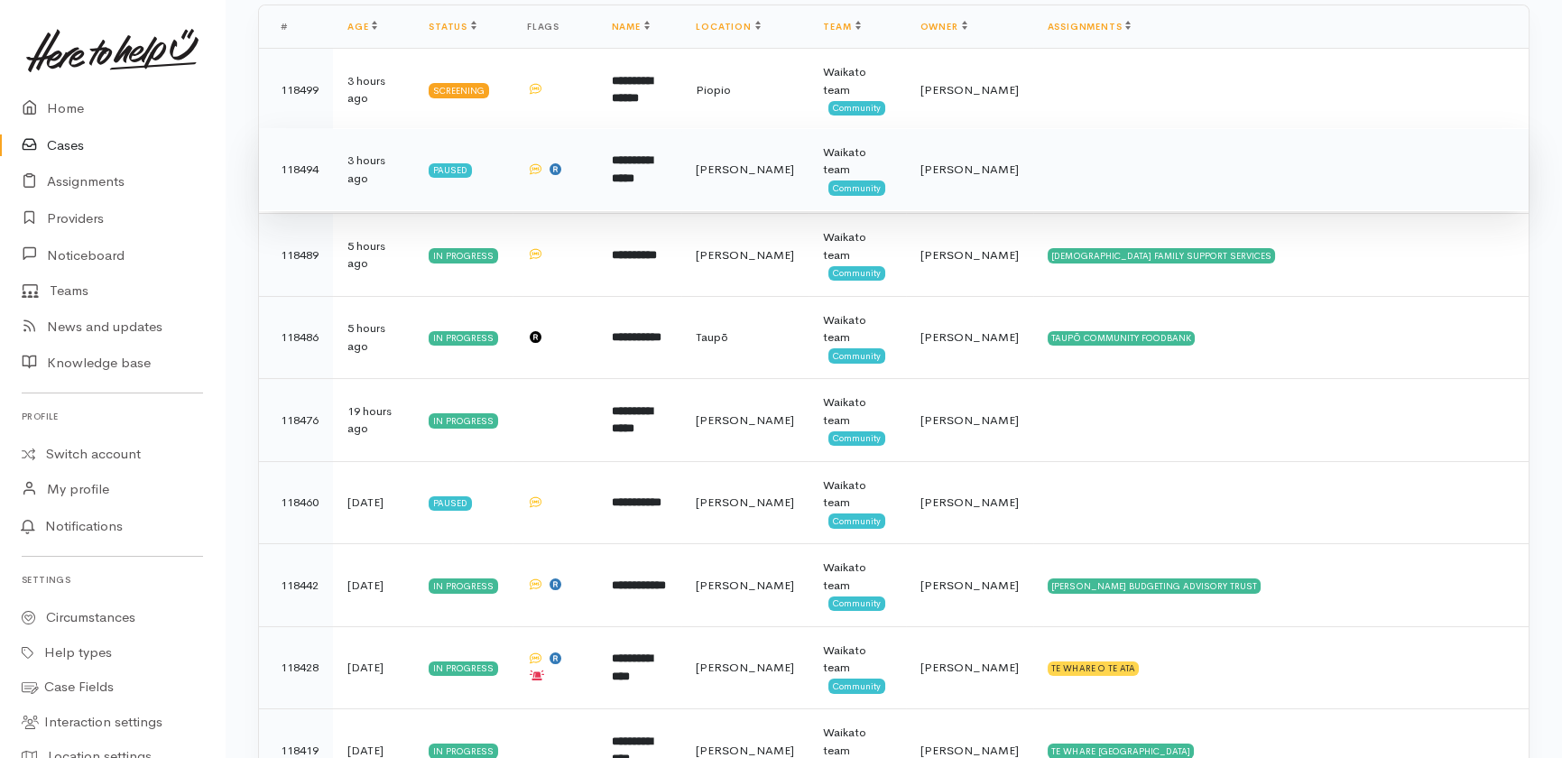
click at [1074, 170] on td at bounding box center [1281, 169] width 496 height 83
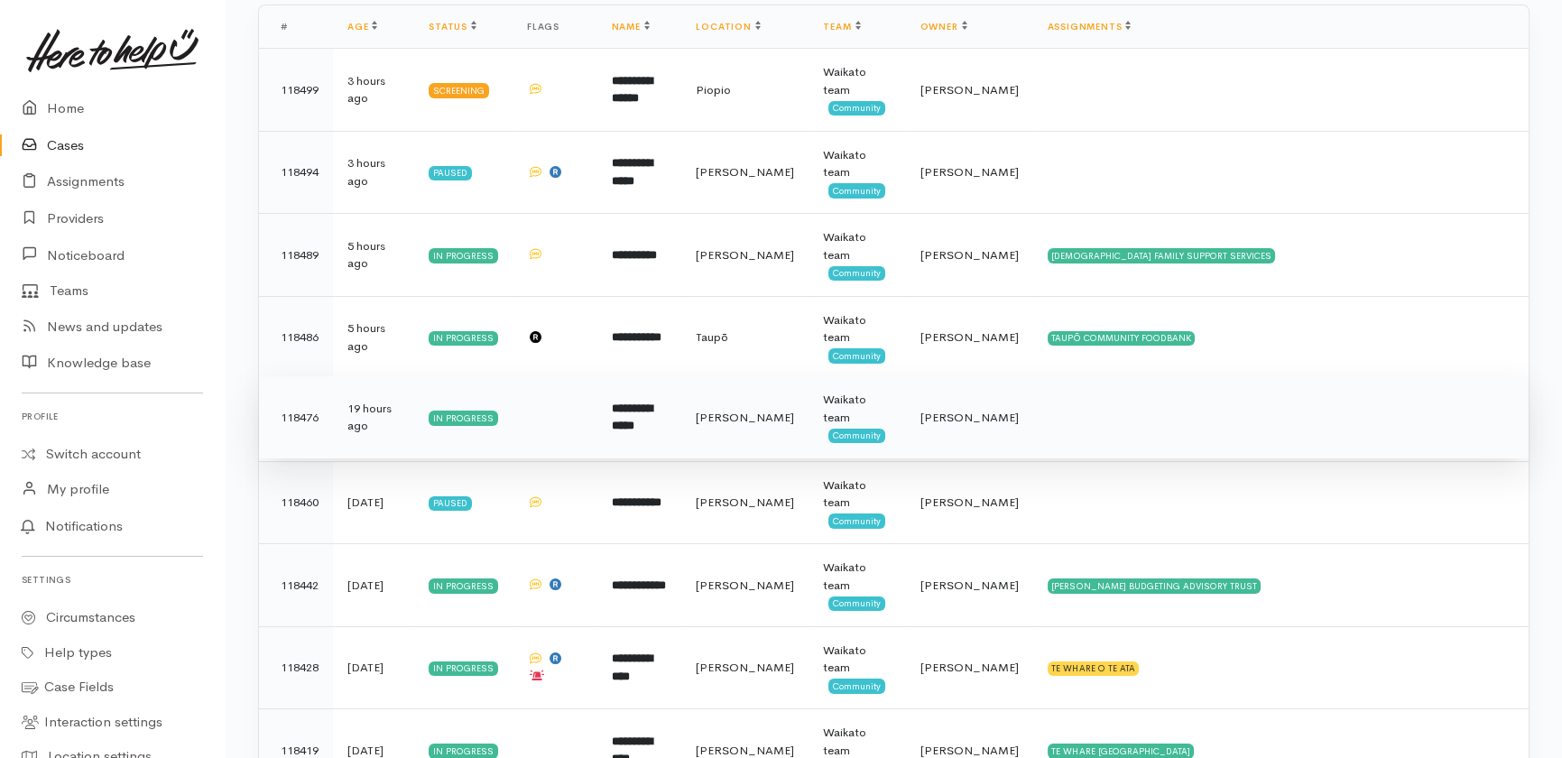
click at [1045, 403] on td at bounding box center [1281, 417] width 496 height 83
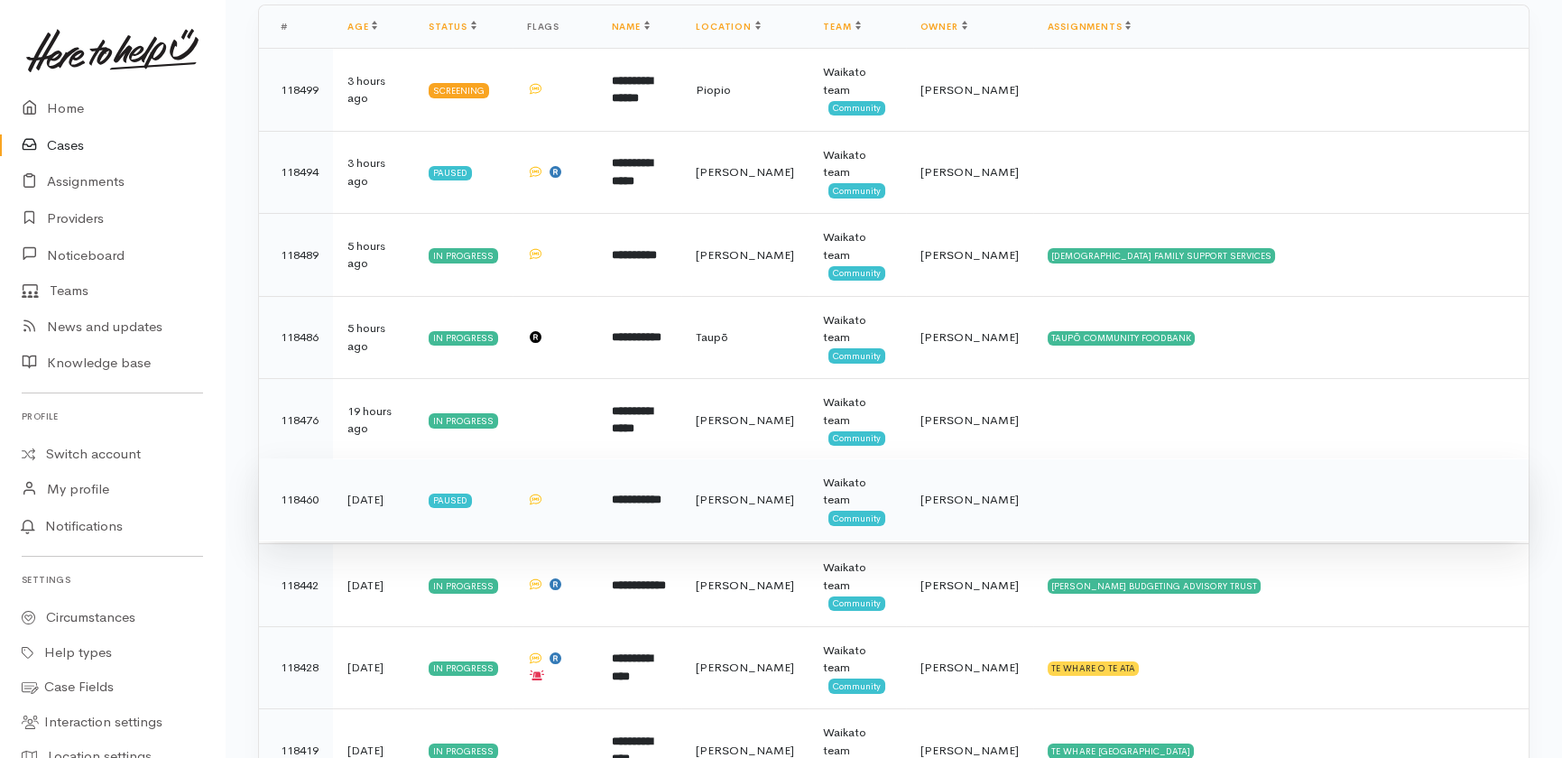
click at [1065, 520] on td at bounding box center [1281, 499] width 496 height 83
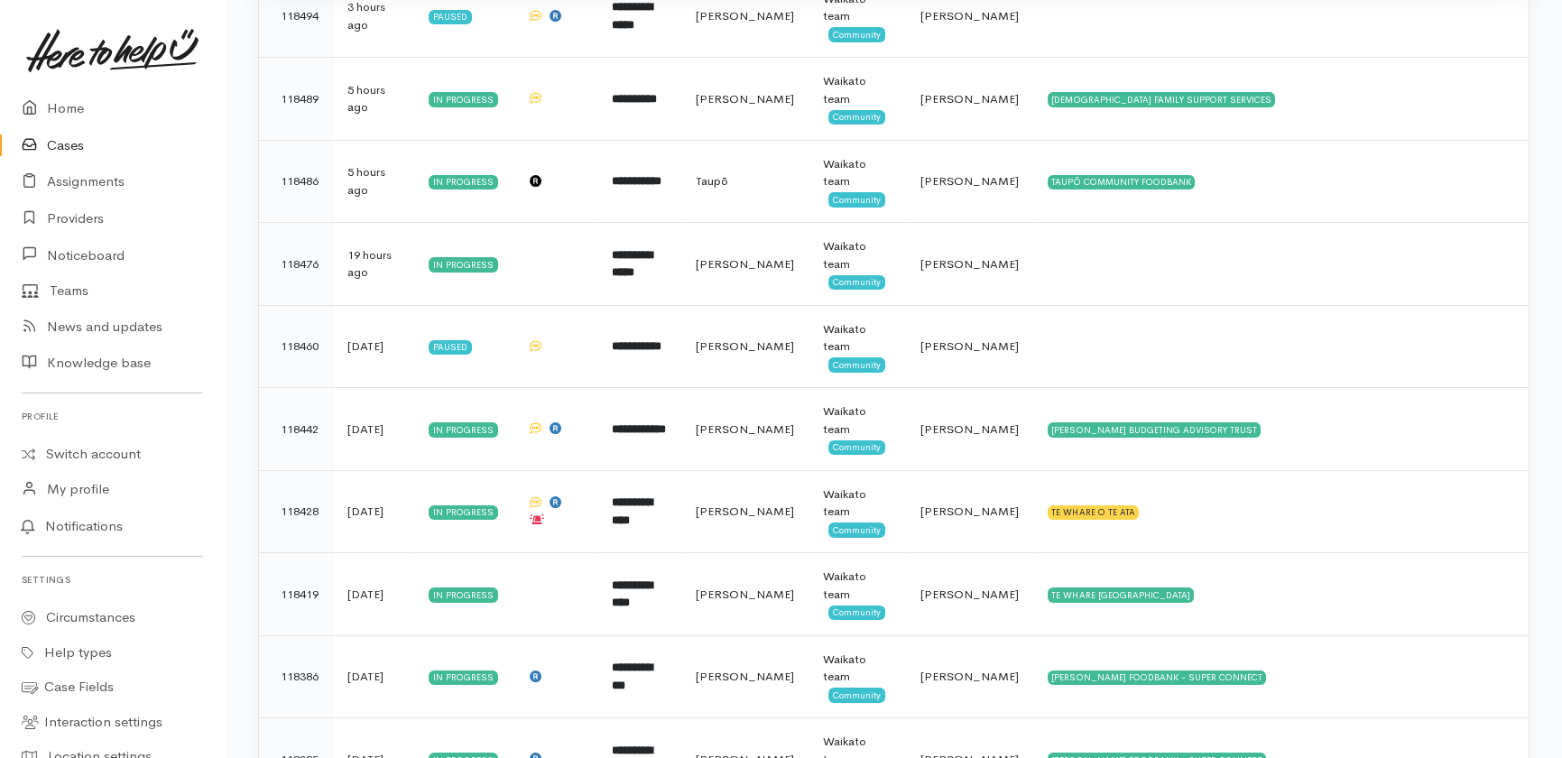
scroll to position [415, 0]
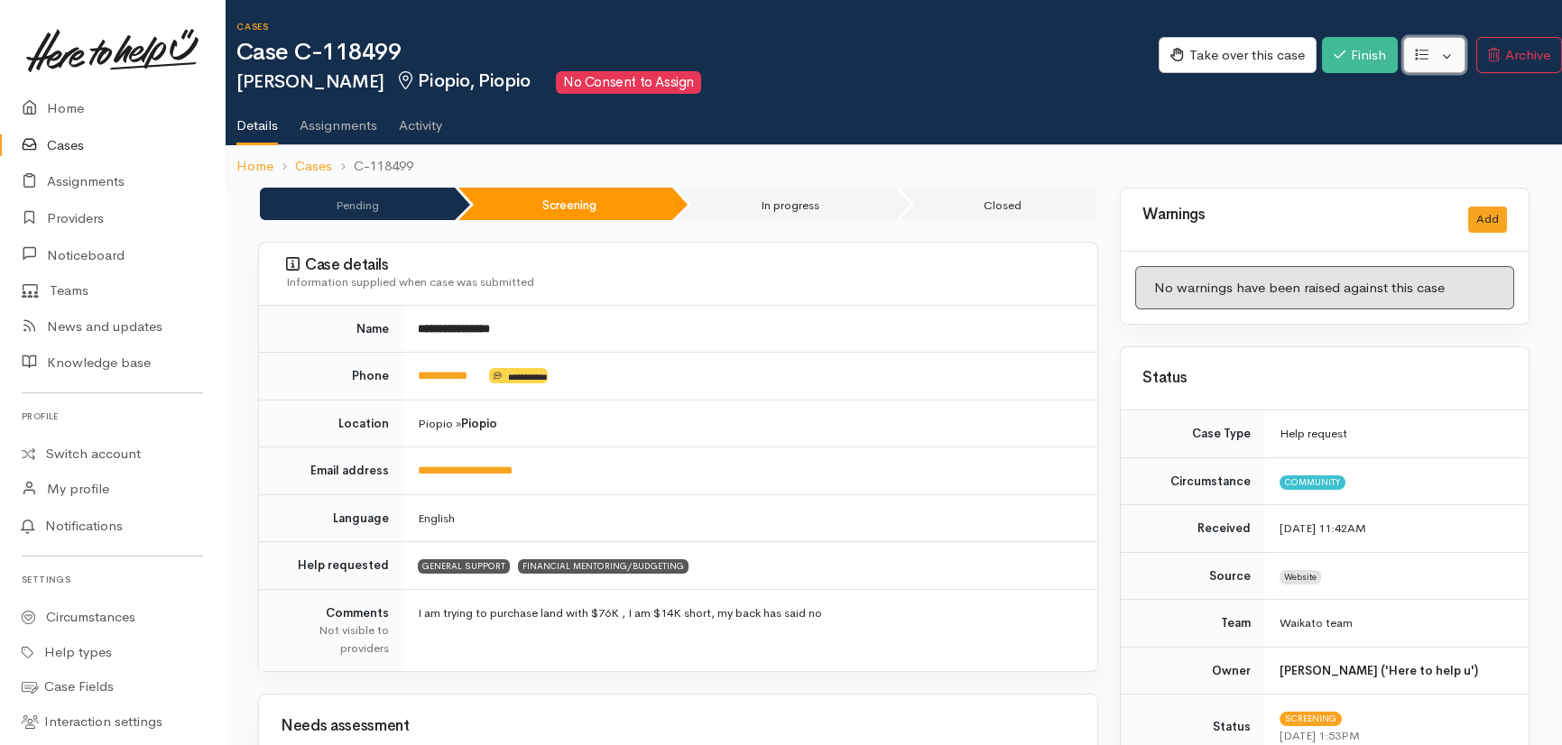
click at [1445, 51] on button "button" at bounding box center [1434, 55] width 62 height 37
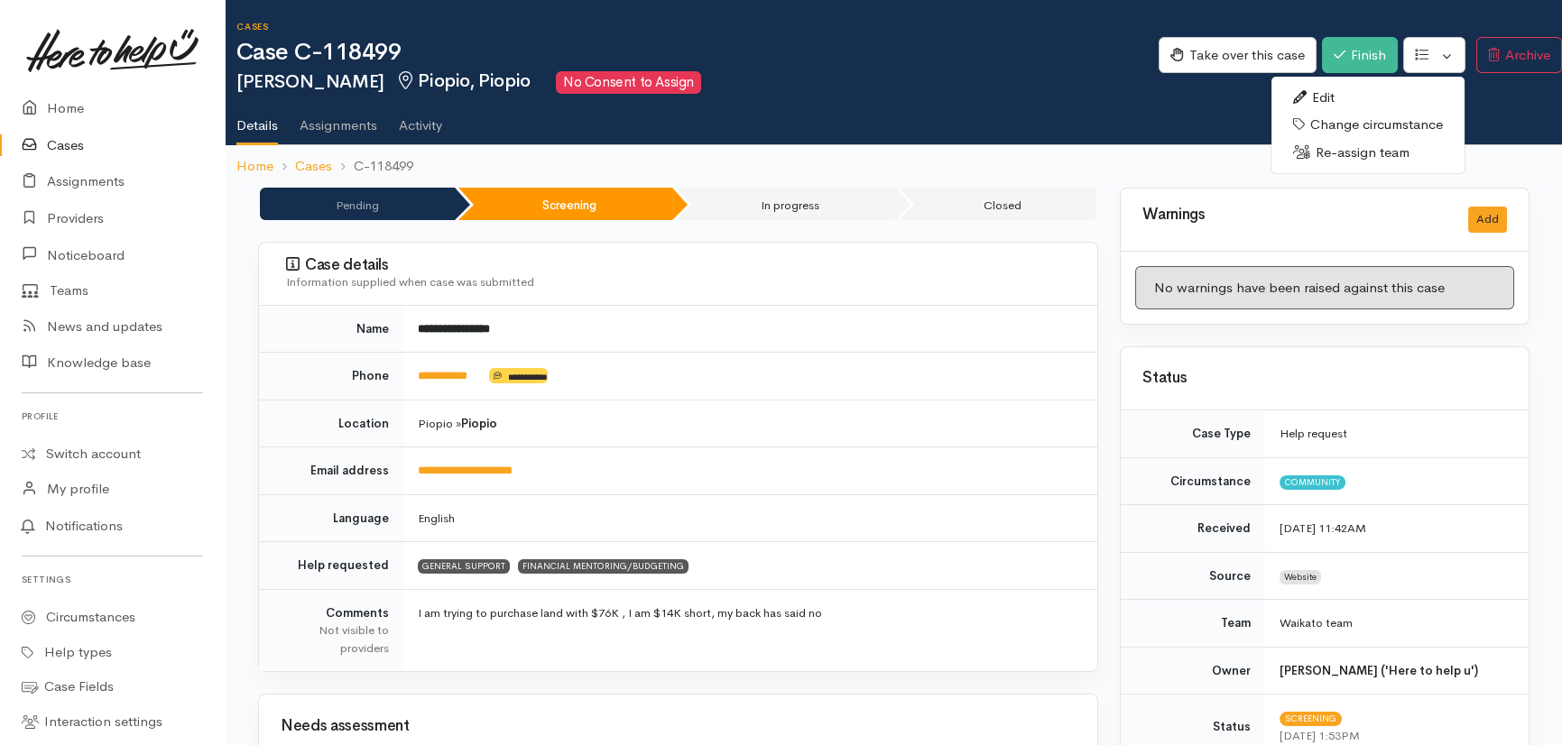
click at [1326, 149] on link "Re-assign team" at bounding box center [1367, 153] width 193 height 28
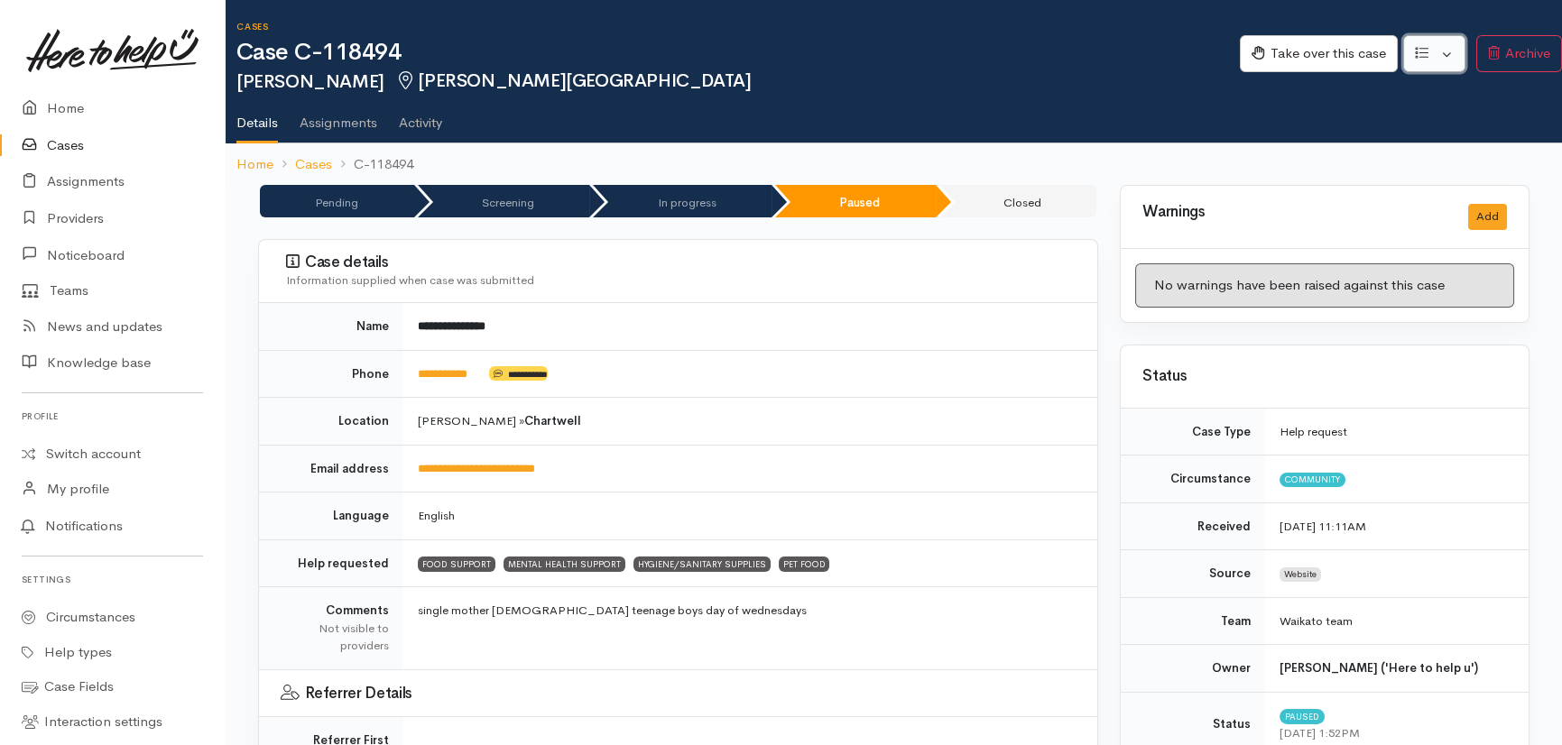
click at [1449, 52] on button "button" at bounding box center [1434, 53] width 62 height 37
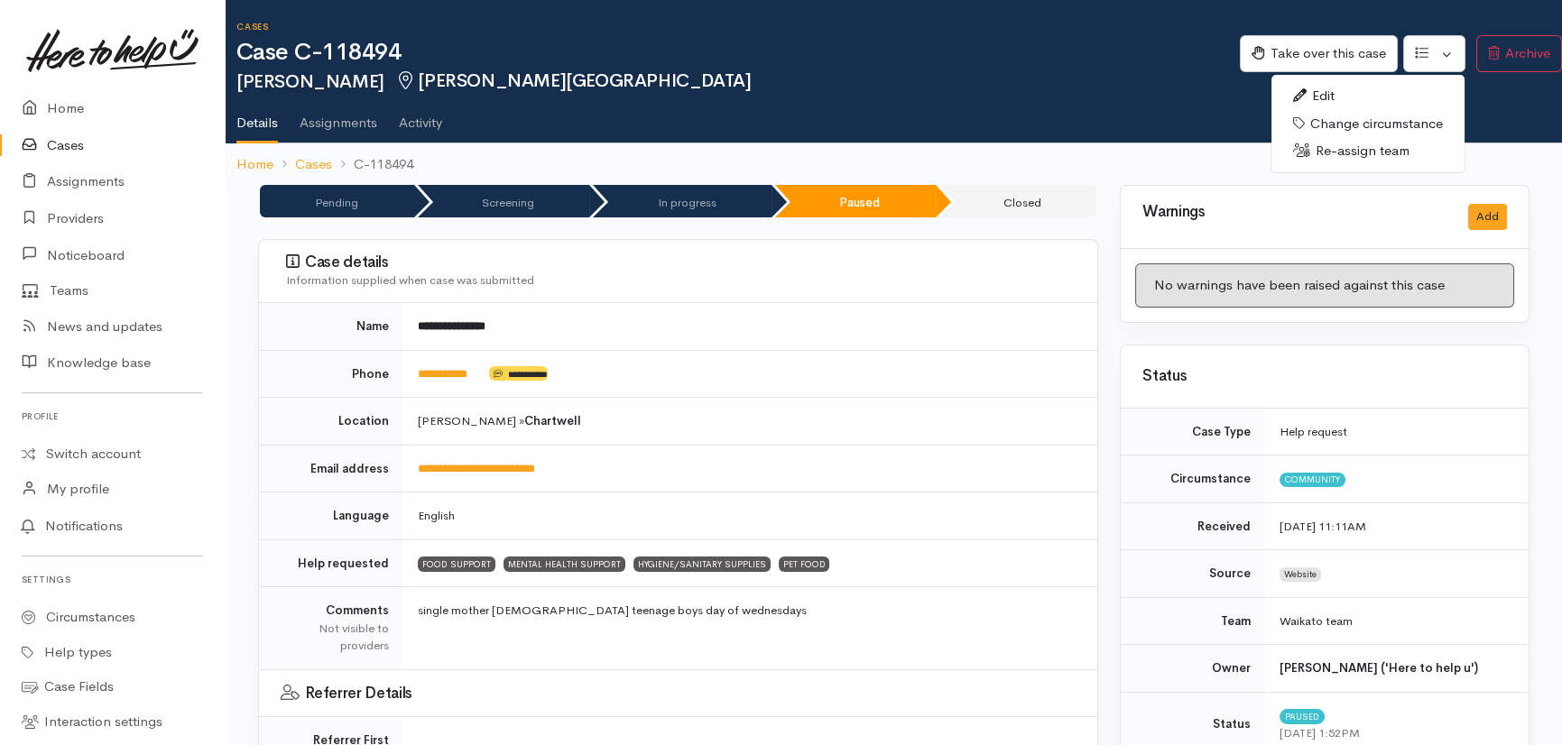
click at [1332, 152] on link "Re-assign team" at bounding box center [1367, 151] width 193 height 28
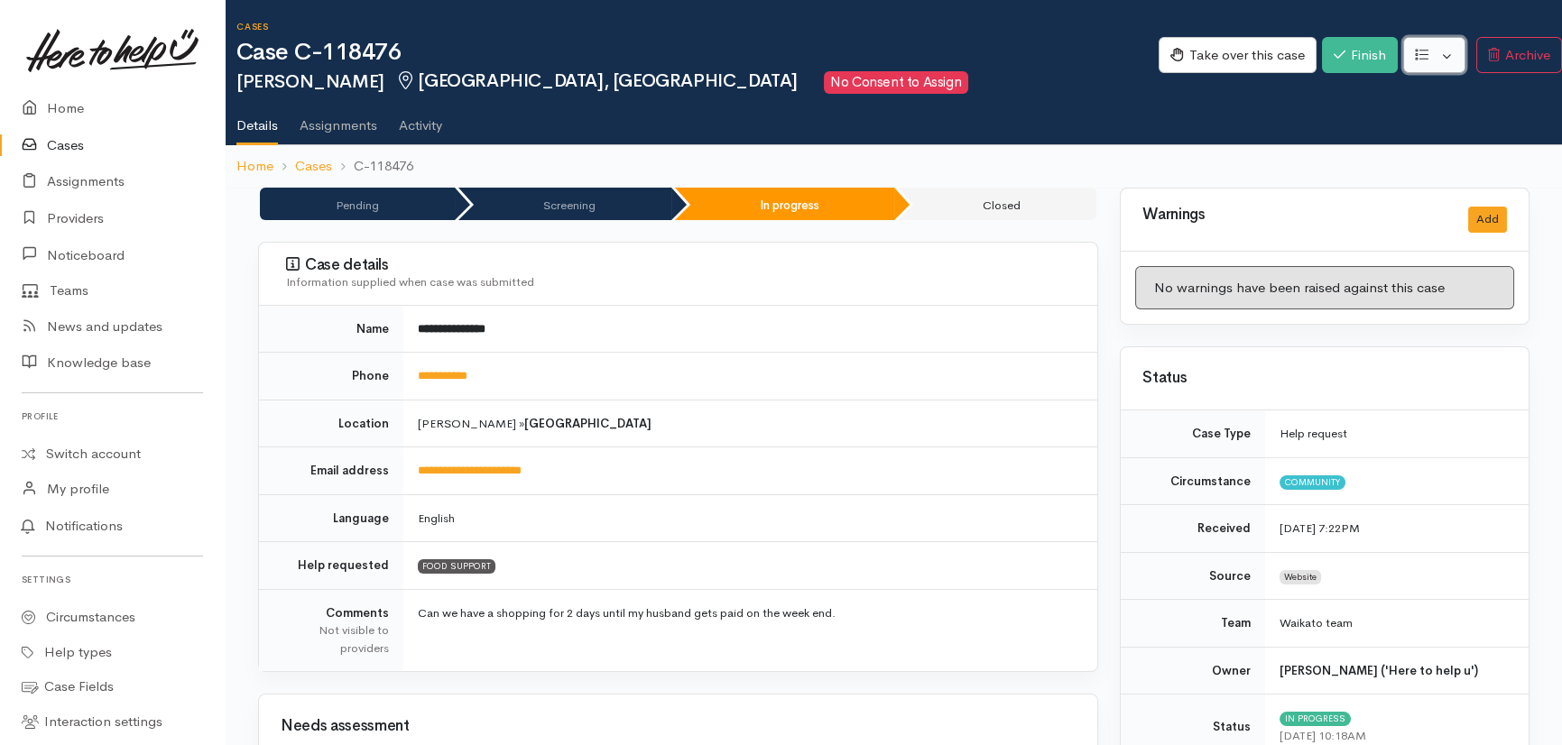
click at [1448, 55] on button "button" at bounding box center [1434, 55] width 62 height 37
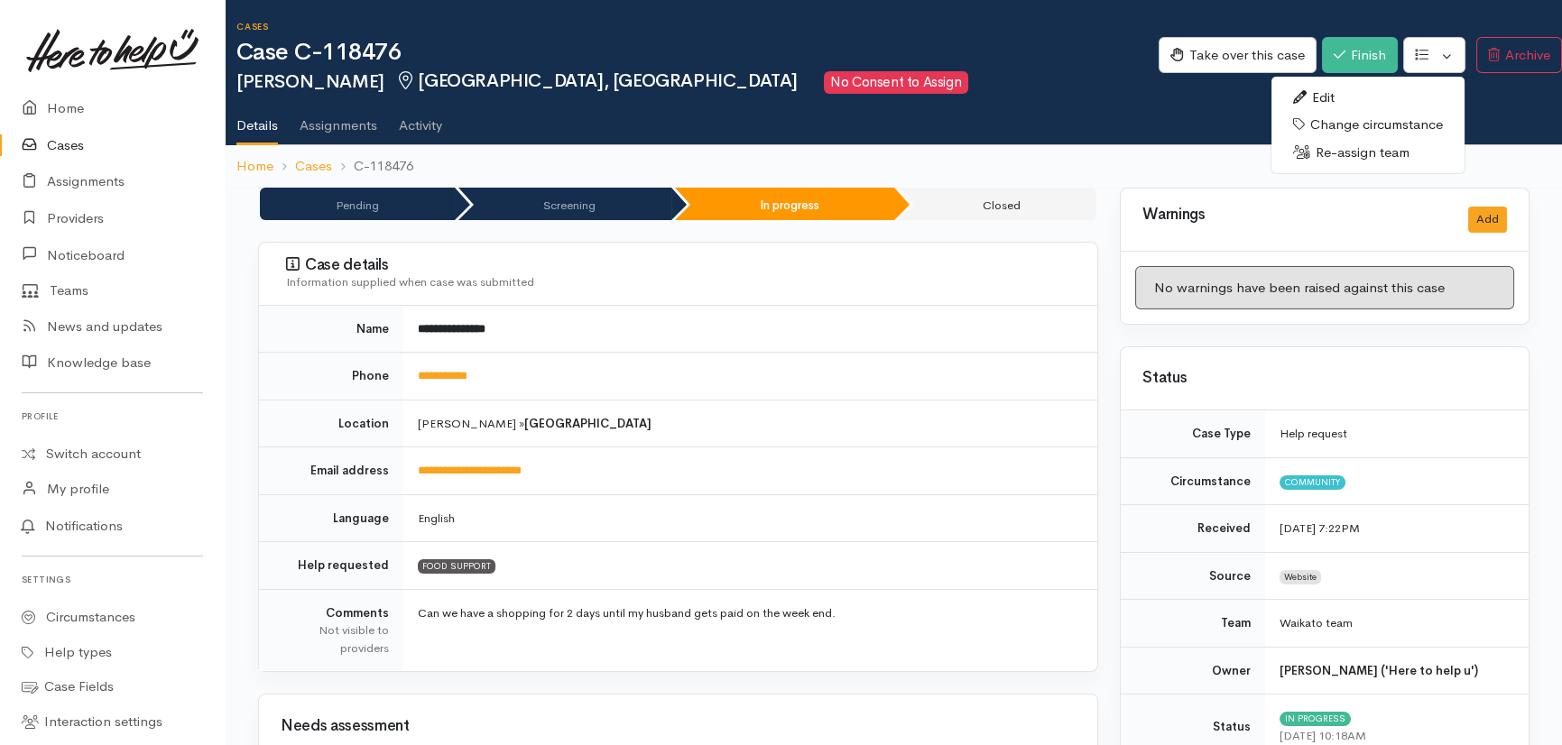
click at [1345, 155] on link "Re-assign team" at bounding box center [1367, 153] width 193 height 28
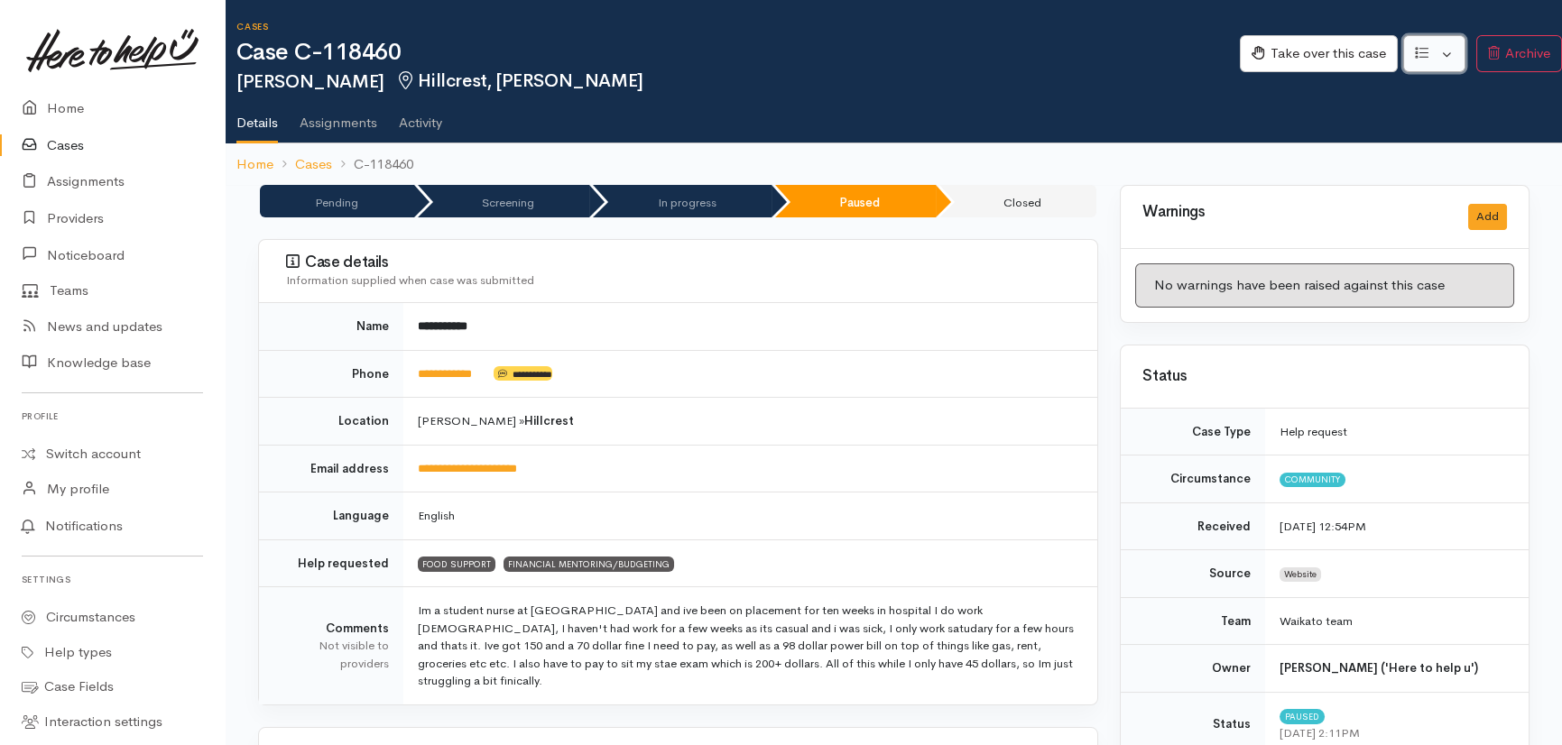
click at [1445, 53] on button "button" at bounding box center [1434, 53] width 62 height 37
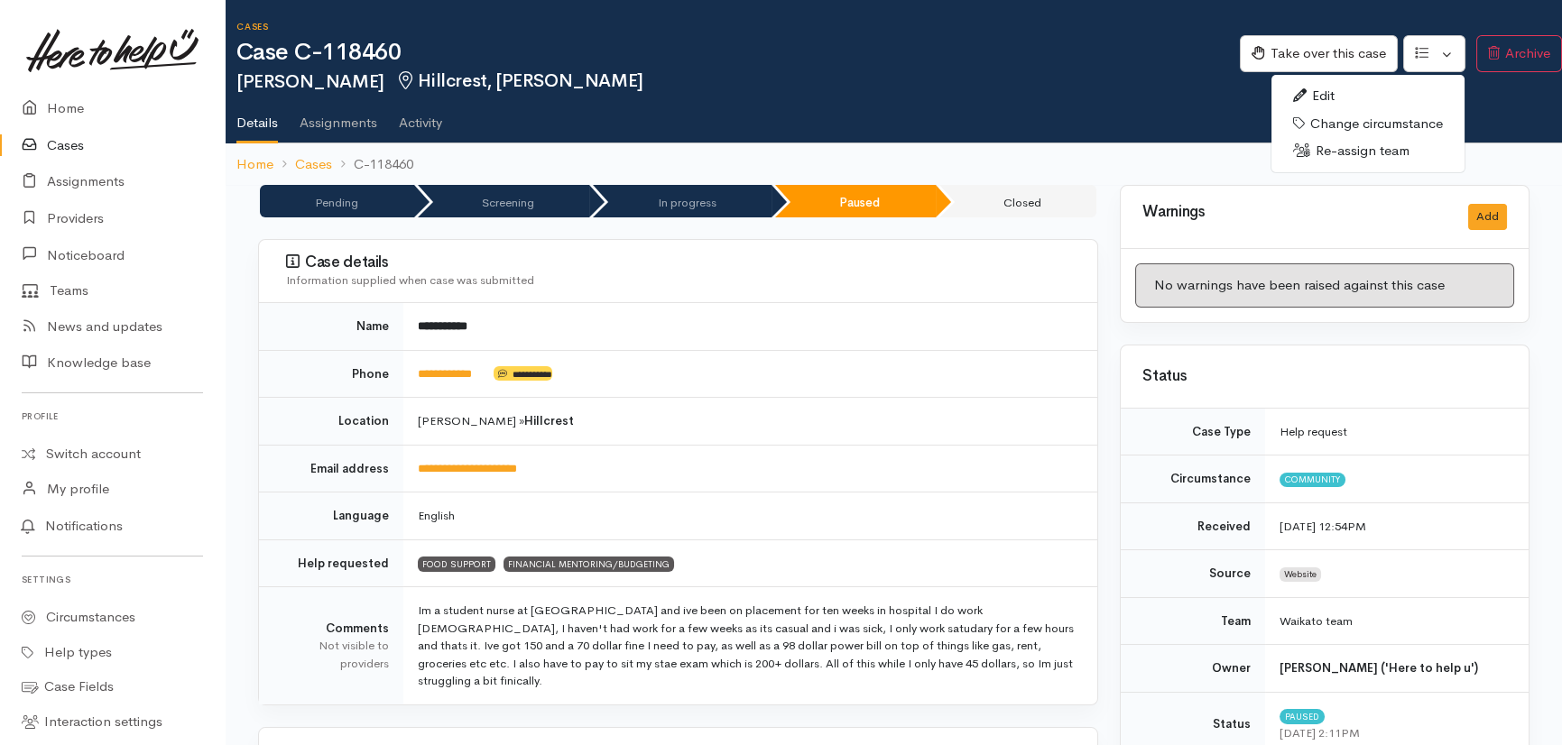
click at [1358, 150] on link "Re-assign team" at bounding box center [1367, 151] width 193 height 28
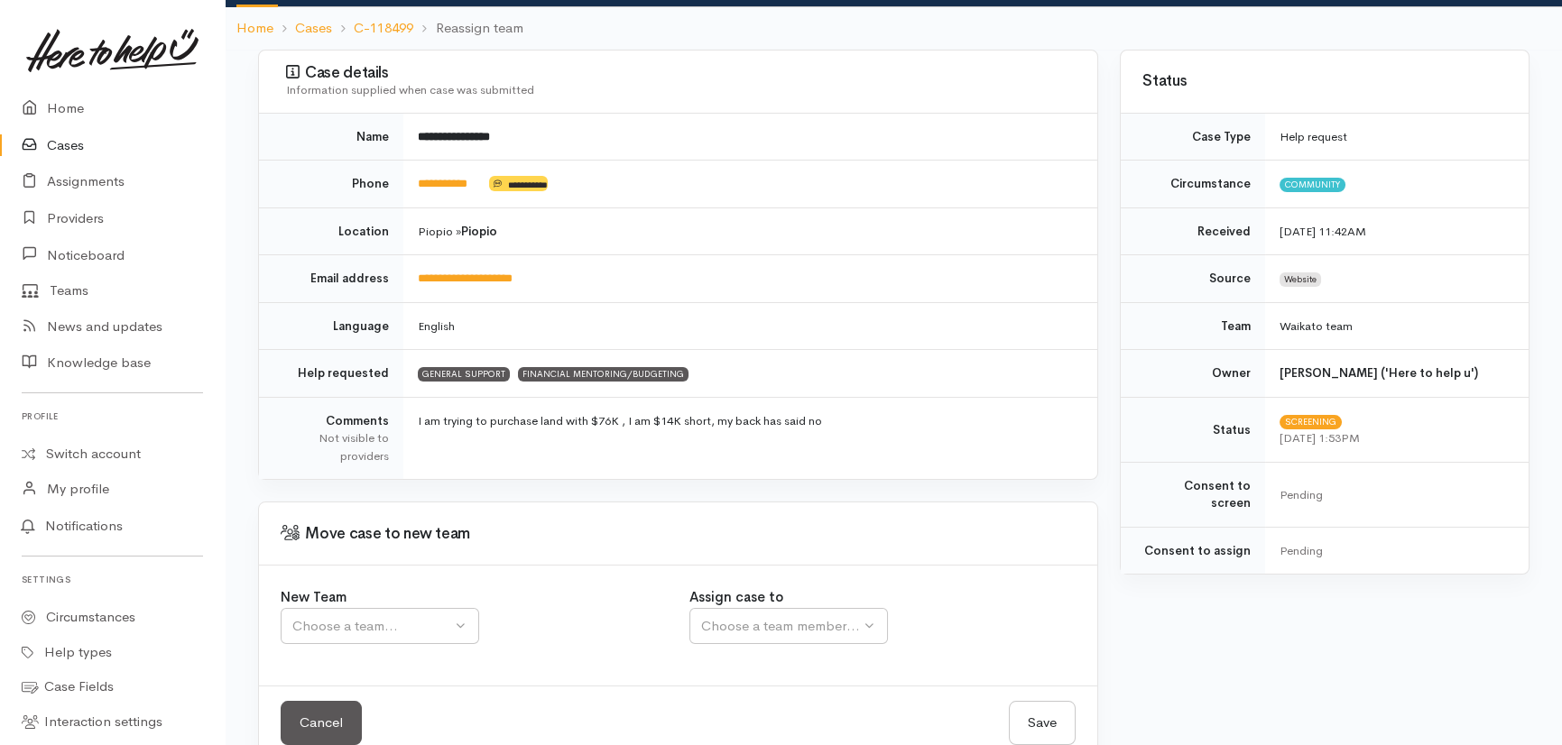
scroll to position [163, 0]
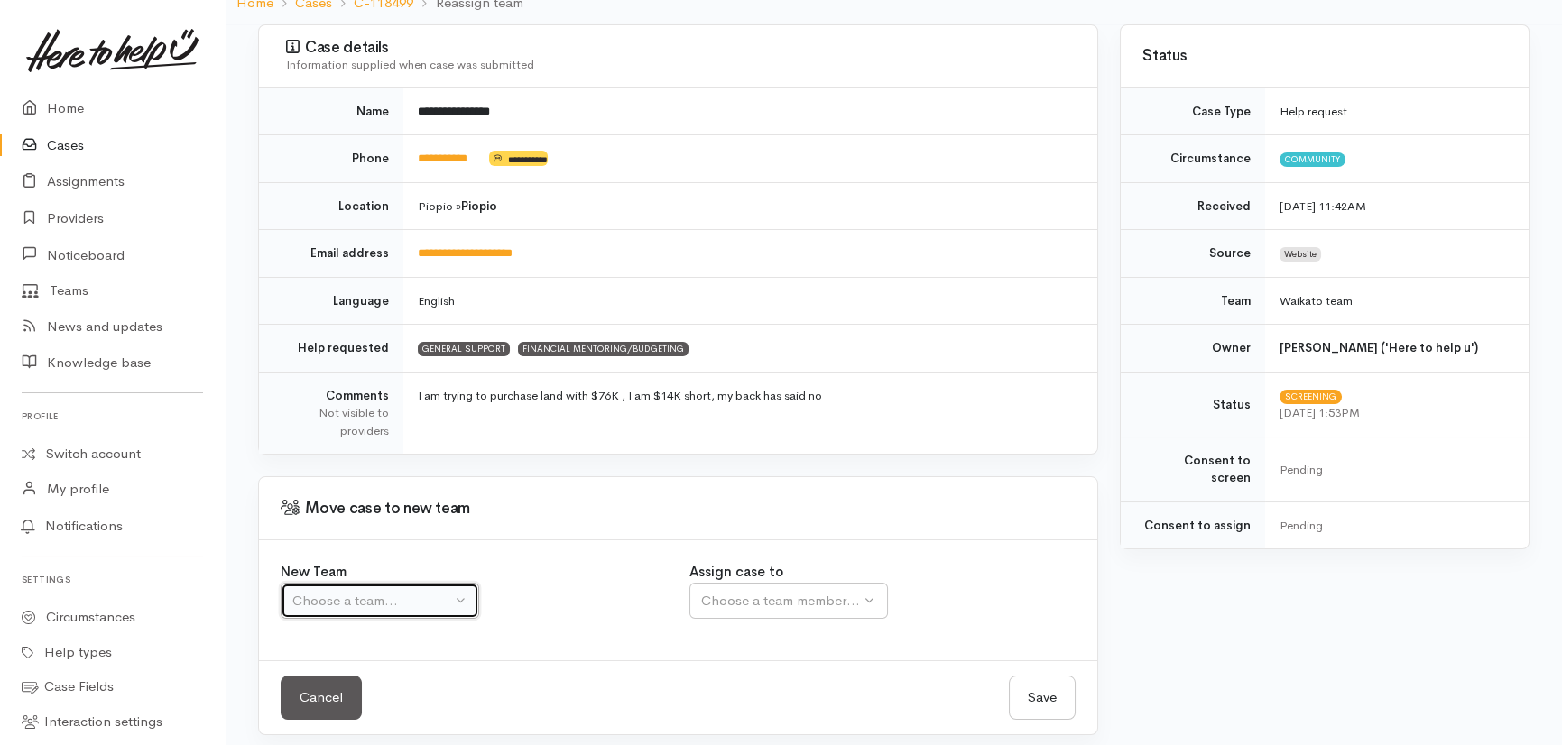
click at [367, 595] on div "Choose a team..." at bounding box center [371, 601] width 159 height 21
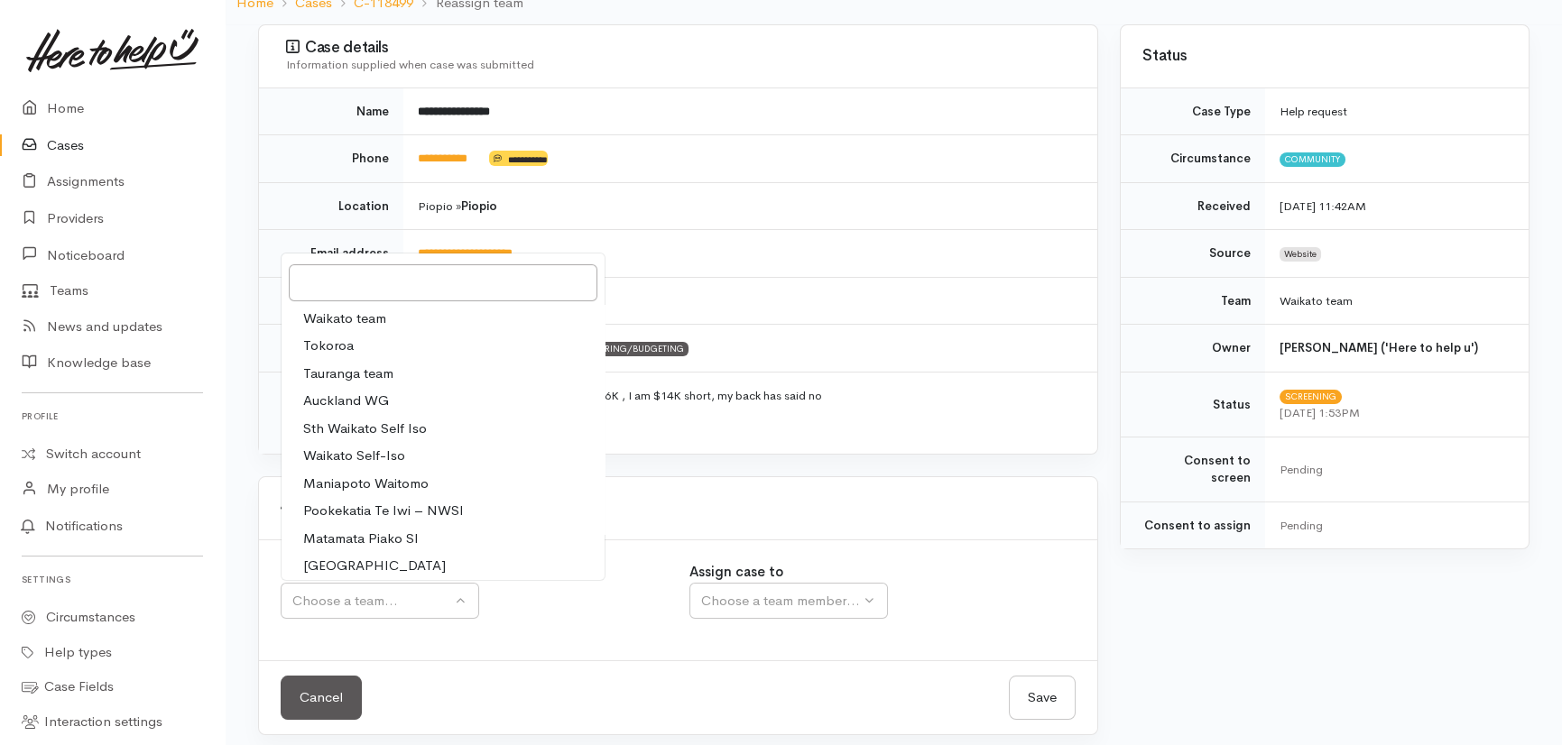
click at [338, 322] on span "Waikato team" at bounding box center [344, 319] width 83 height 21
select select "1"
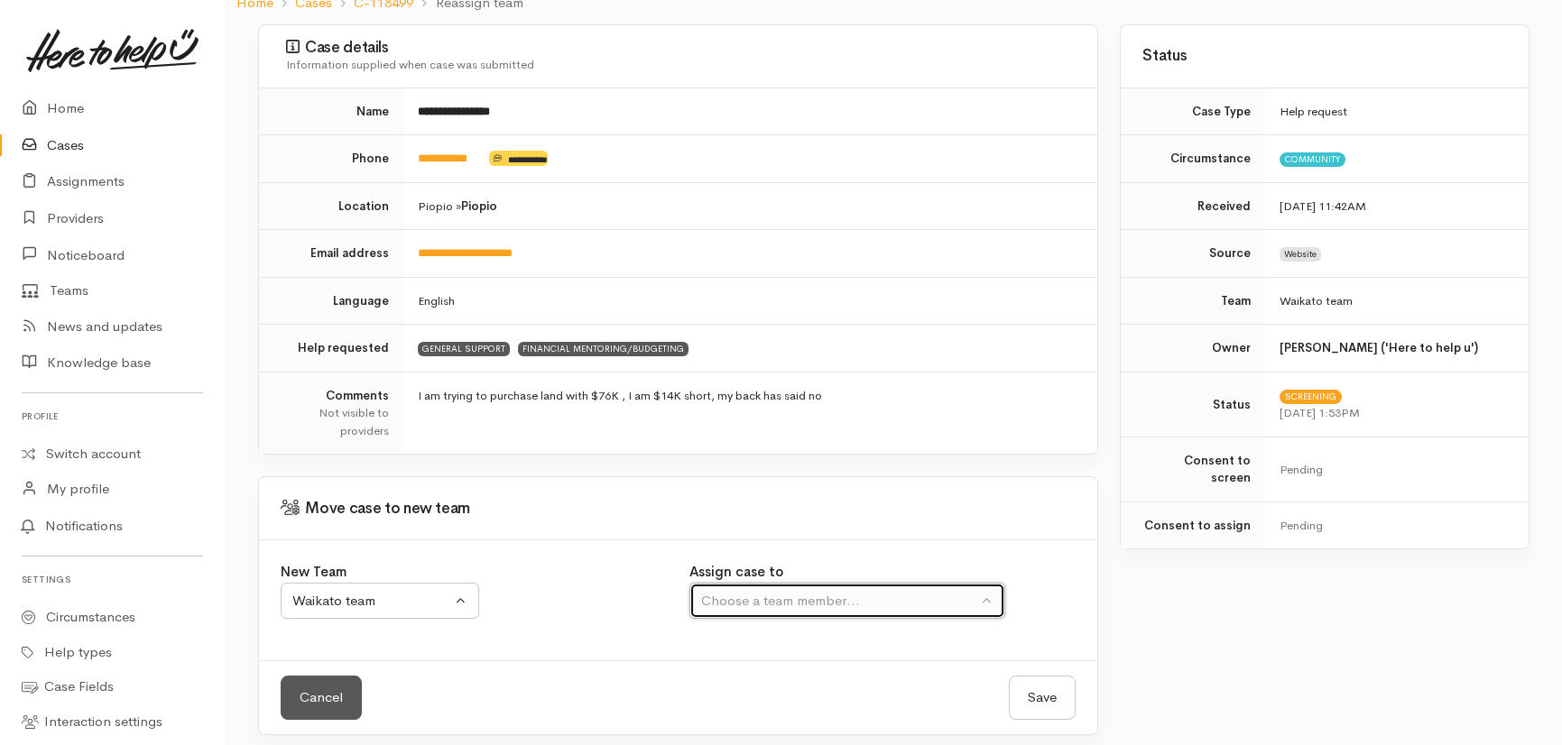
click at [850, 595] on div "Choose a team member..." at bounding box center [839, 601] width 276 height 21
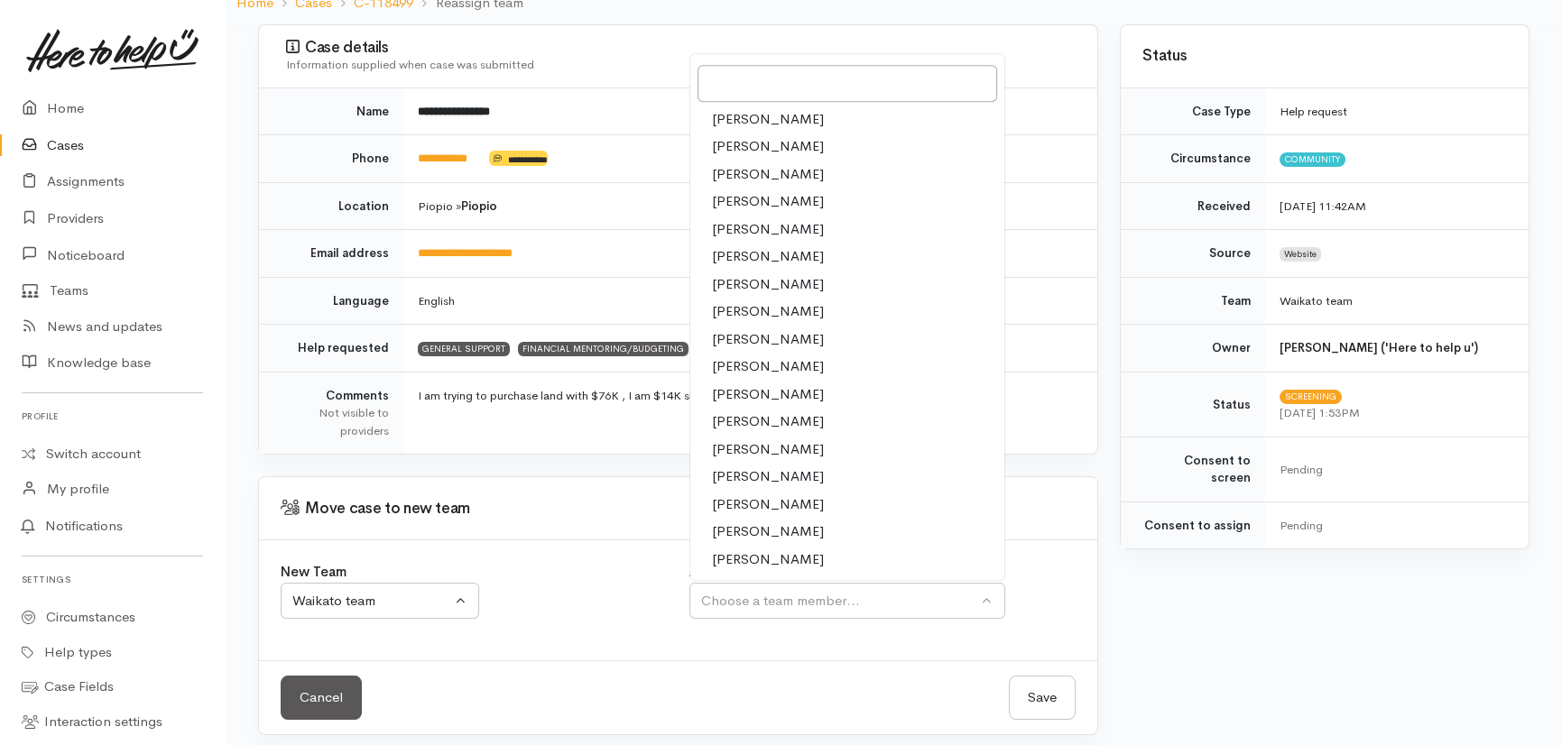
click at [756, 364] on span "[PERSON_NAME]" at bounding box center [768, 367] width 112 height 21
select select "1759"
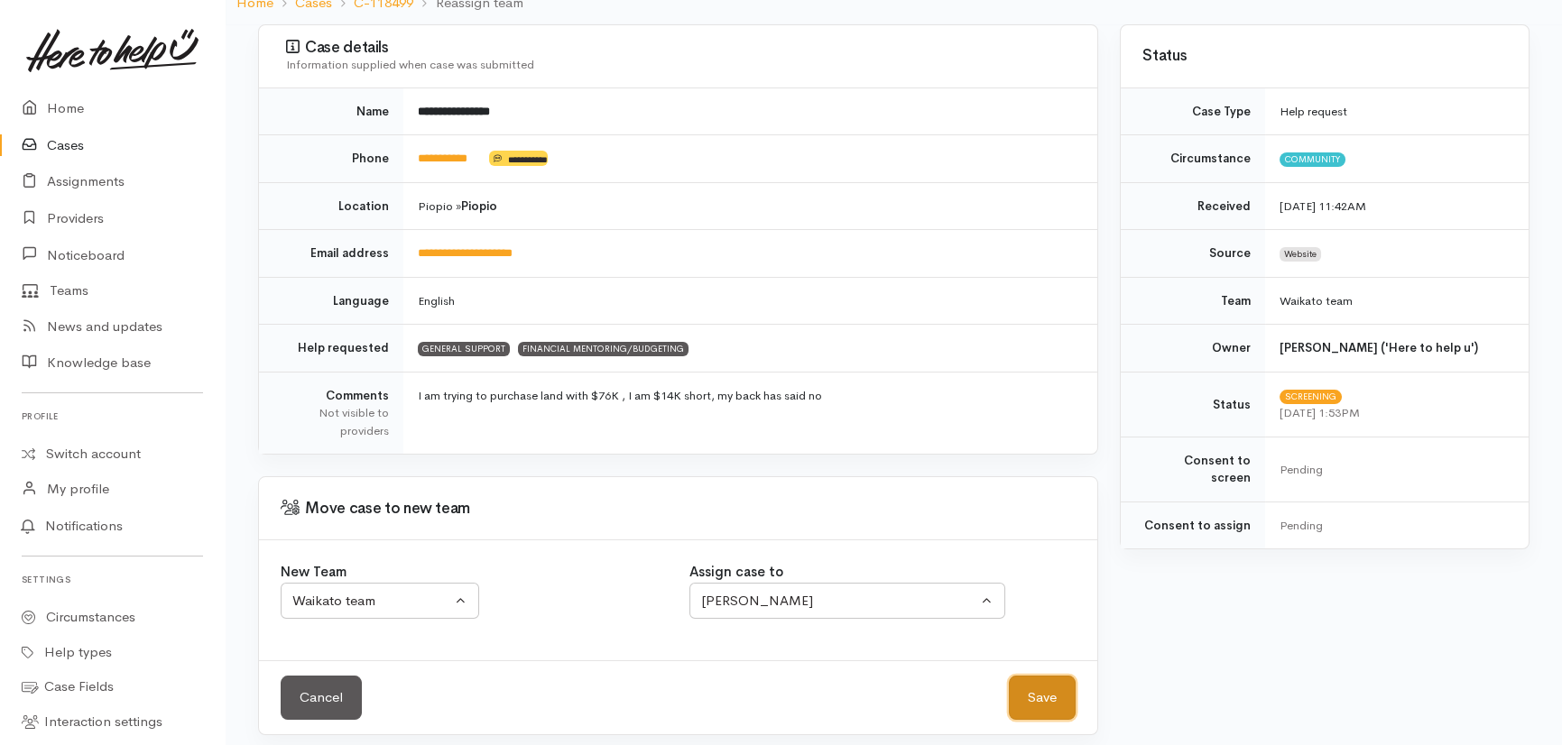
click at [1046, 695] on button "Save" at bounding box center [1042, 698] width 67 height 44
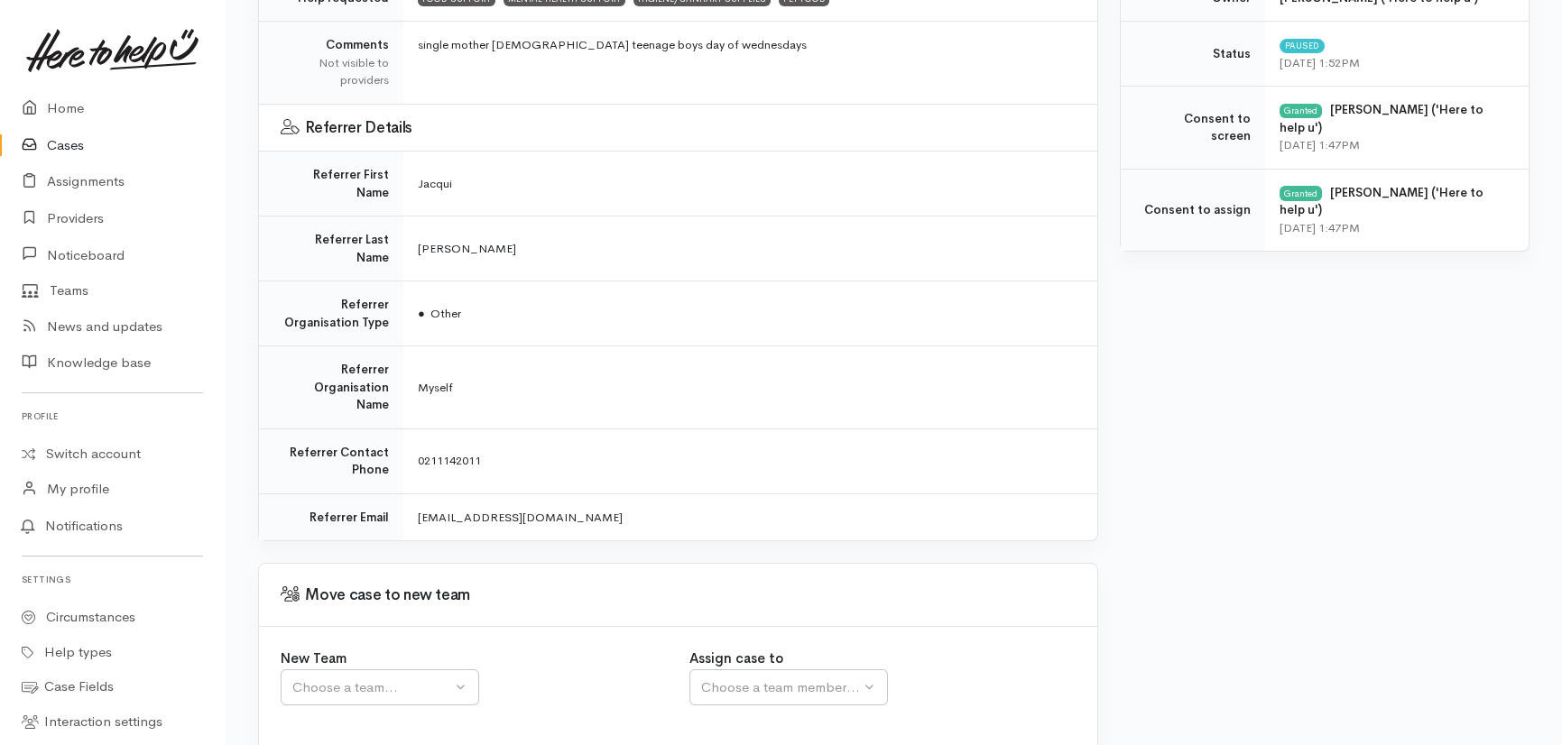
scroll to position [552, 0]
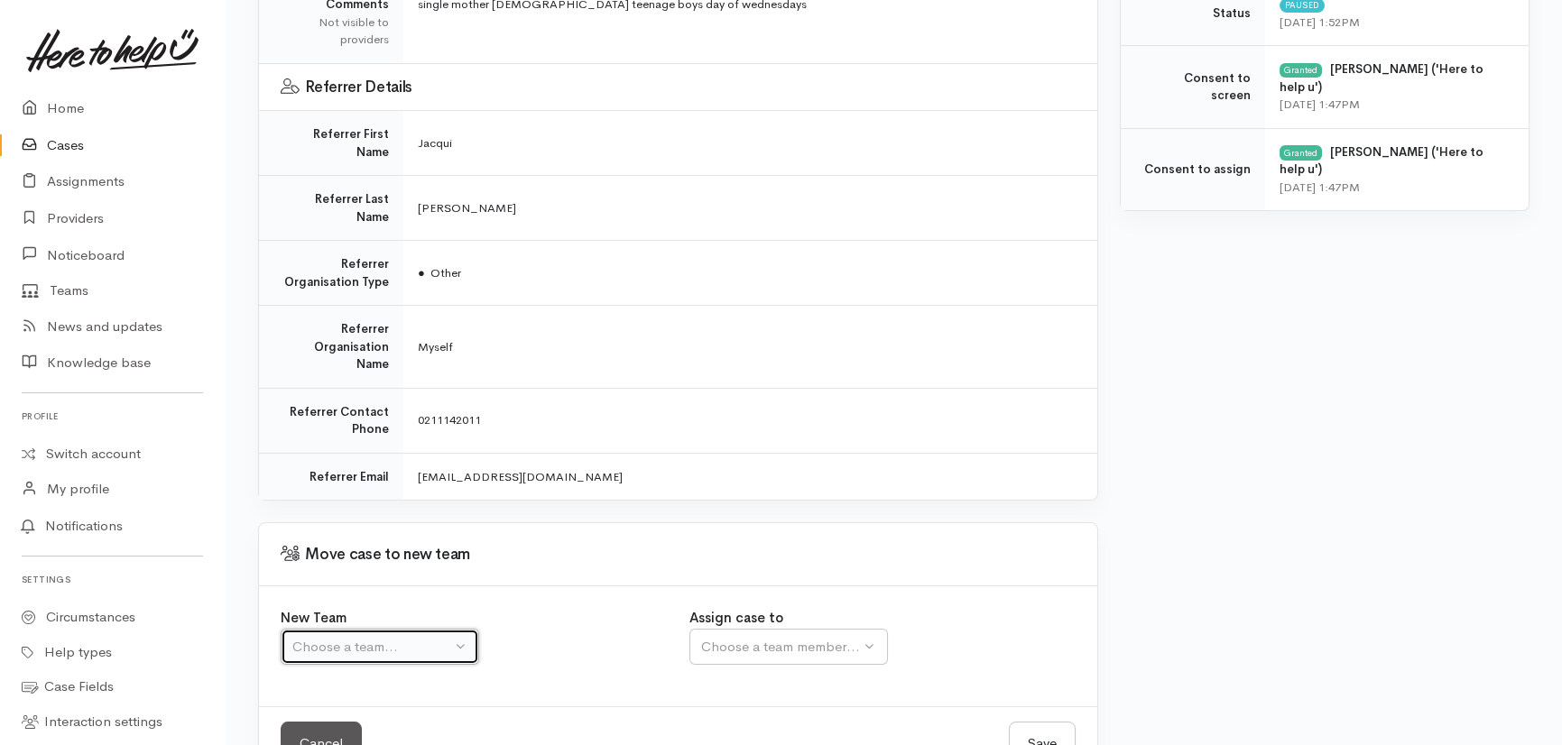
click at [384, 637] on div "Choose a team..." at bounding box center [371, 647] width 159 height 21
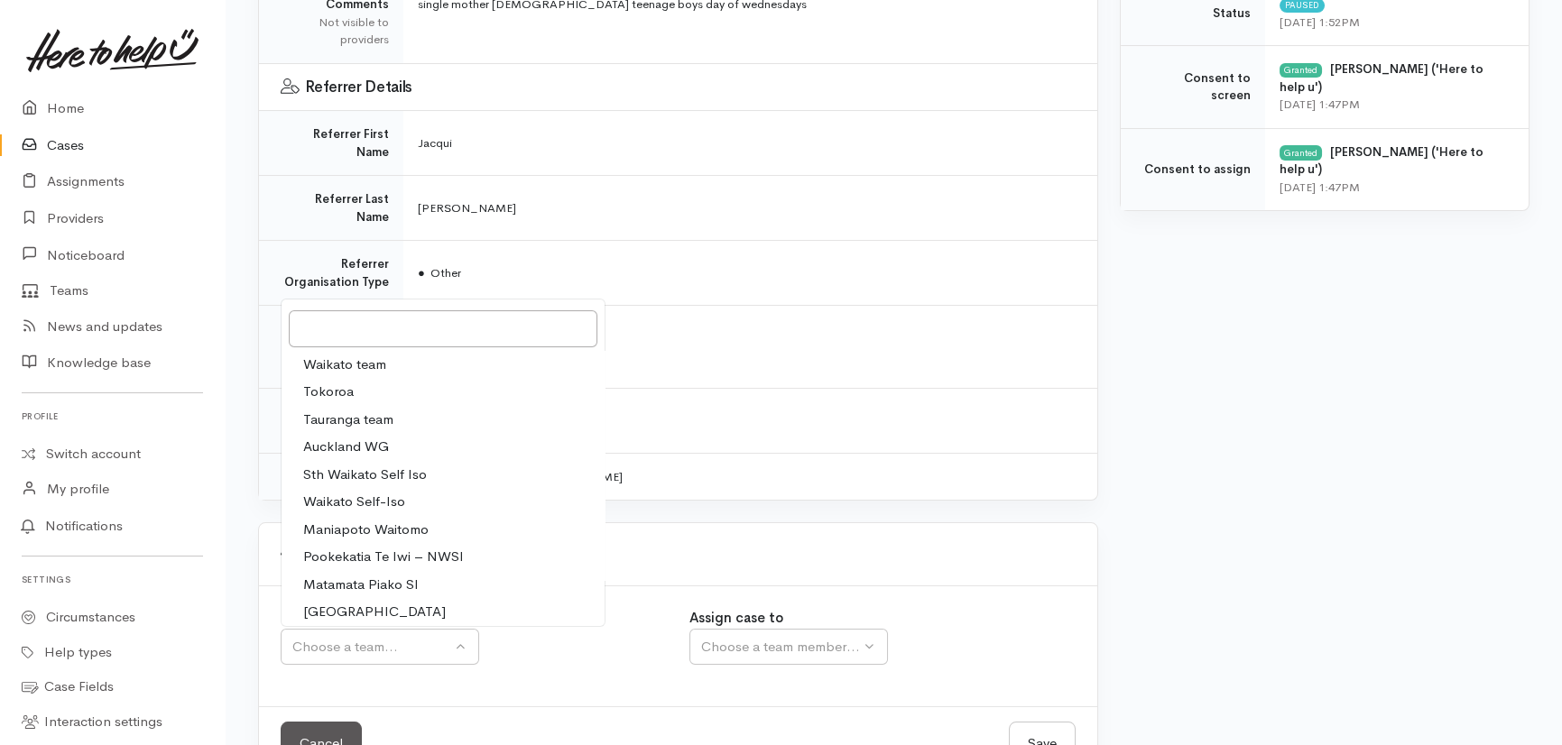
click at [353, 355] on span "Waikato team" at bounding box center [344, 365] width 83 height 21
select select "1"
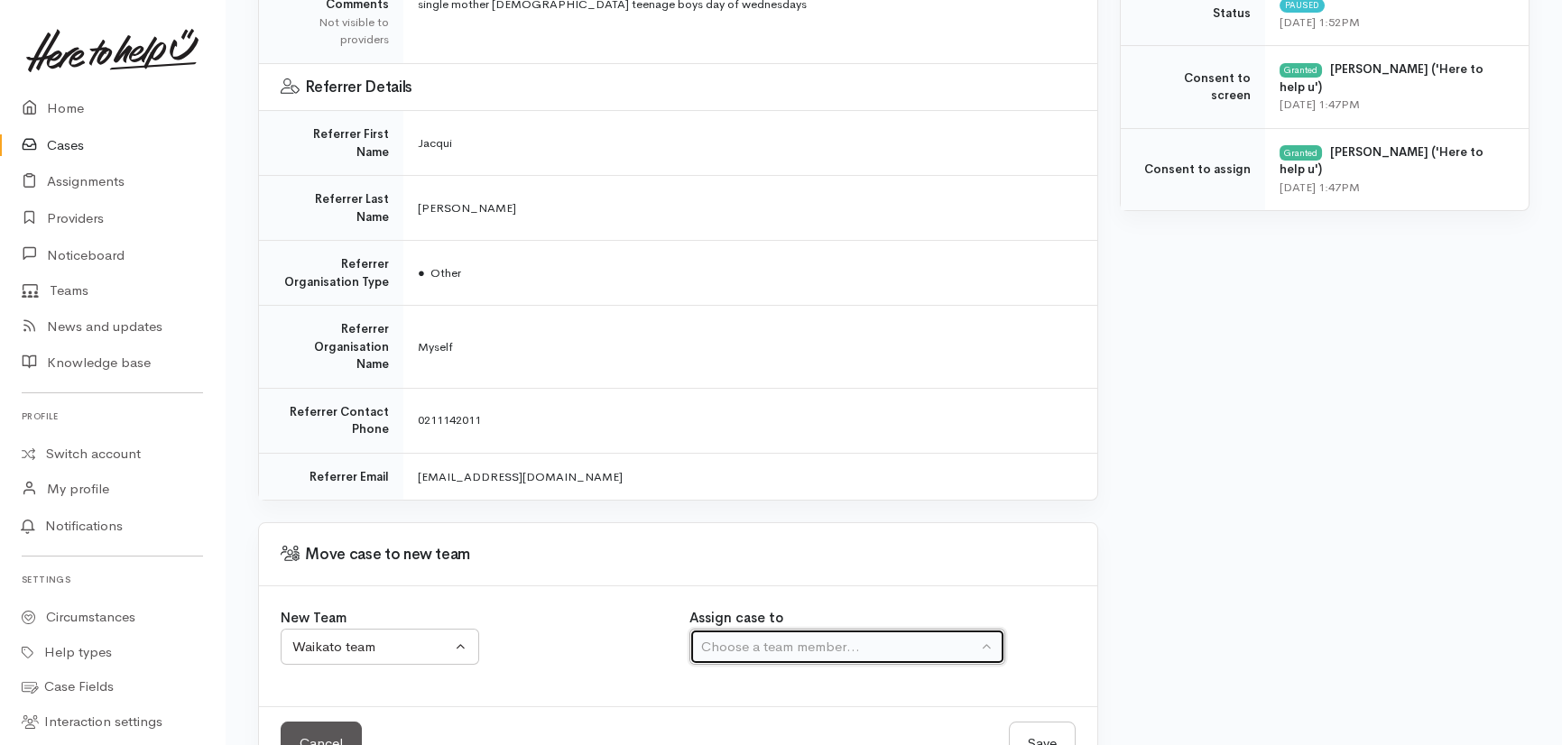
click at [834, 637] on div "Choose a team member..." at bounding box center [839, 647] width 276 height 21
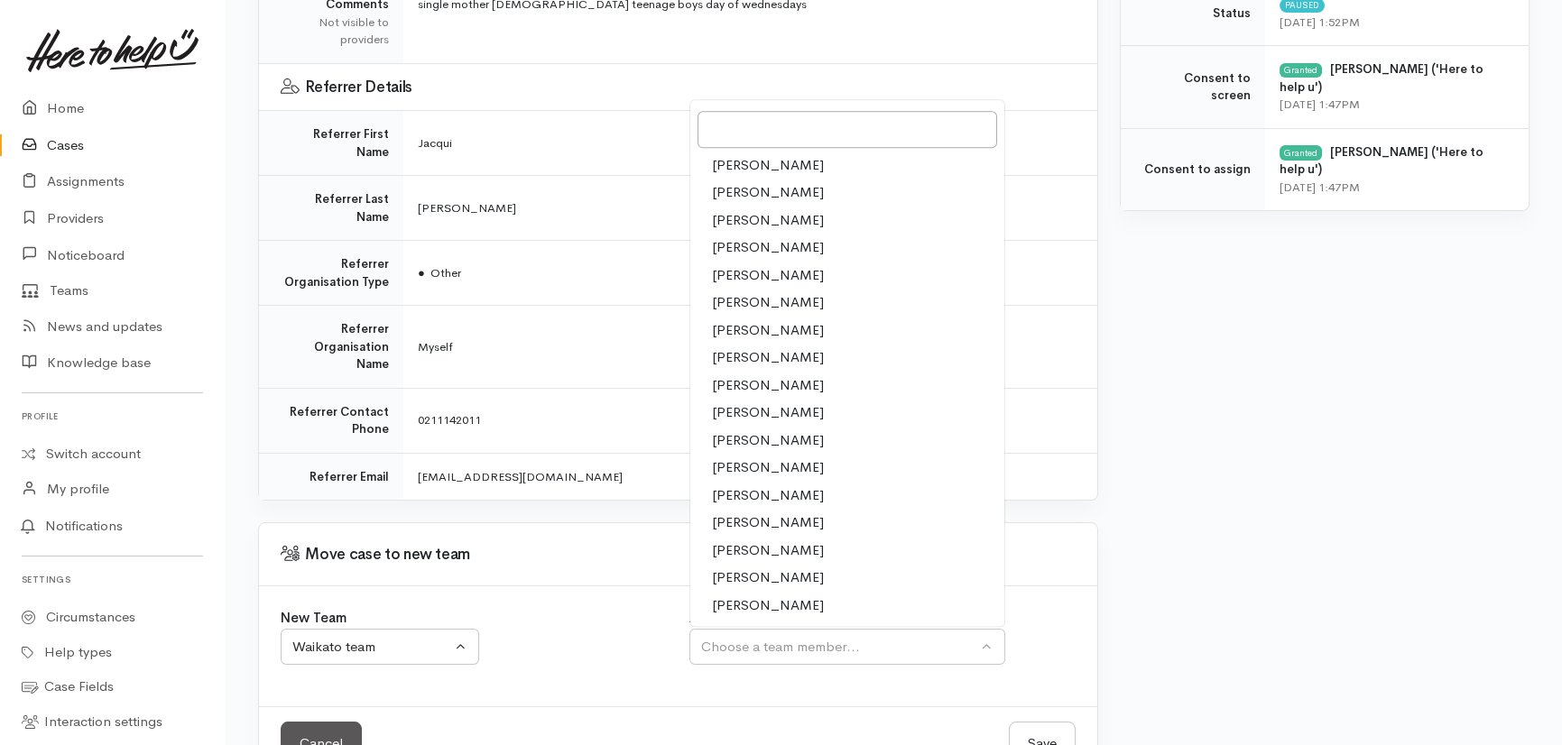
click at [742, 402] on span "[PERSON_NAME]" at bounding box center [768, 412] width 112 height 21
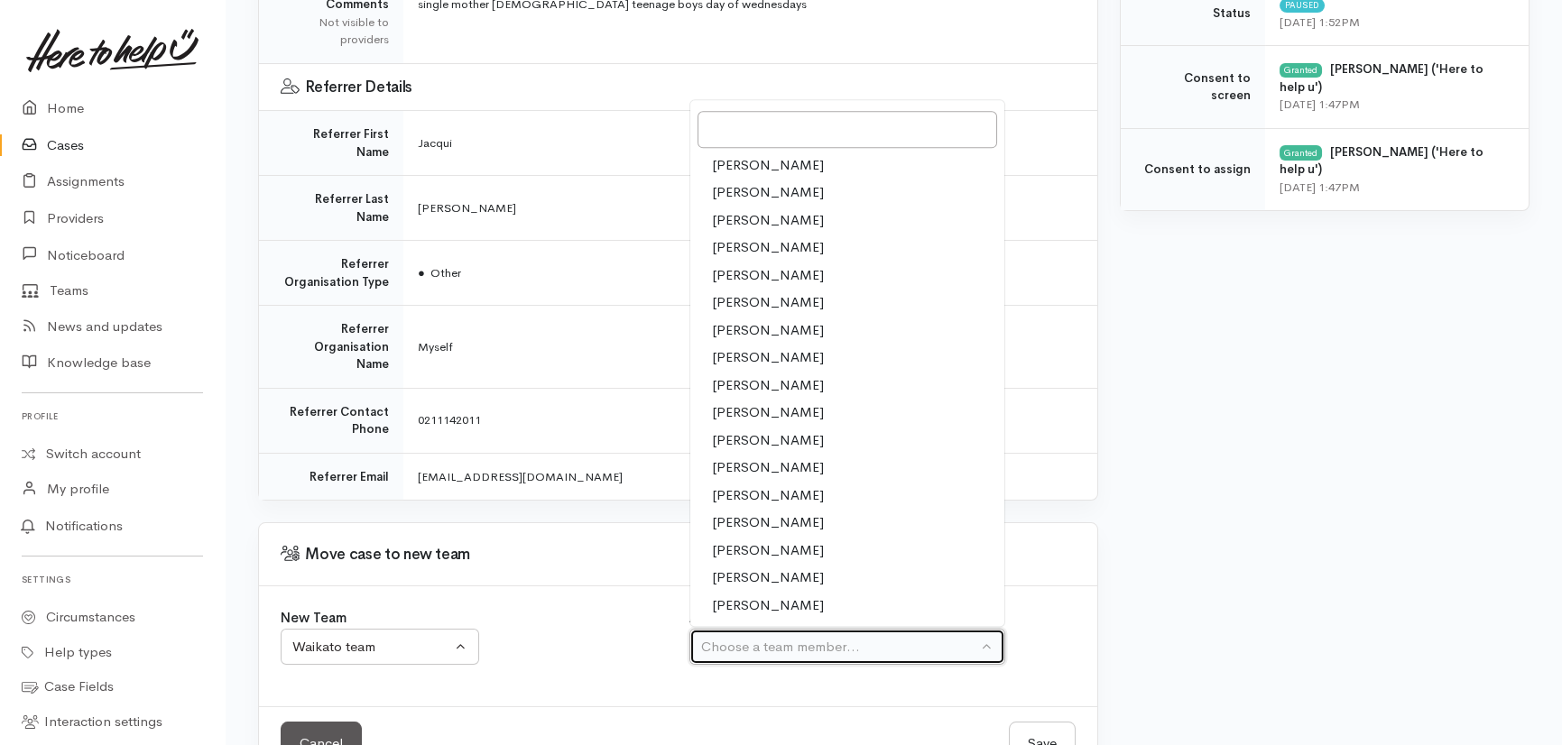
select select "1759"
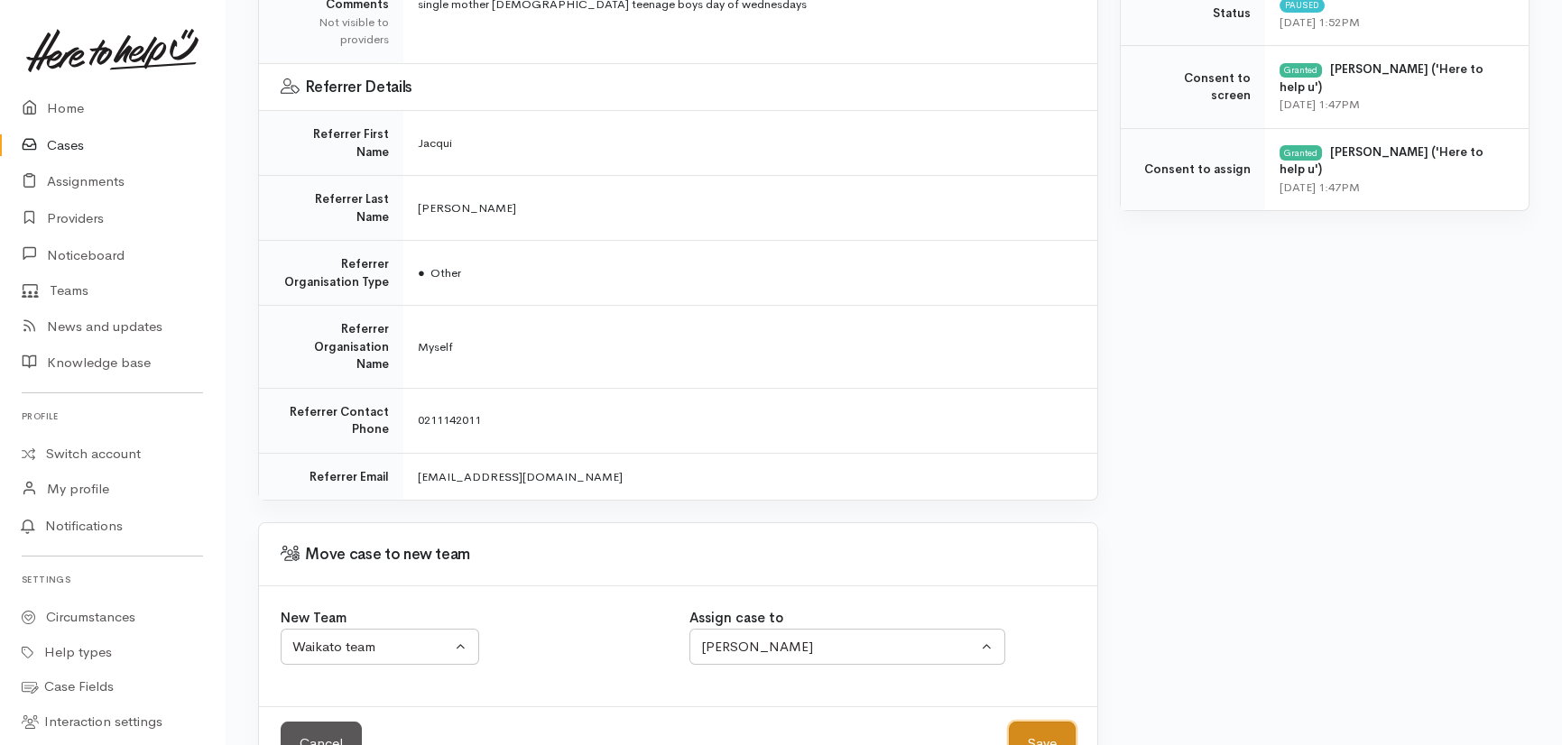
click at [1015, 722] on button "Save" at bounding box center [1042, 744] width 67 height 44
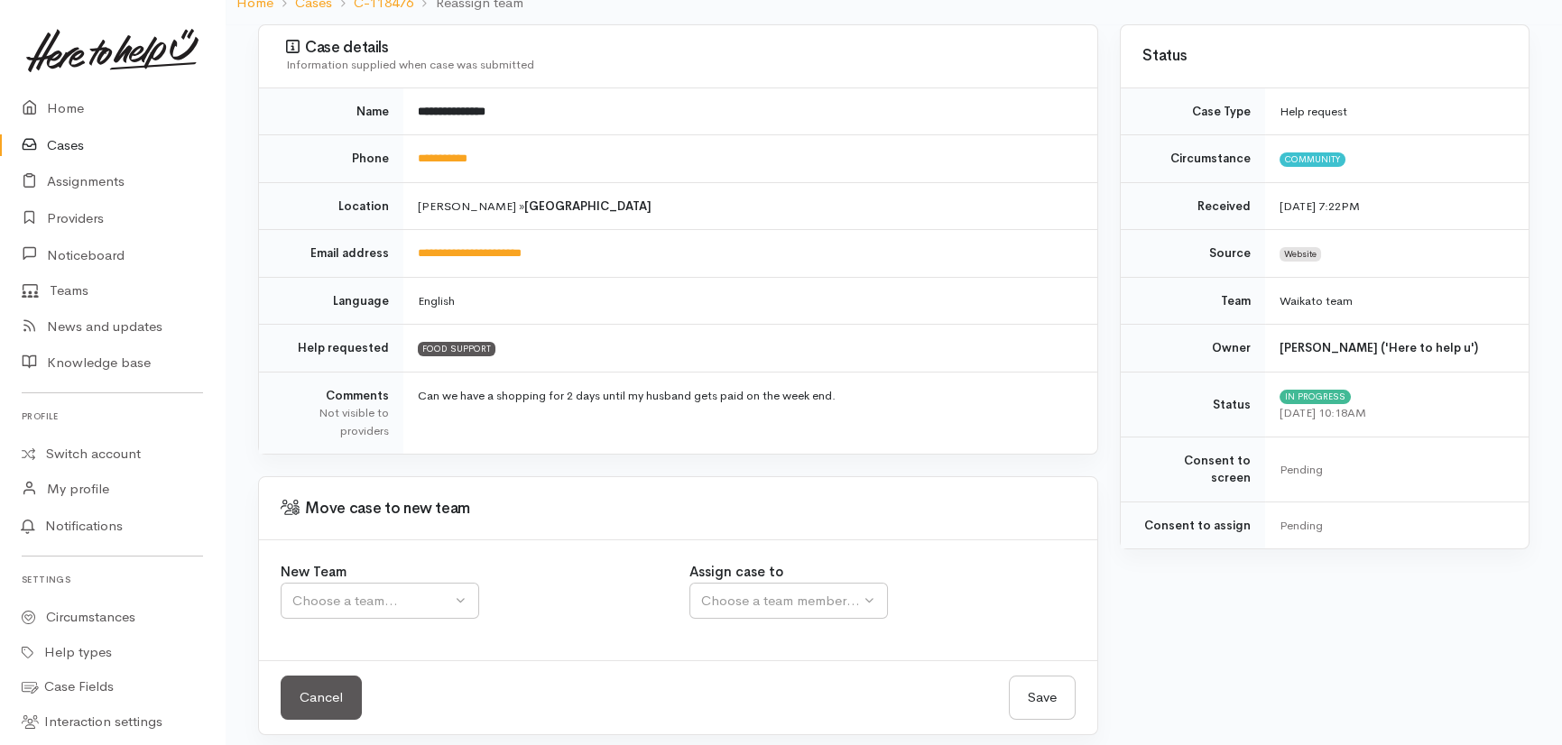
scroll to position [172, 0]
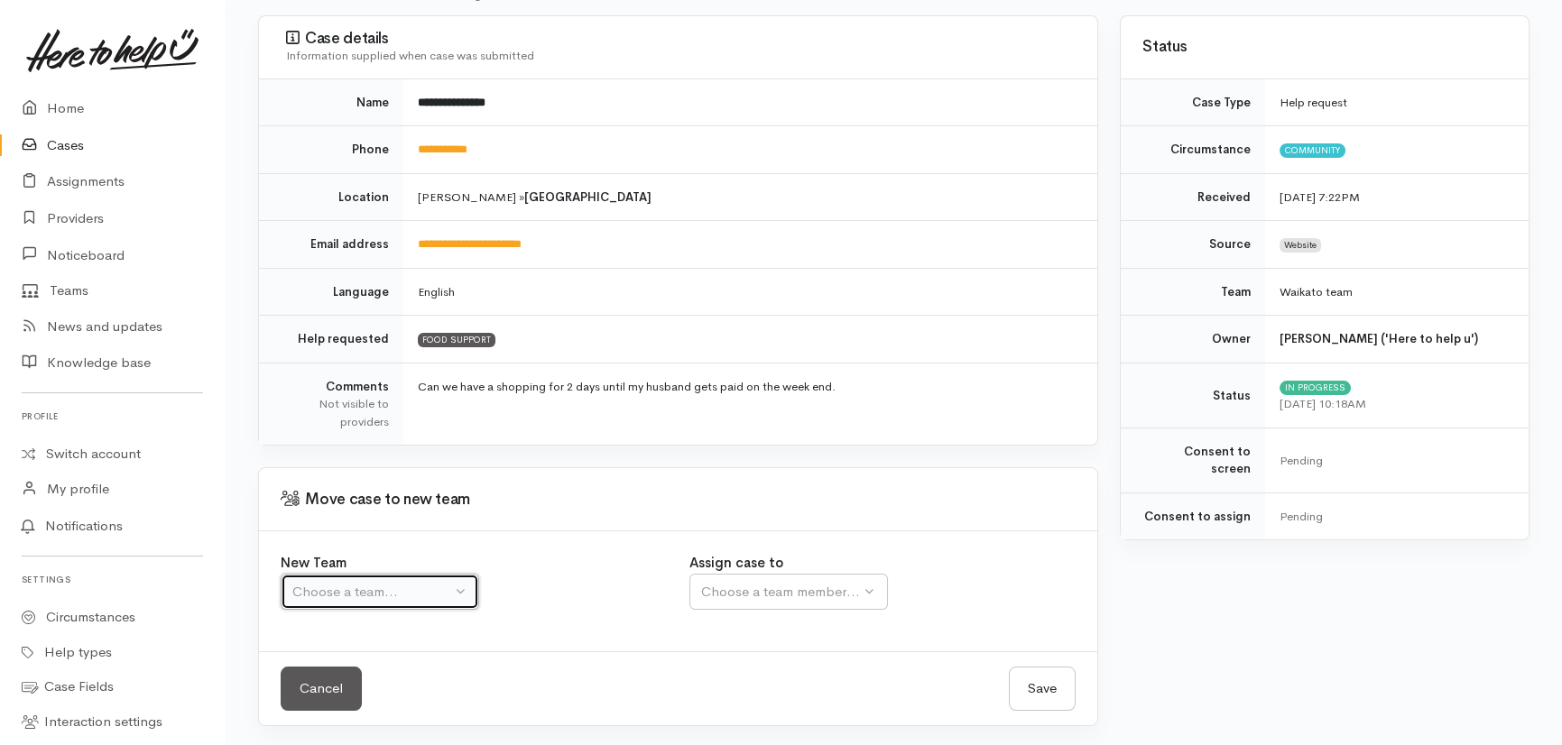
click at [376, 591] on div "Choose a team..." at bounding box center [371, 592] width 159 height 21
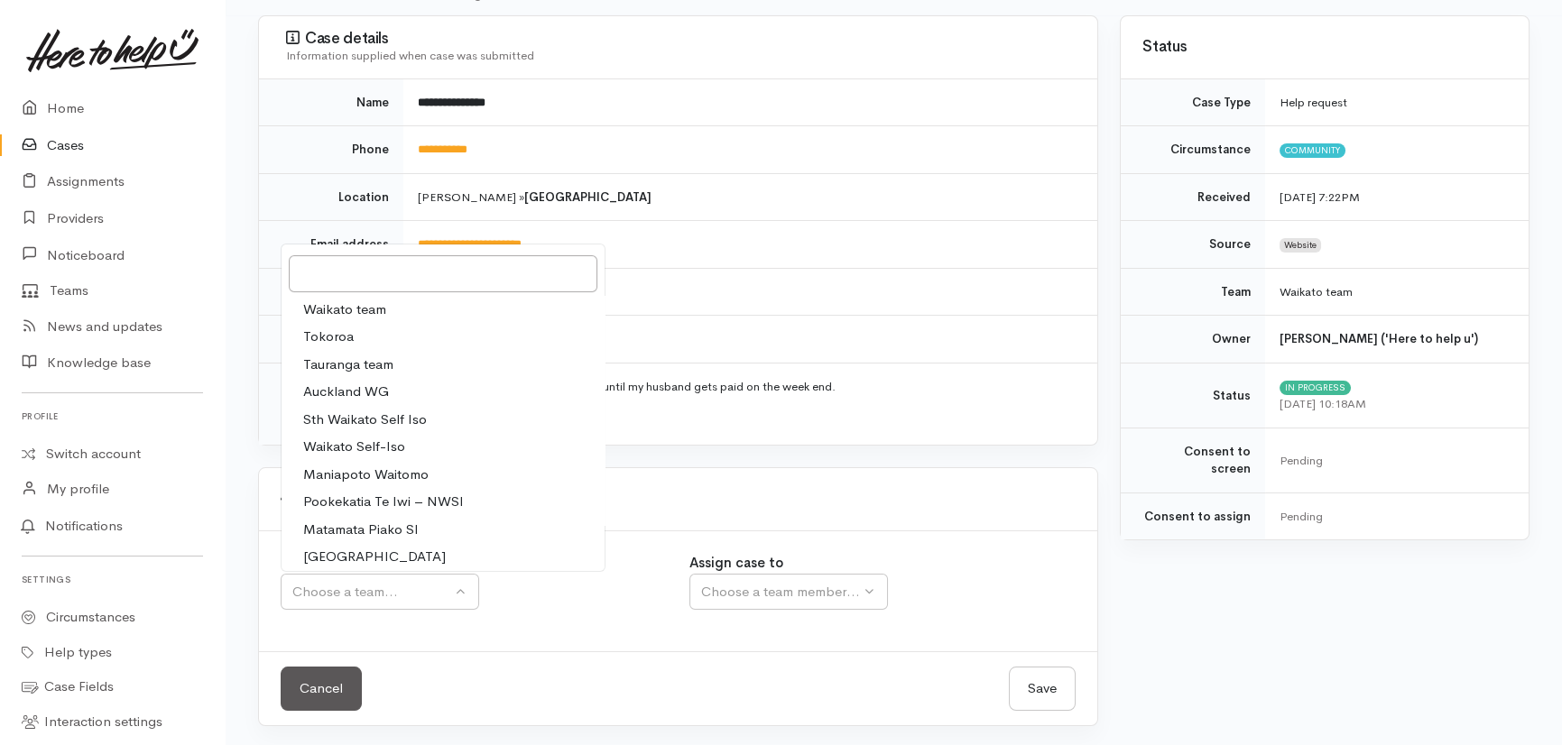
click at [364, 309] on span "Waikato team" at bounding box center [344, 310] width 83 height 21
select select "1"
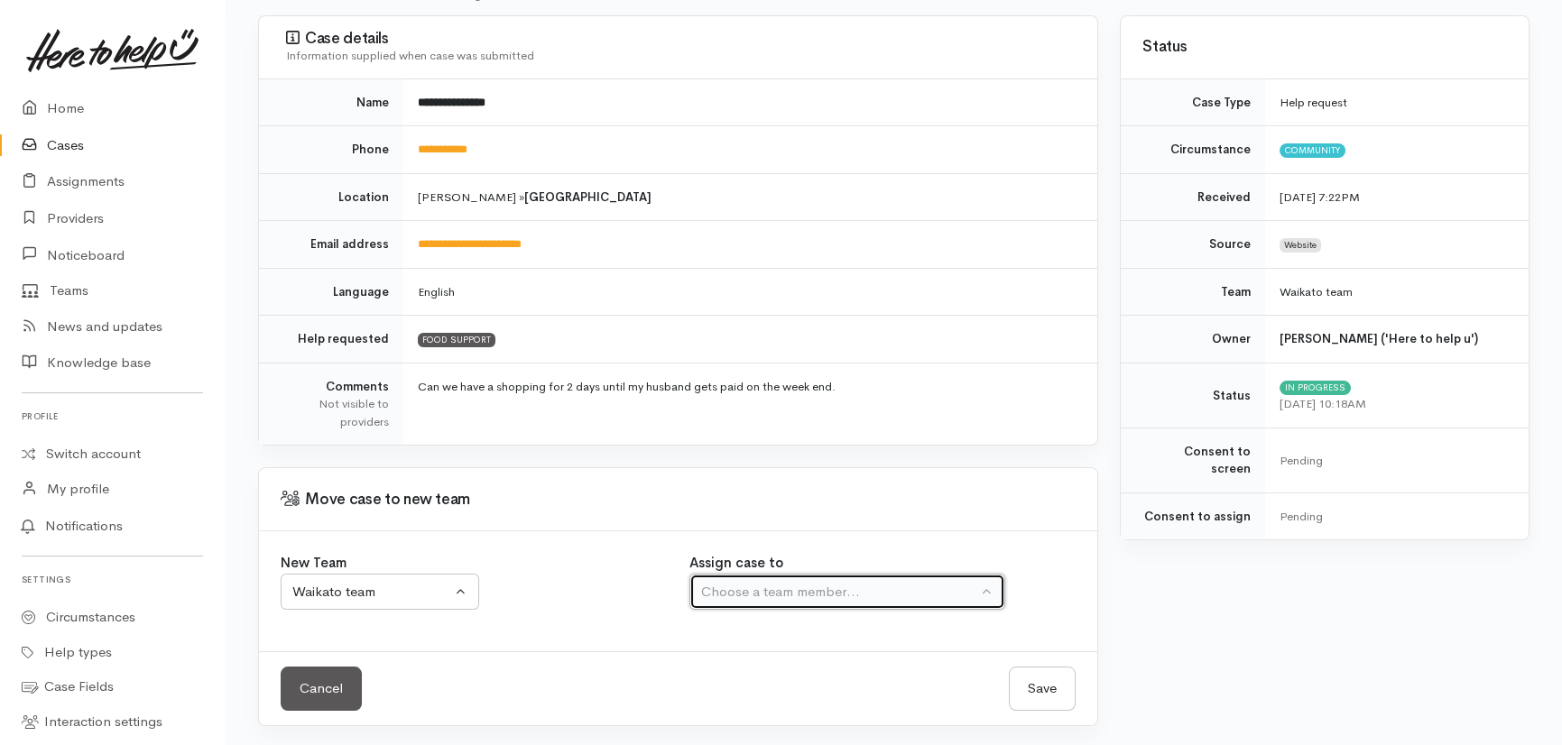
click at [851, 584] on div "Choose a team member..." at bounding box center [839, 592] width 276 height 21
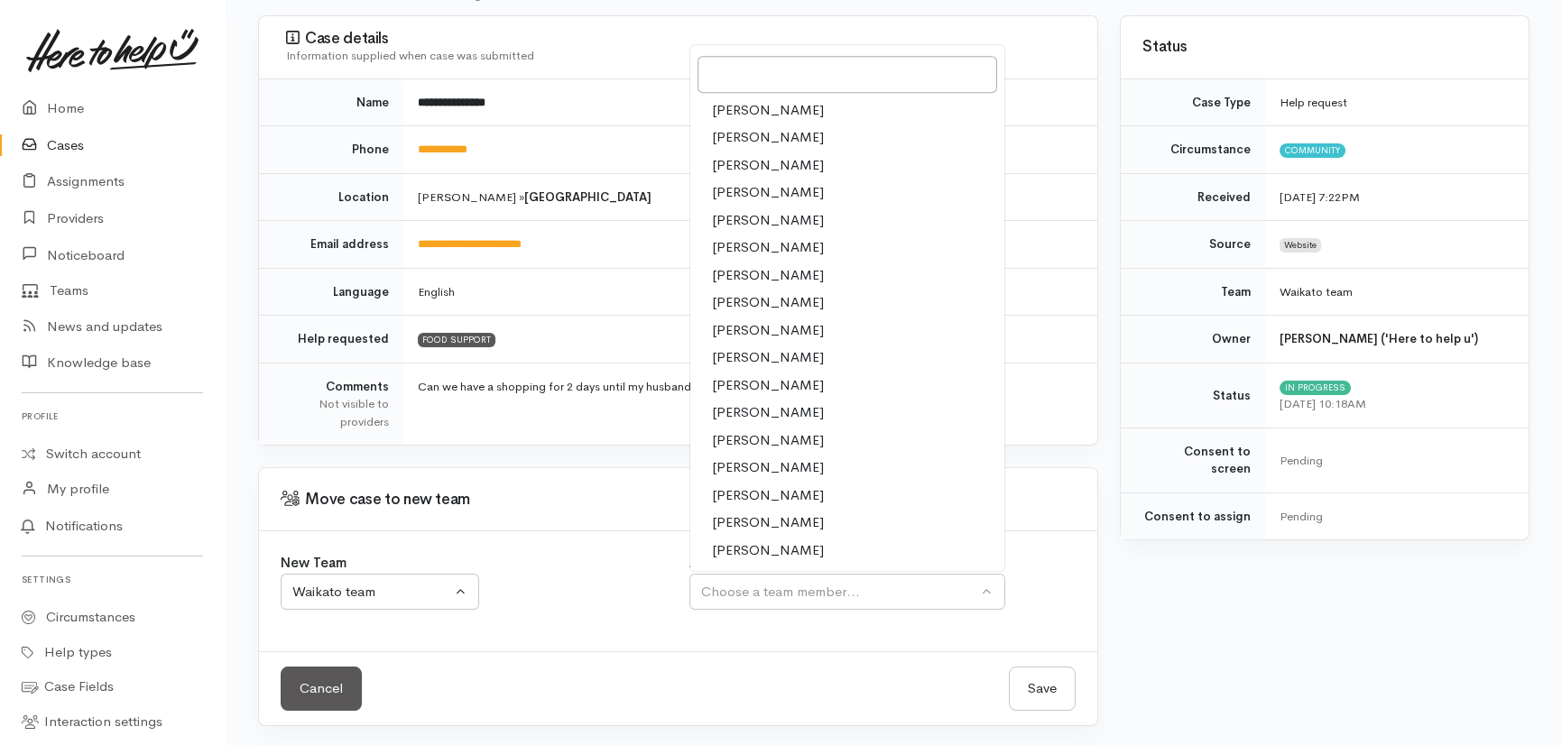
click at [731, 325] on span "[PERSON_NAME]" at bounding box center [768, 330] width 112 height 21
select select "1252"
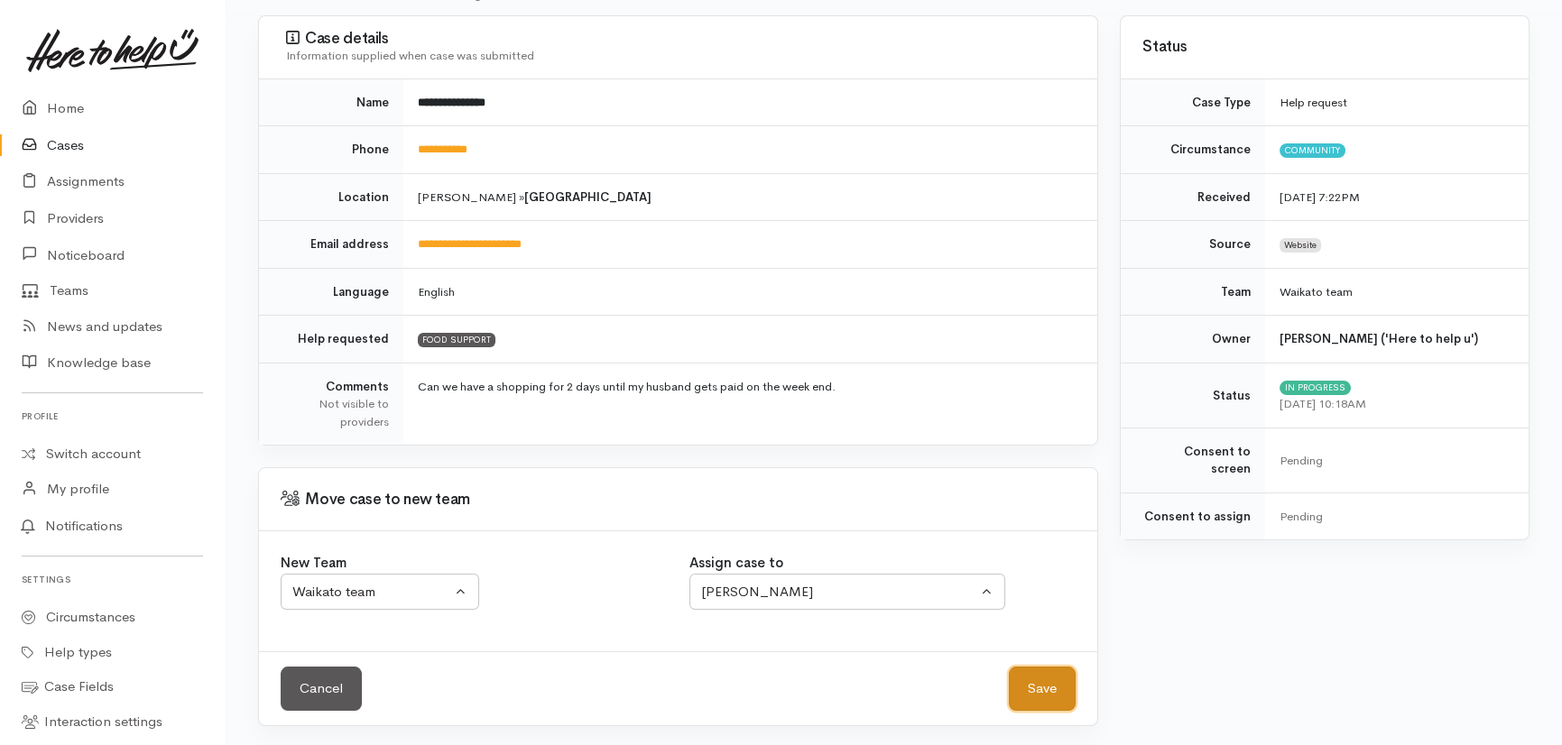
click at [1041, 683] on button "Save" at bounding box center [1042, 689] width 67 height 44
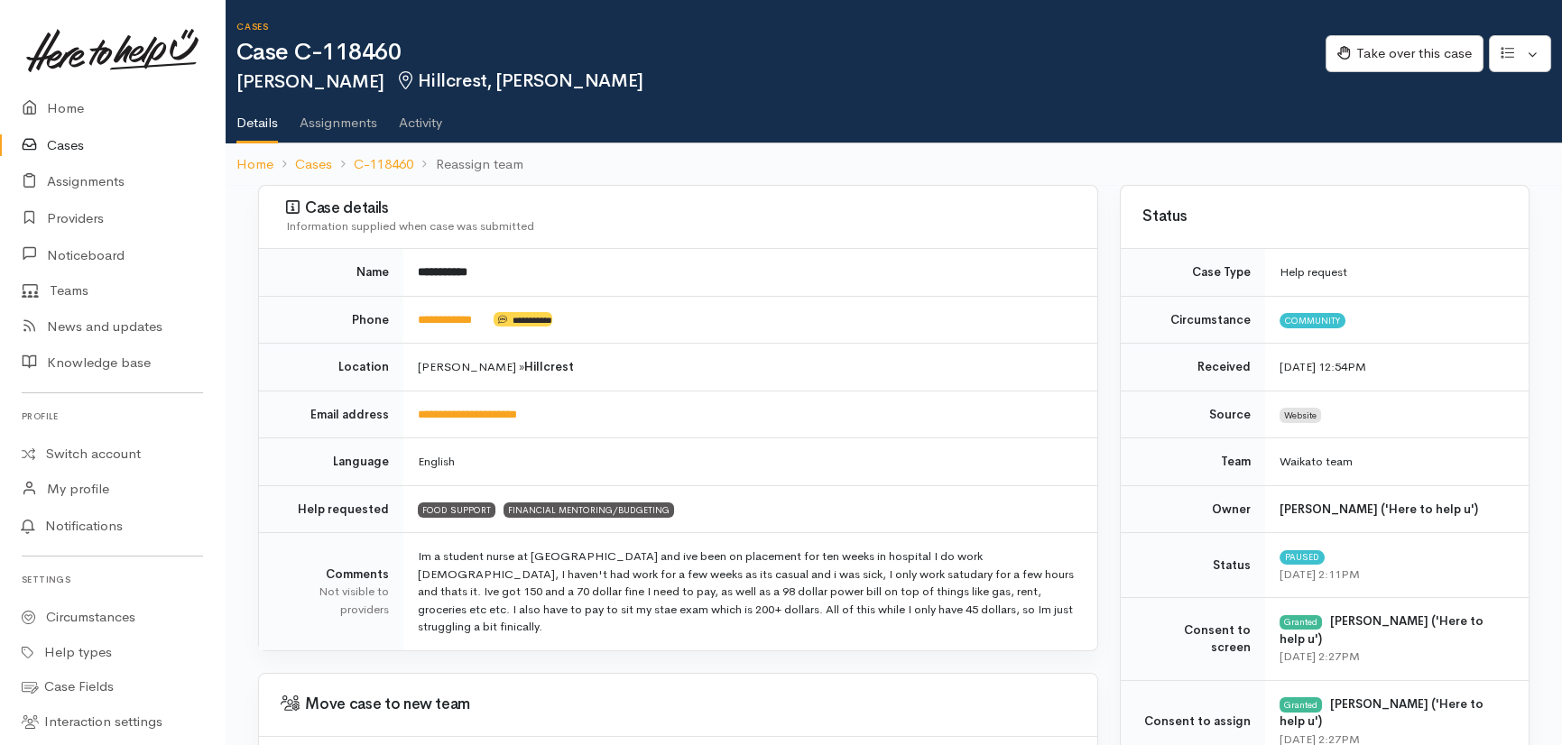
scroll to position [188, 0]
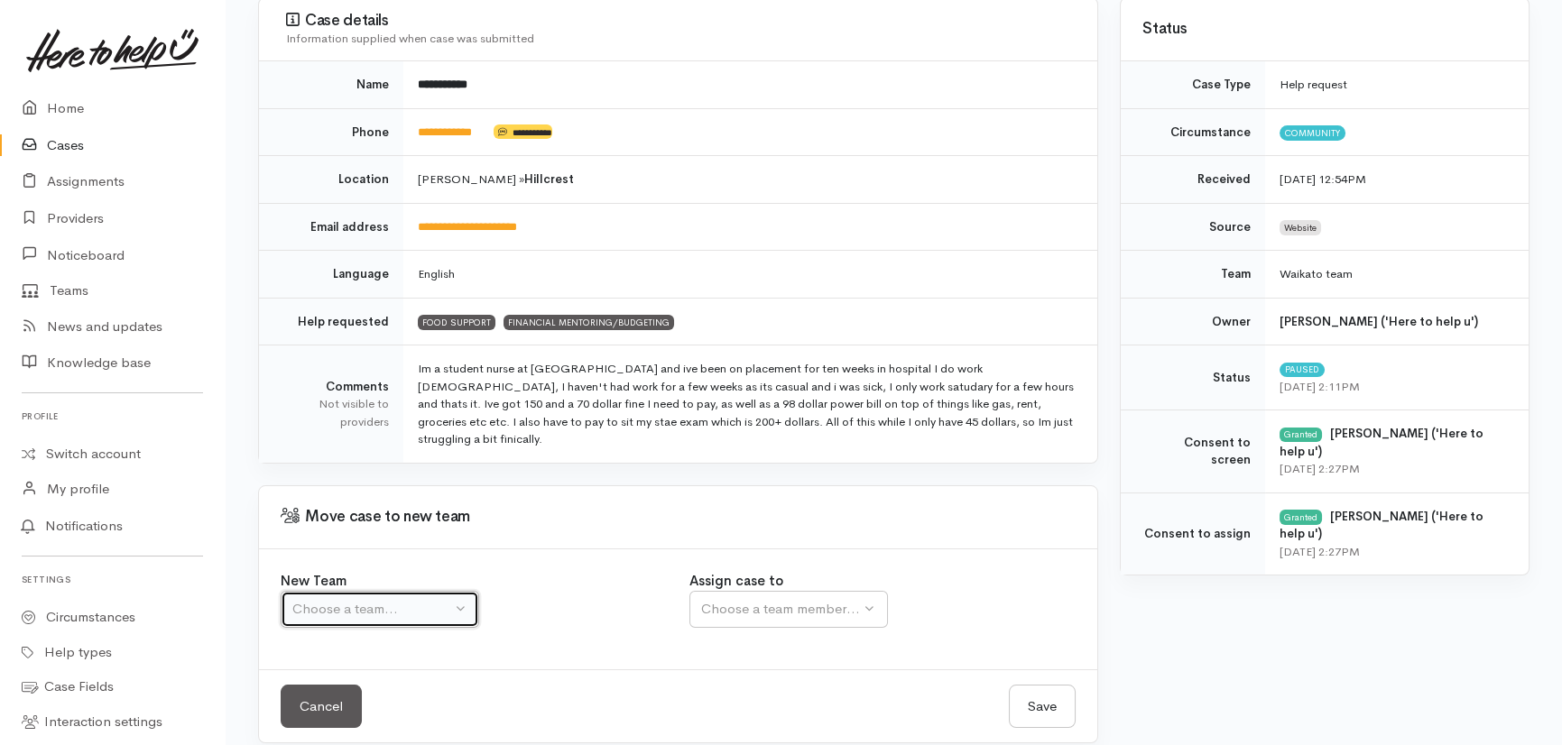
click at [379, 599] on div "Choose a team..." at bounding box center [371, 609] width 159 height 21
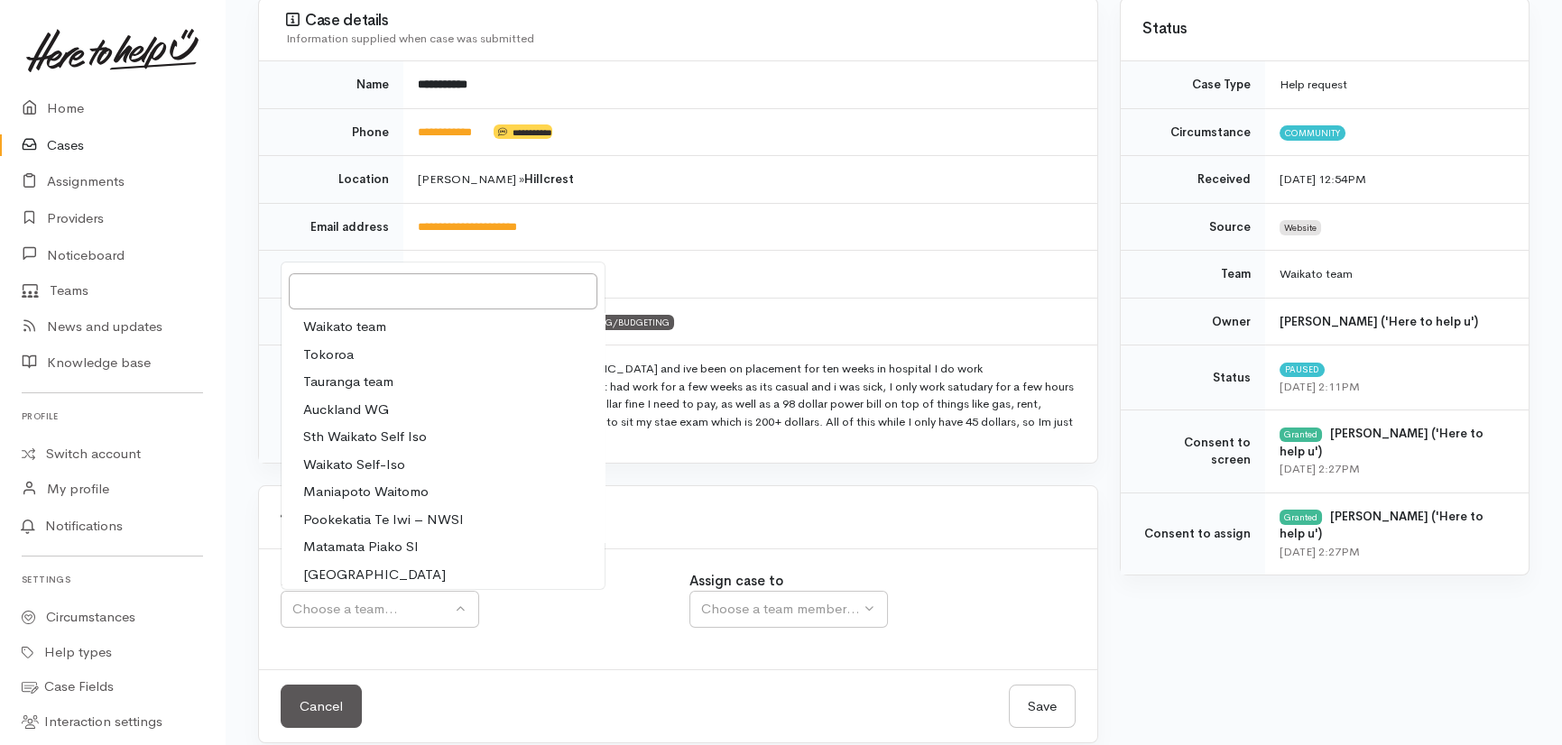
click at [355, 317] on span "Waikato team" at bounding box center [344, 327] width 83 height 21
select select "1"
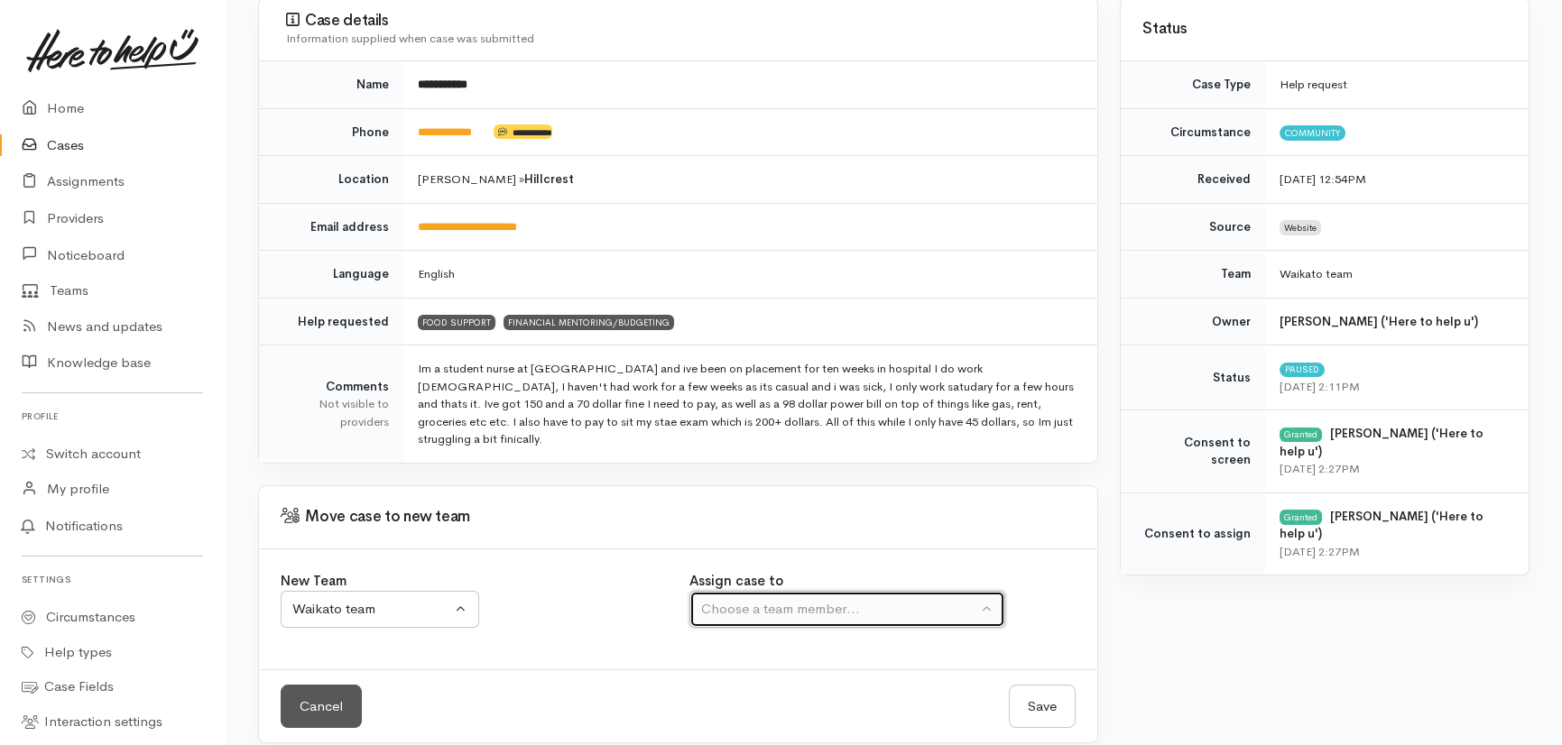
click at [822, 599] on div "Choose a team member..." at bounding box center [839, 609] width 276 height 21
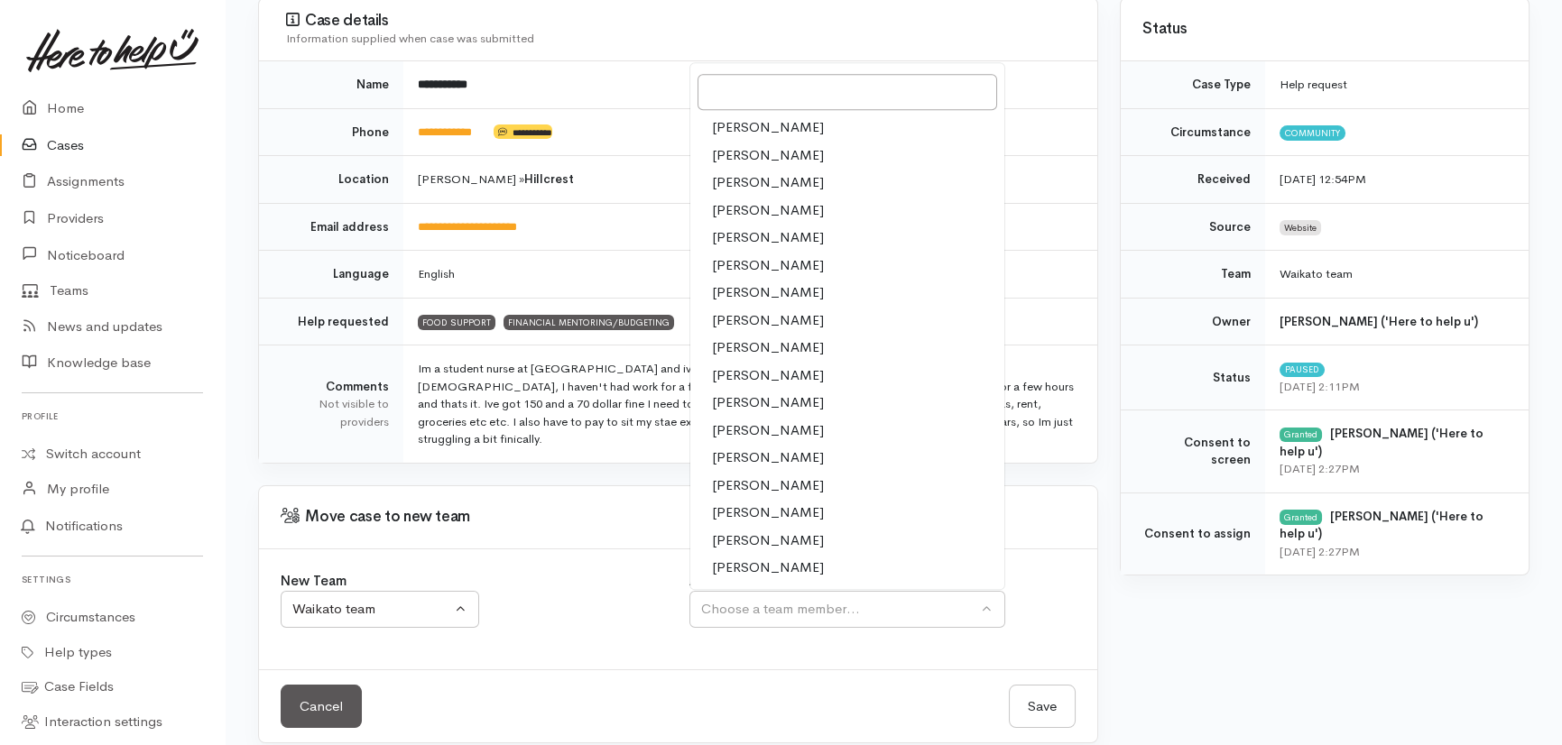
click at [747, 337] on span "[PERSON_NAME]" at bounding box center [768, 347] width 112 height 21
select select "1252"
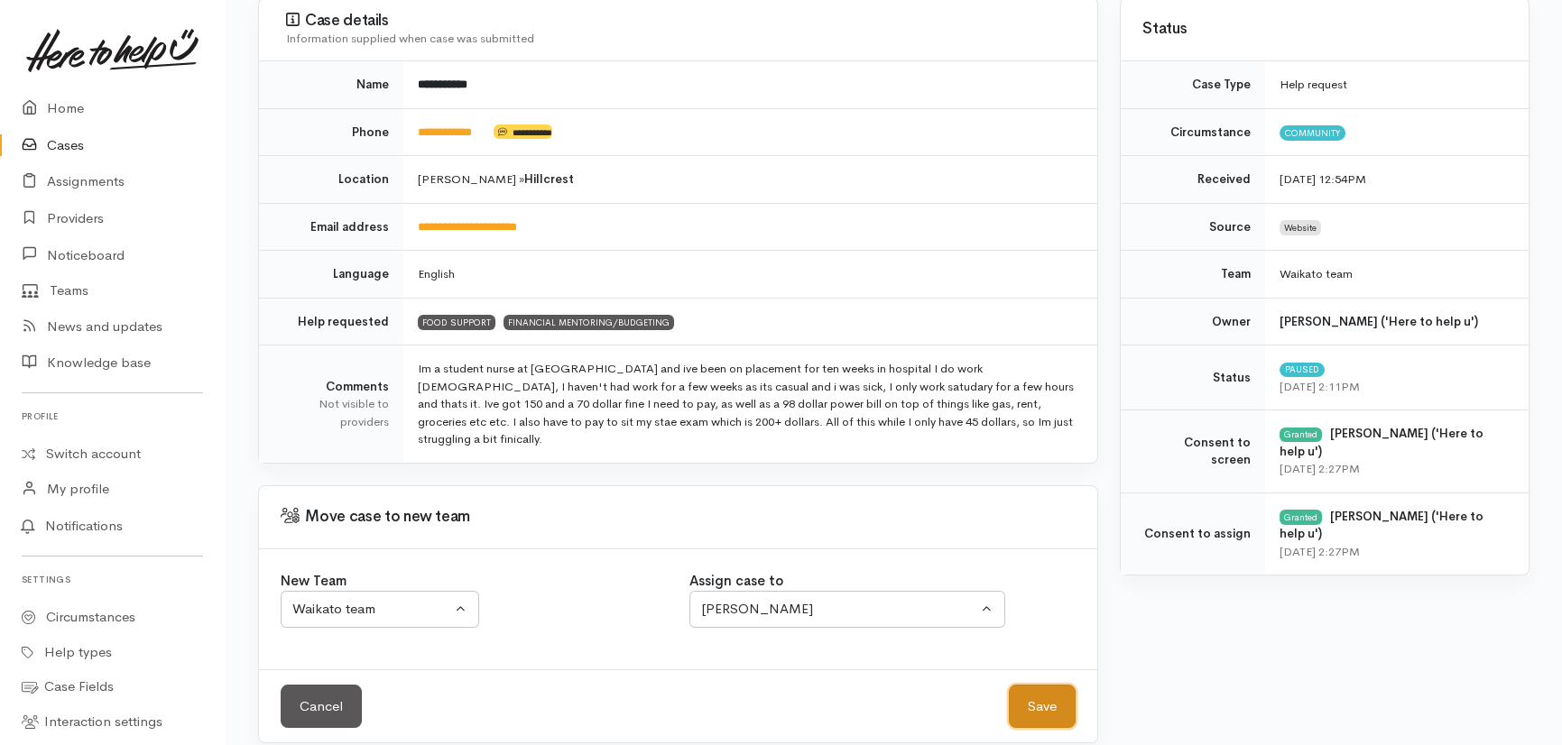
click at [1046, 686] on button "Save" at bounding box center [1042, 707] width 67 height 44
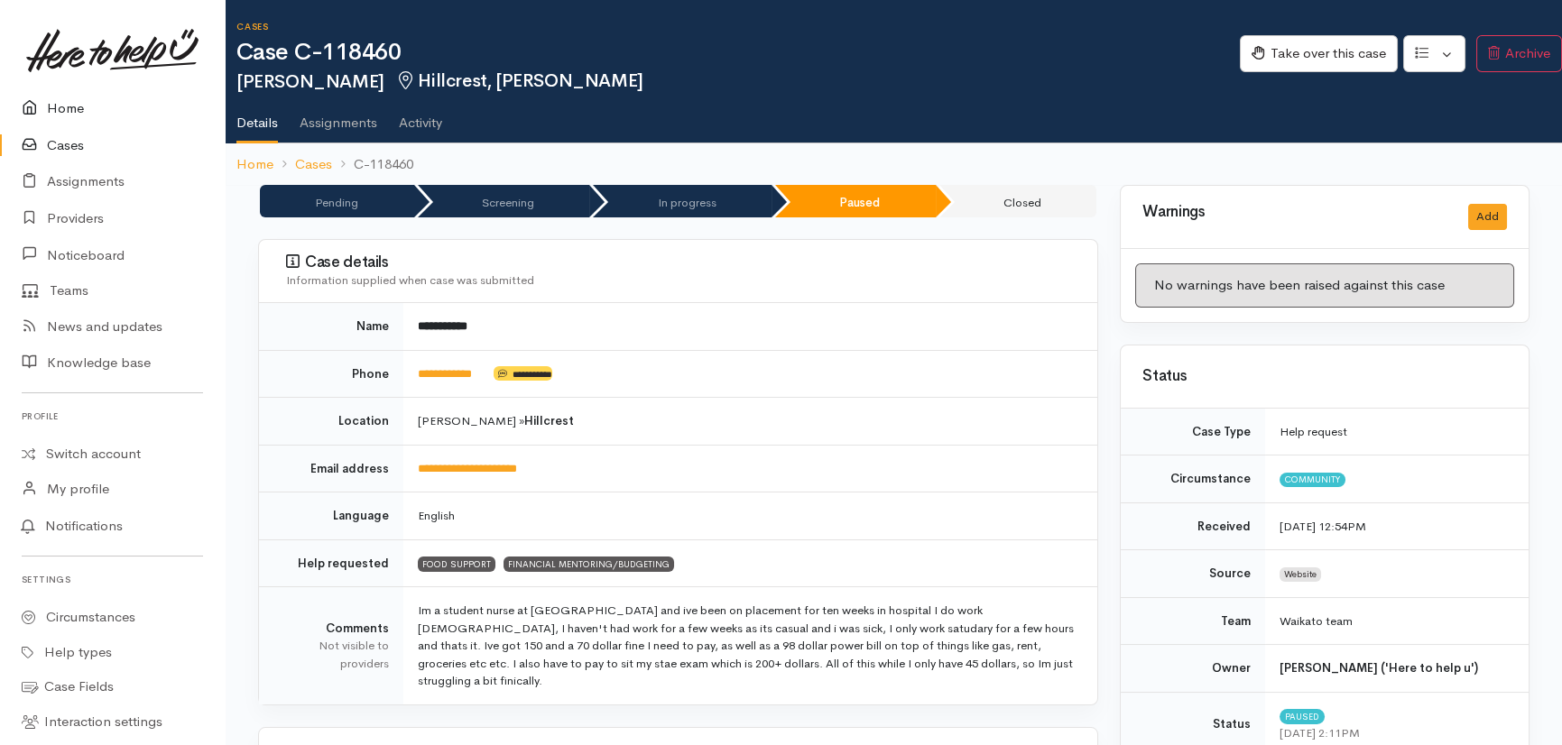
click at [72, 107] on link "Home" at bounding box center [112, 108] width 225 height 37
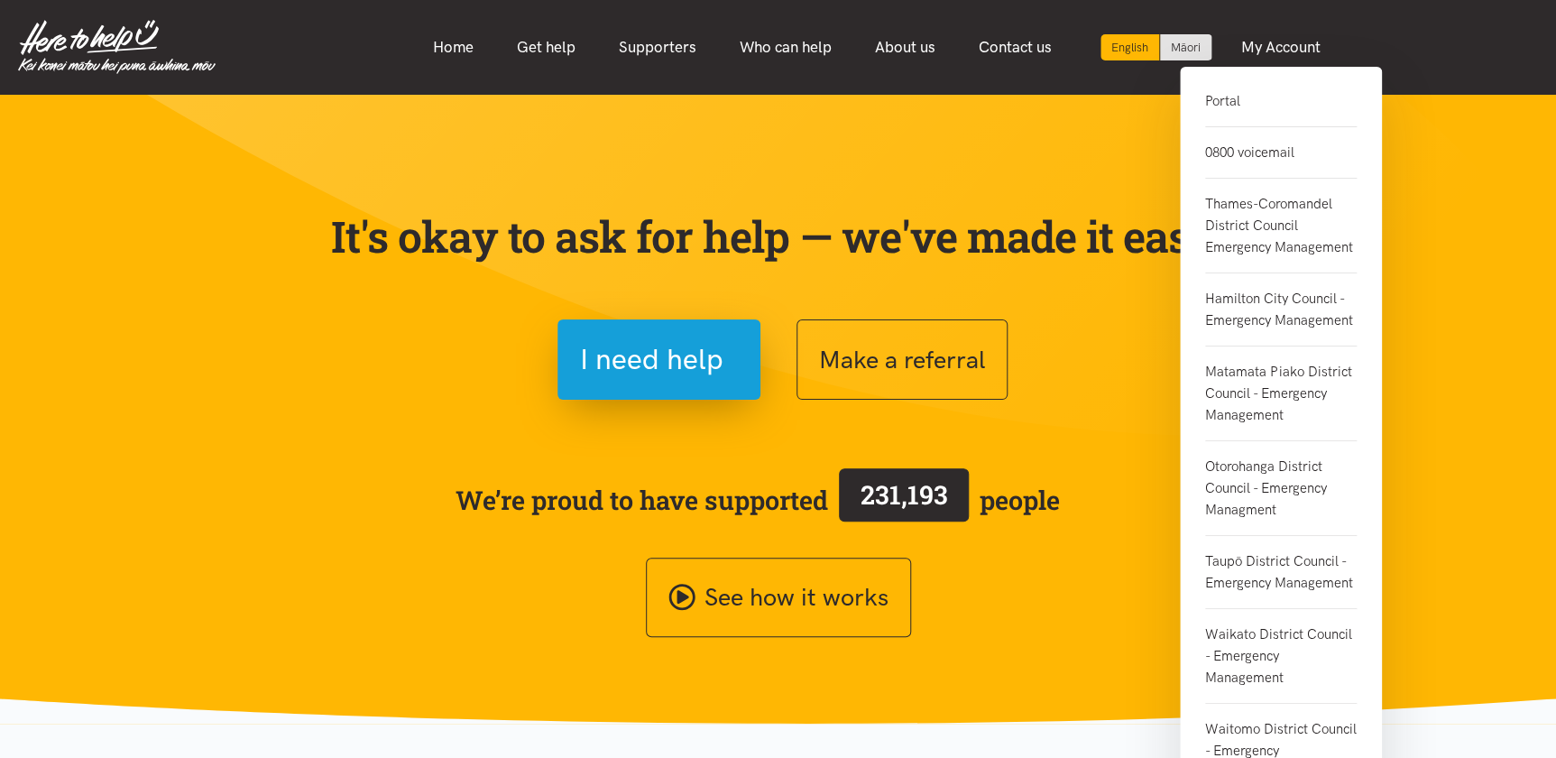
click at [1229, 101] on link "Portal" at bounding box center [1281, 108] width 152 height 37
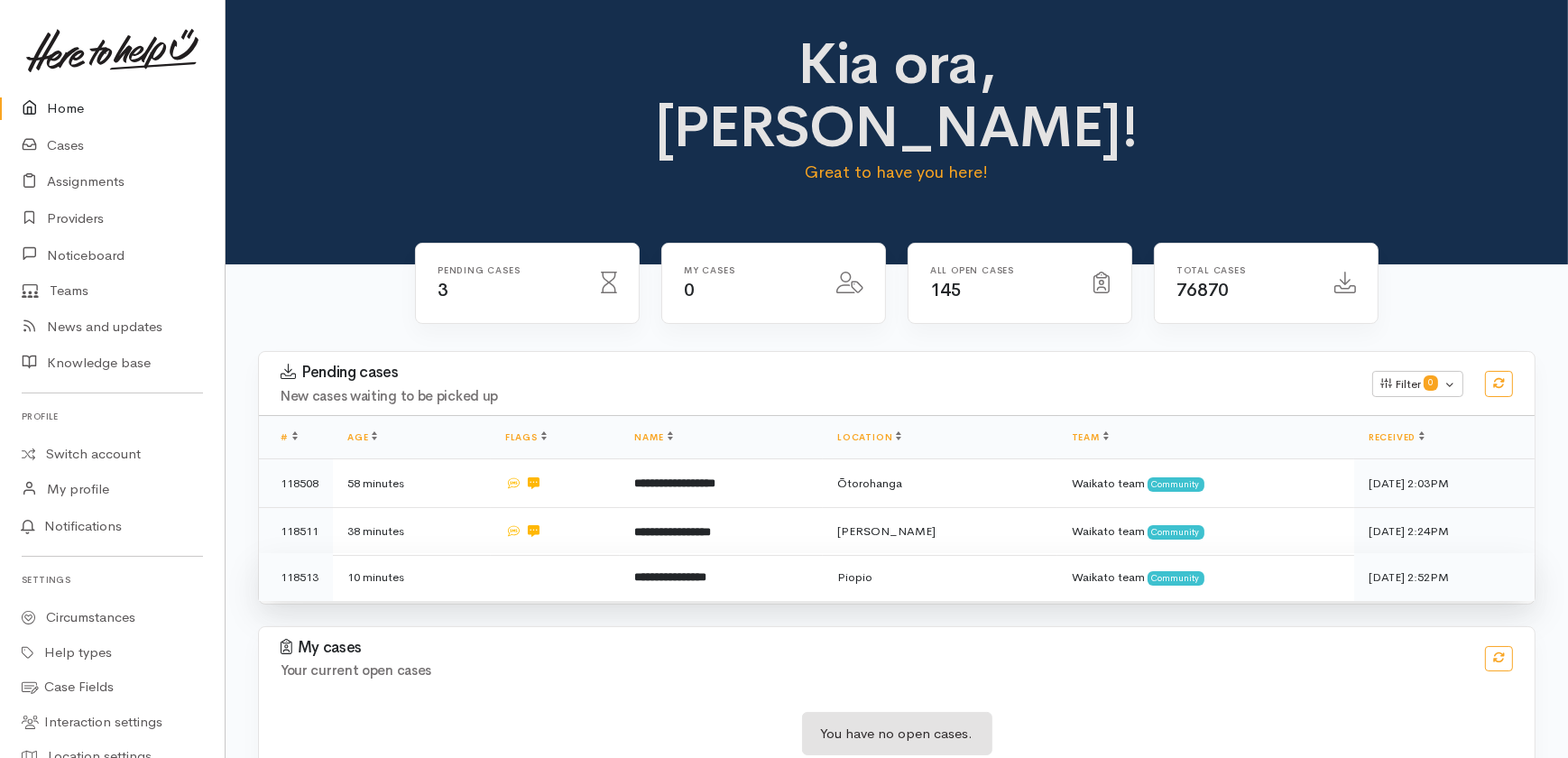
click at [583, 553] on td at bounding box center [556, 577] width 130 height 48
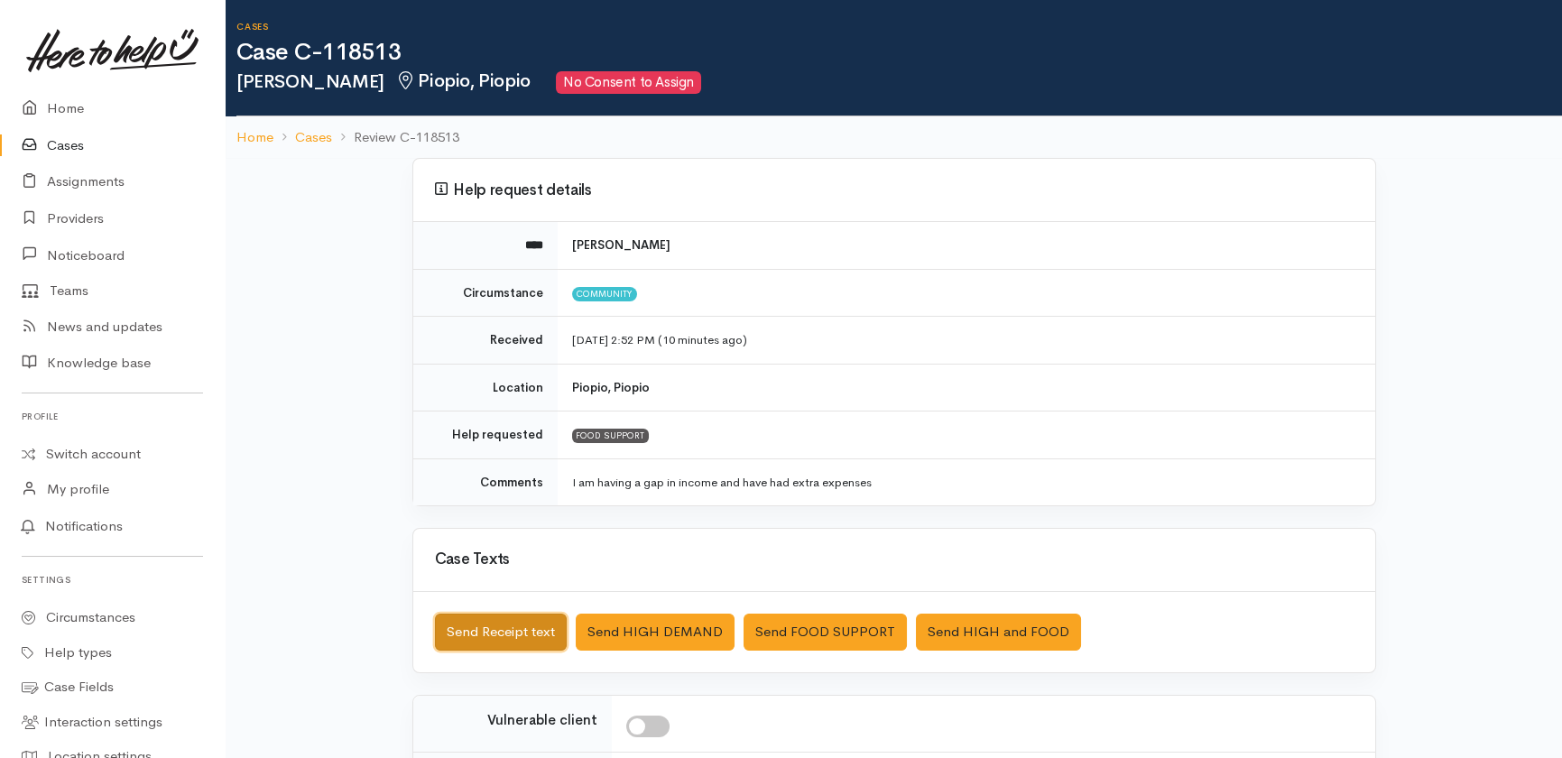
click at [479, 636] on button "Send Receipt text" at bounding box center [501, 631] width 132 height 37
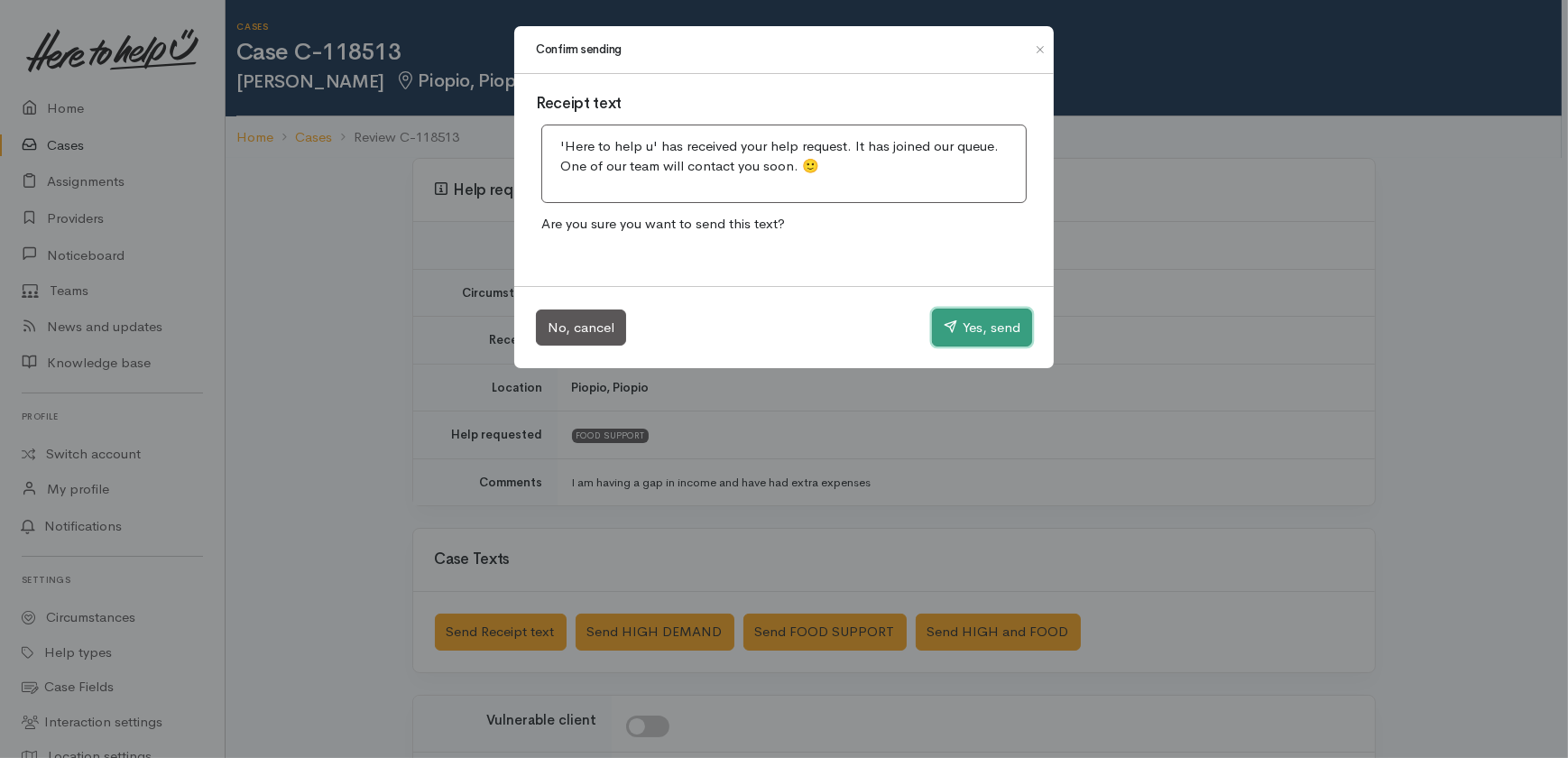
drag, startPoint x: 997, startPoint y: 334, endPoint x: 982, endPoint y: 334, distance: 14.4
click at [995, 334] on button "Yes, send" at bounding box center [982, 328] width 100 height 38
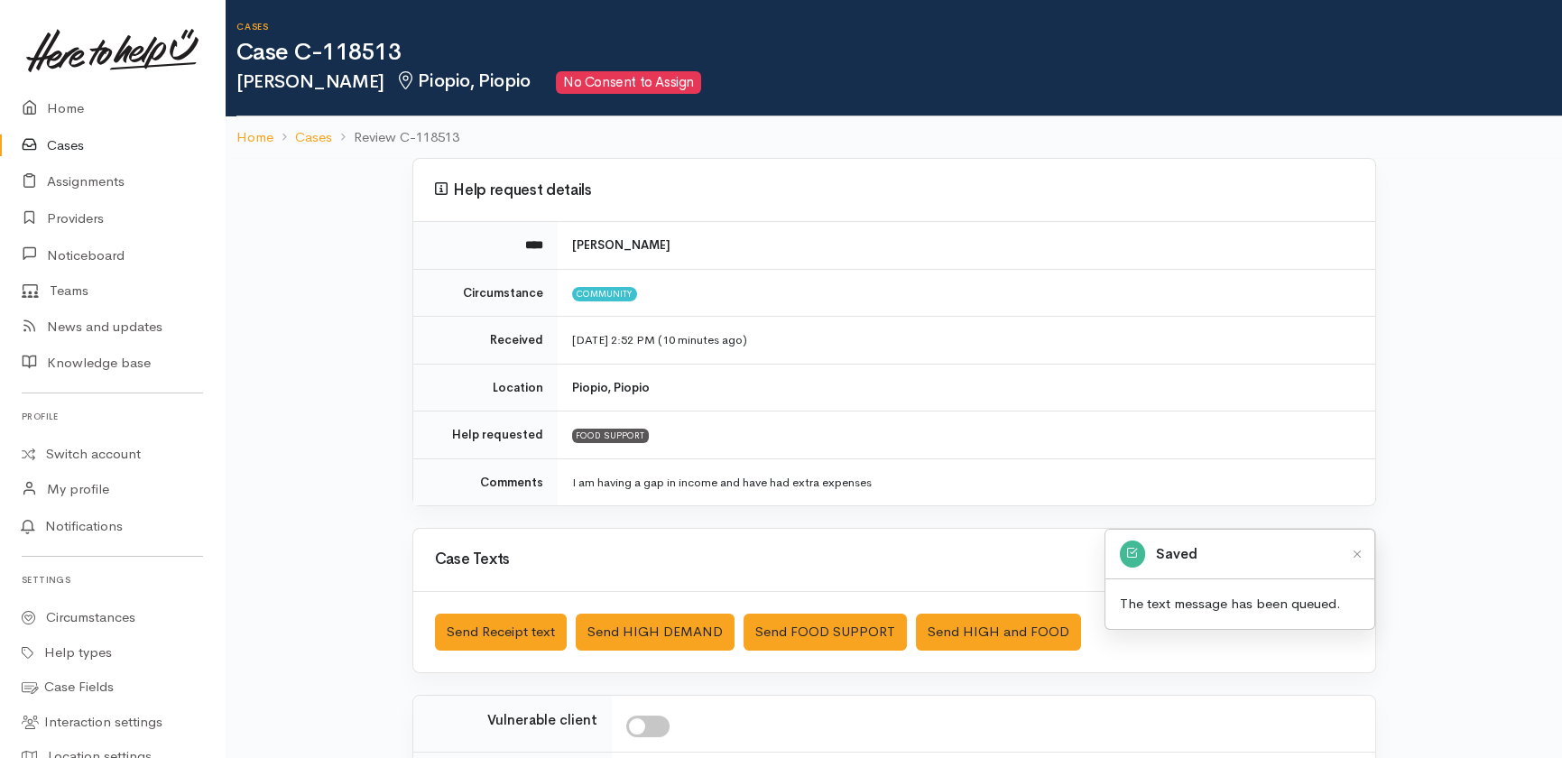
click at [60, 137] on link "Cases" at bounding box center [112, 145] width 225 height 37
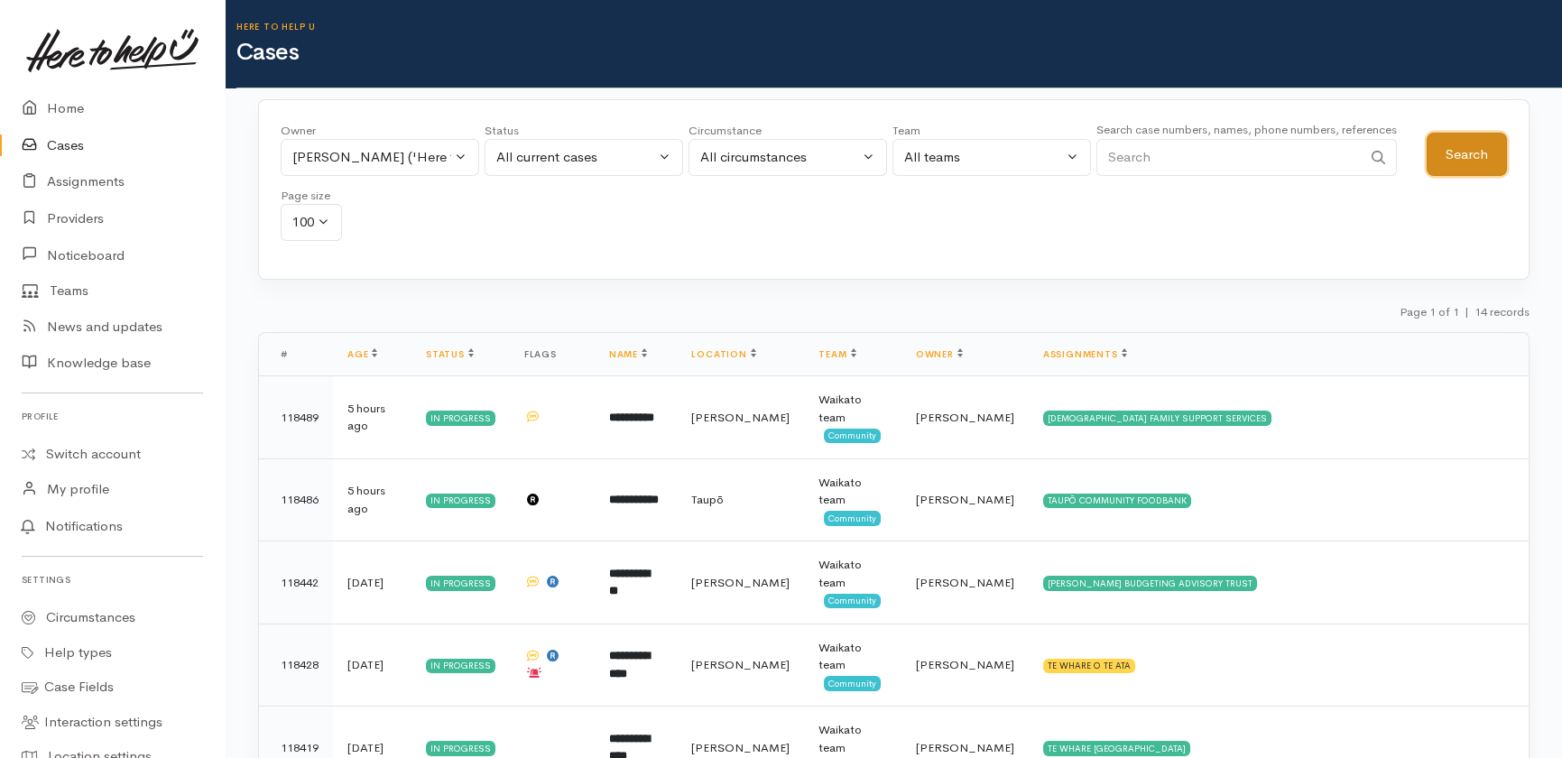
click at [1455, 148] on button "Search" at bounding box center [1466, 155] width 80 height 44
click at [69, 216] on link "Providers" at bounding box center [112, 218] width 225 height 37
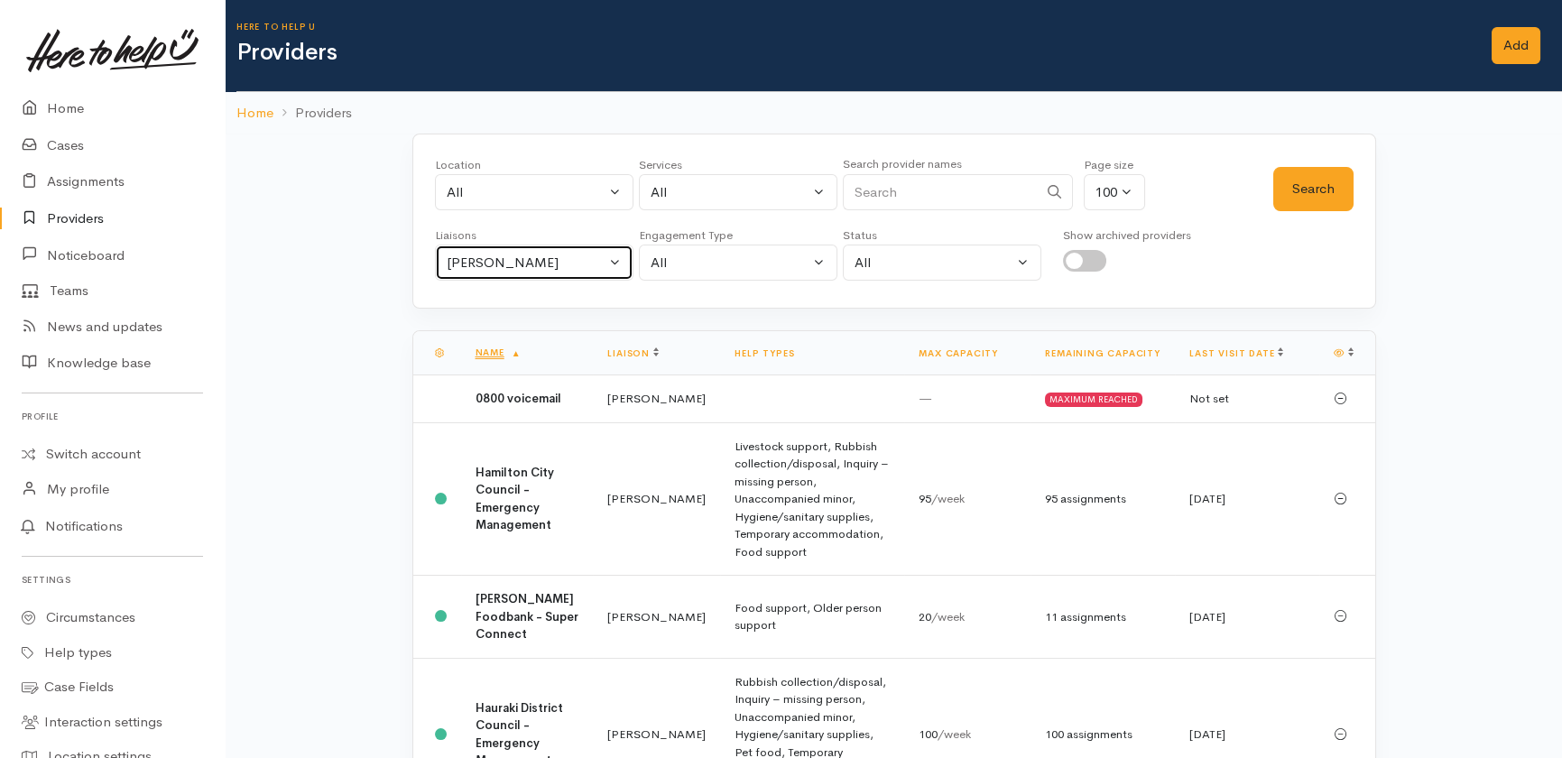
click at [581, 261] on div "[PERSON_NAME]" at bounding box center [526, 263] width 159 height 21
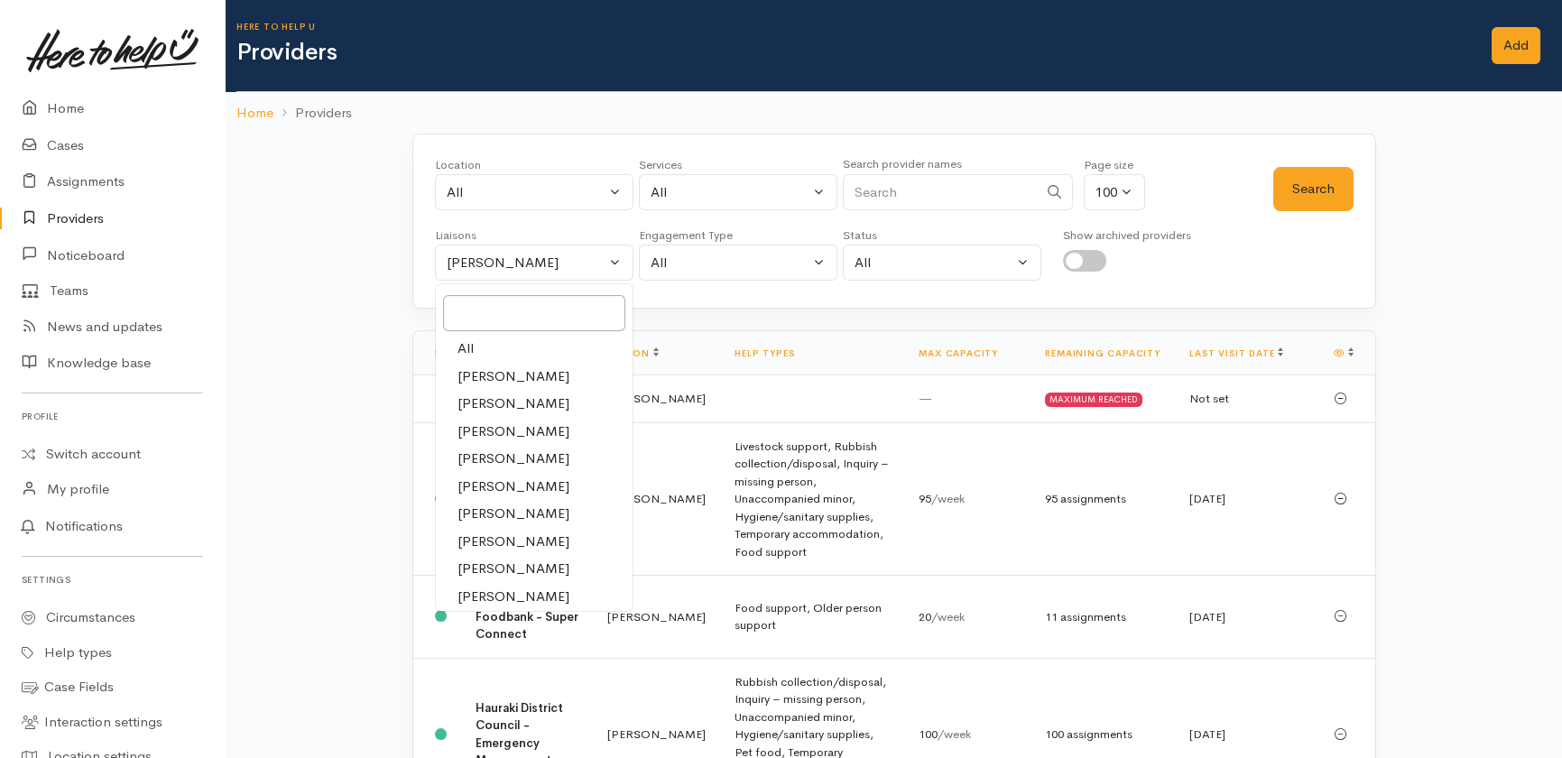
drag, startPoint x: 466, startPoint y: 344, endPoint x: 505, endPoint y: 343, distance: 38.8
click at [466, 346] on span "All" at bounding box center [465, 348] width 16 height 21
select select "null"
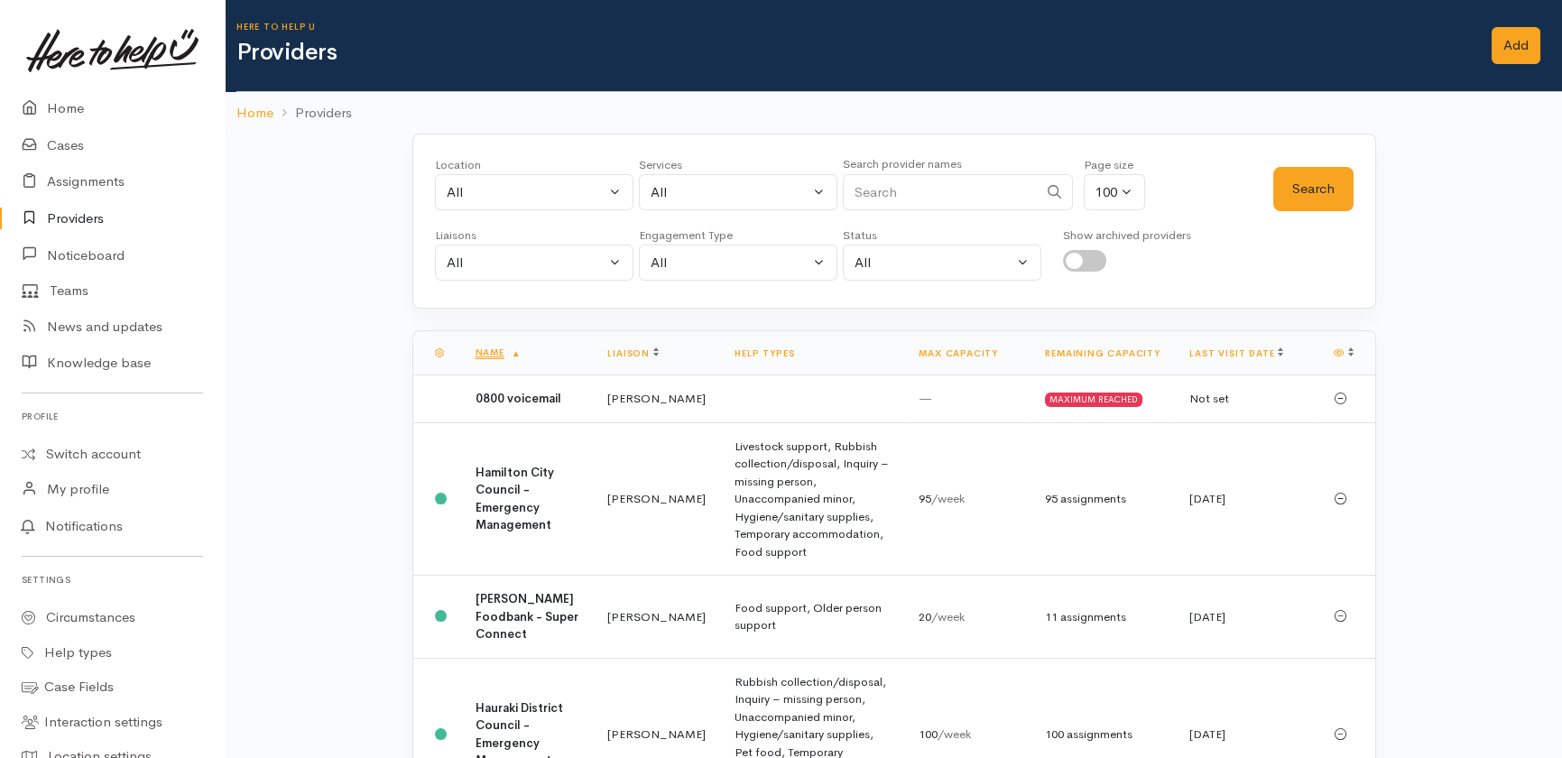
click at [918, 195] on input "Search" at bounding box center [940, 192] width 195 height 37
type input "te whare o"
click at [1339, 188] on button "Search" at bounding box center [1313, 189] width 80 height 44
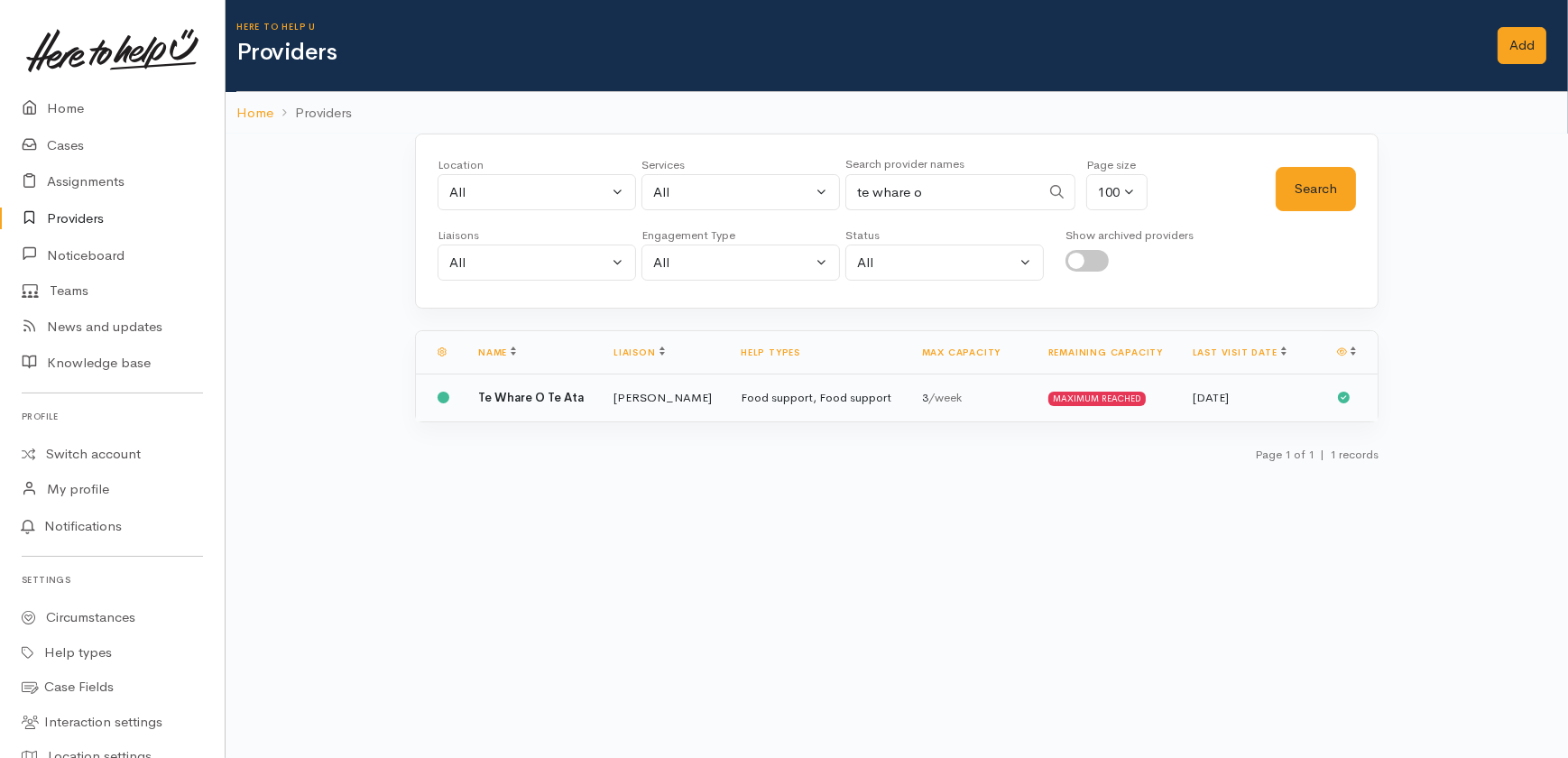
click at [757, 402] on td "Food support, Food support" at bounding box center [816, 397] width 181 height 47
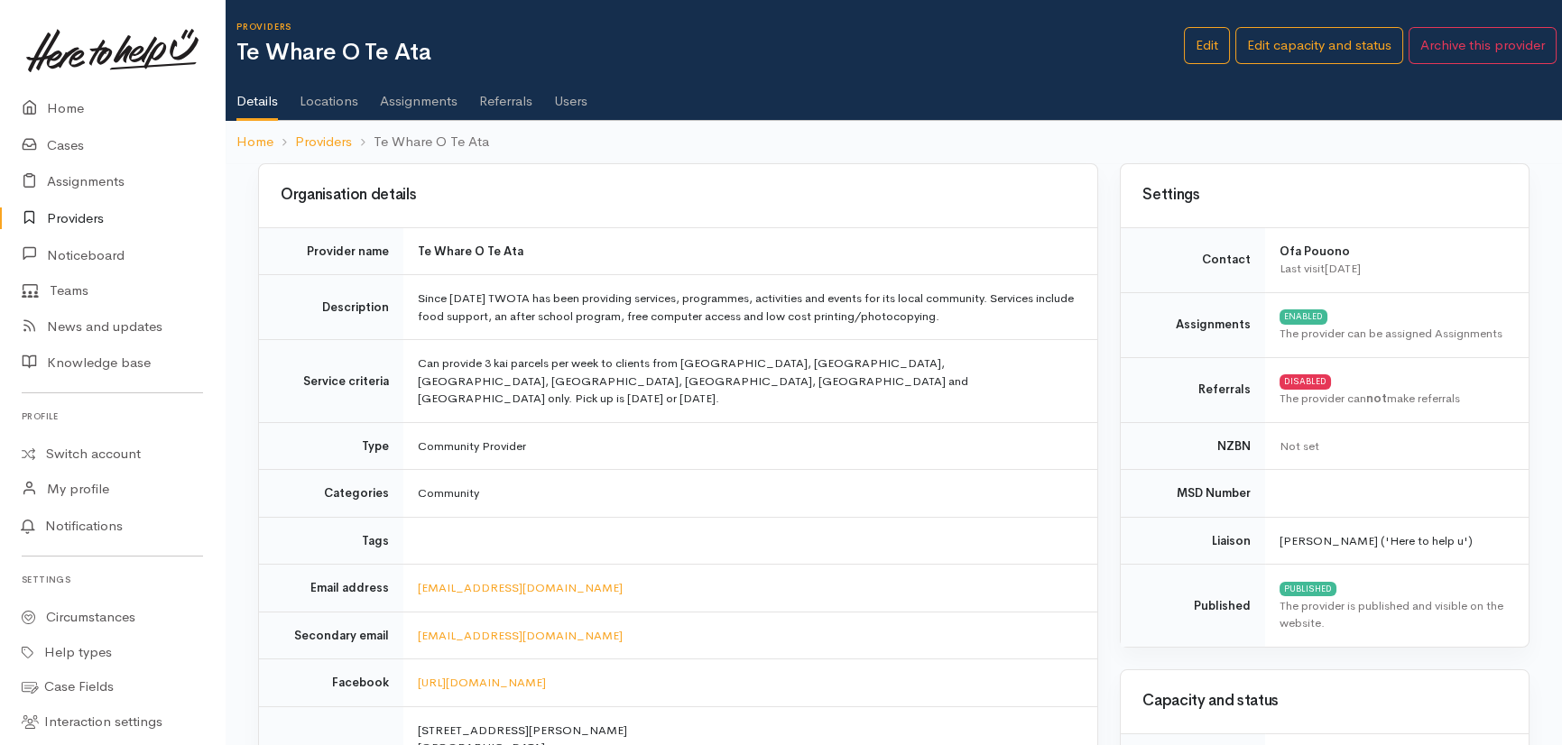
click at [420, 97] on link "Assignments" at bounding box center [419, 94] width 78 height 51
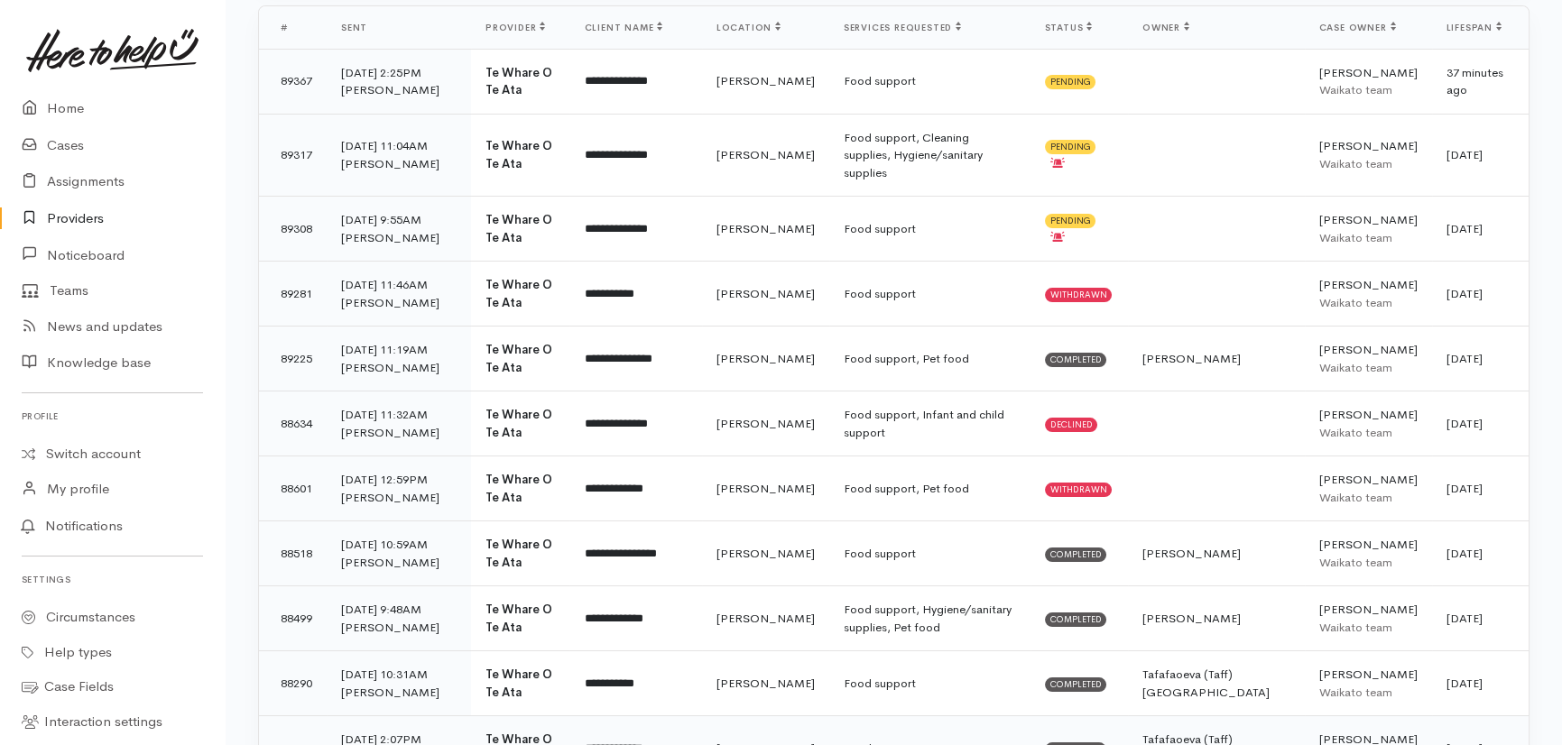
scroll to position [410, 0]
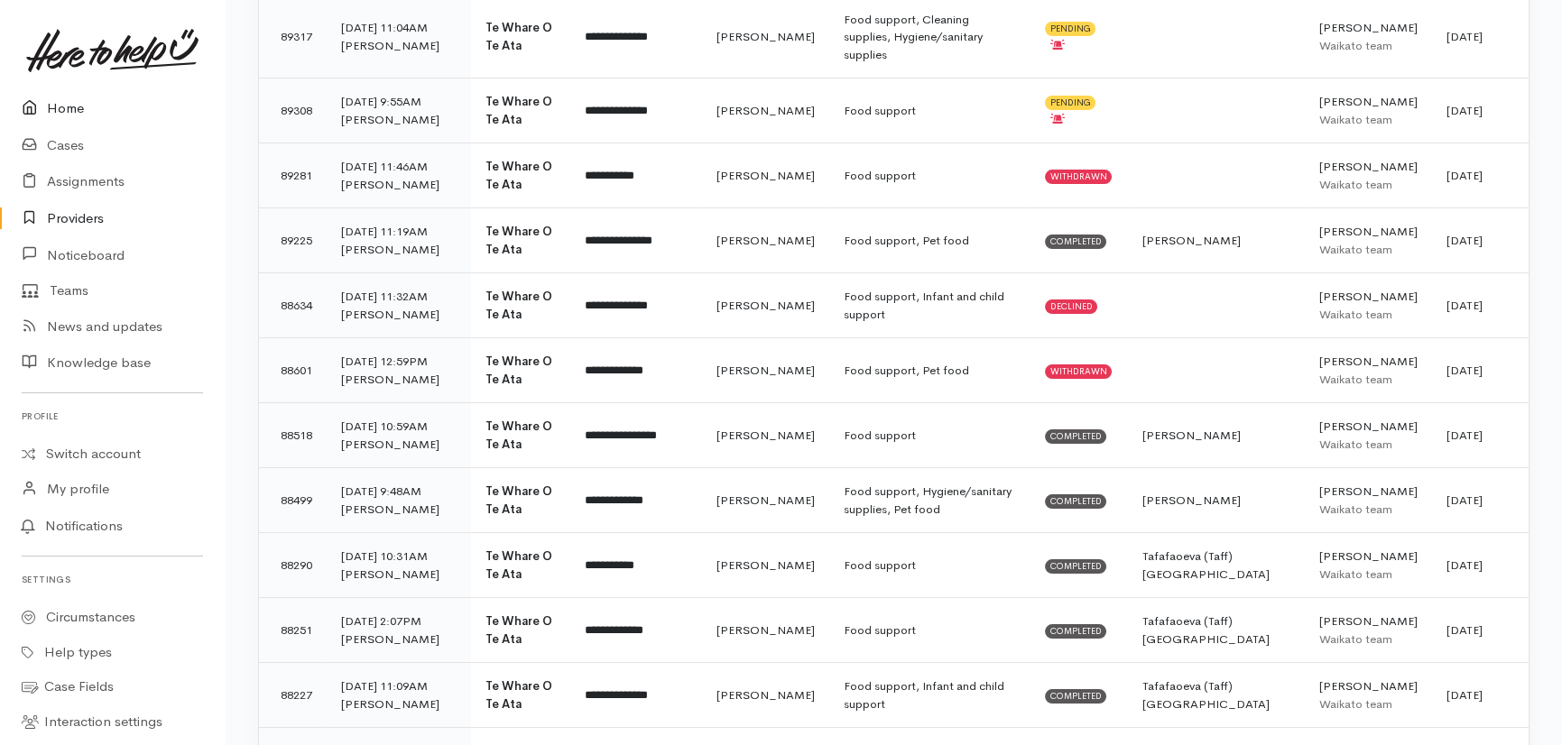
click at [60, 106] on link "Home" at bounding box center [112, 108] width 225 height 37
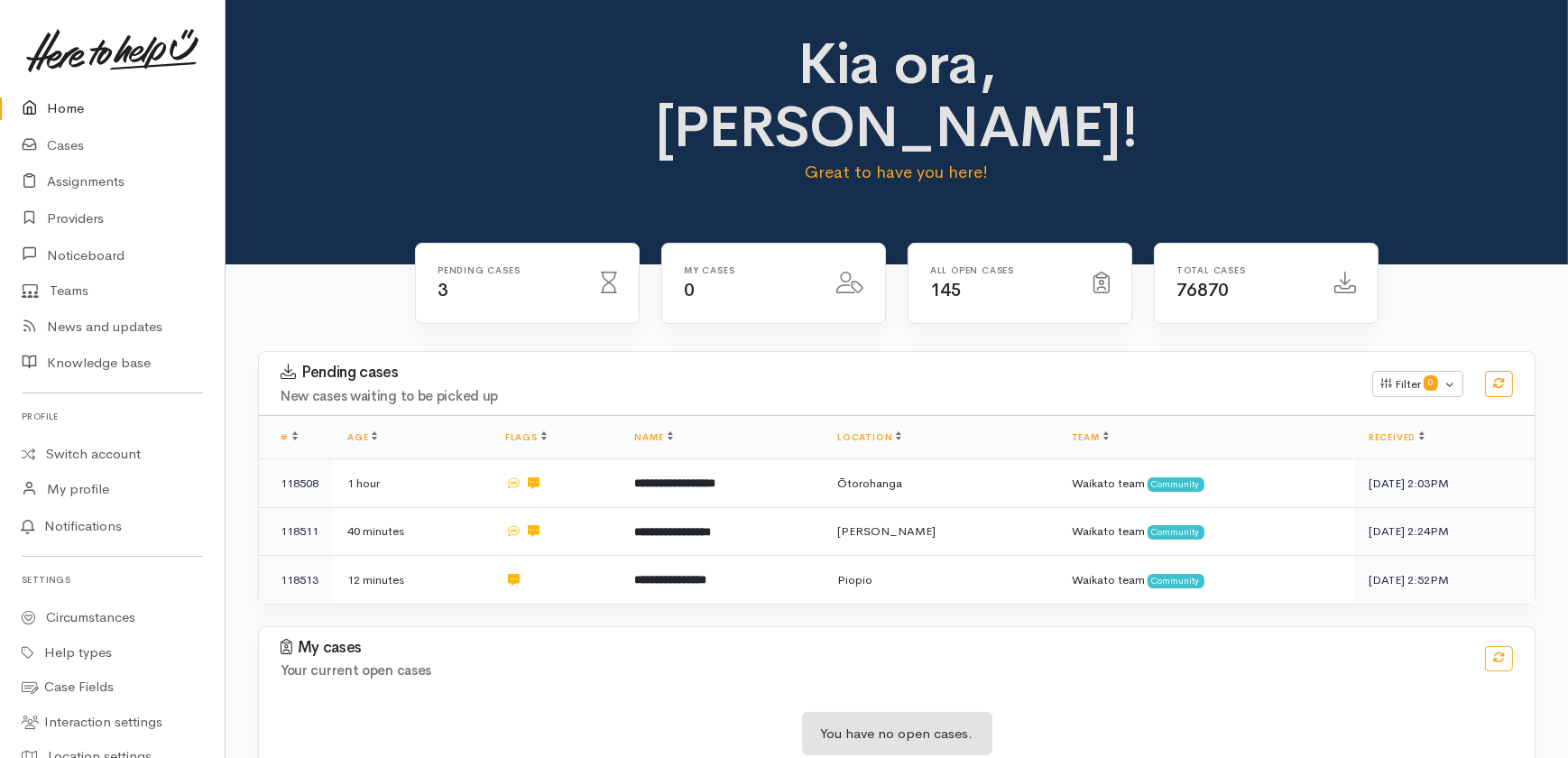
click at [57, 106] on link "Home" at bounding box center [112, 108] width 225 height 37
click at [51, 97] on link "Home" at bounding box center [112, 108] width 225 height 37
